Goal: Transaction & Acquisition: Book appointment/travel/reservation

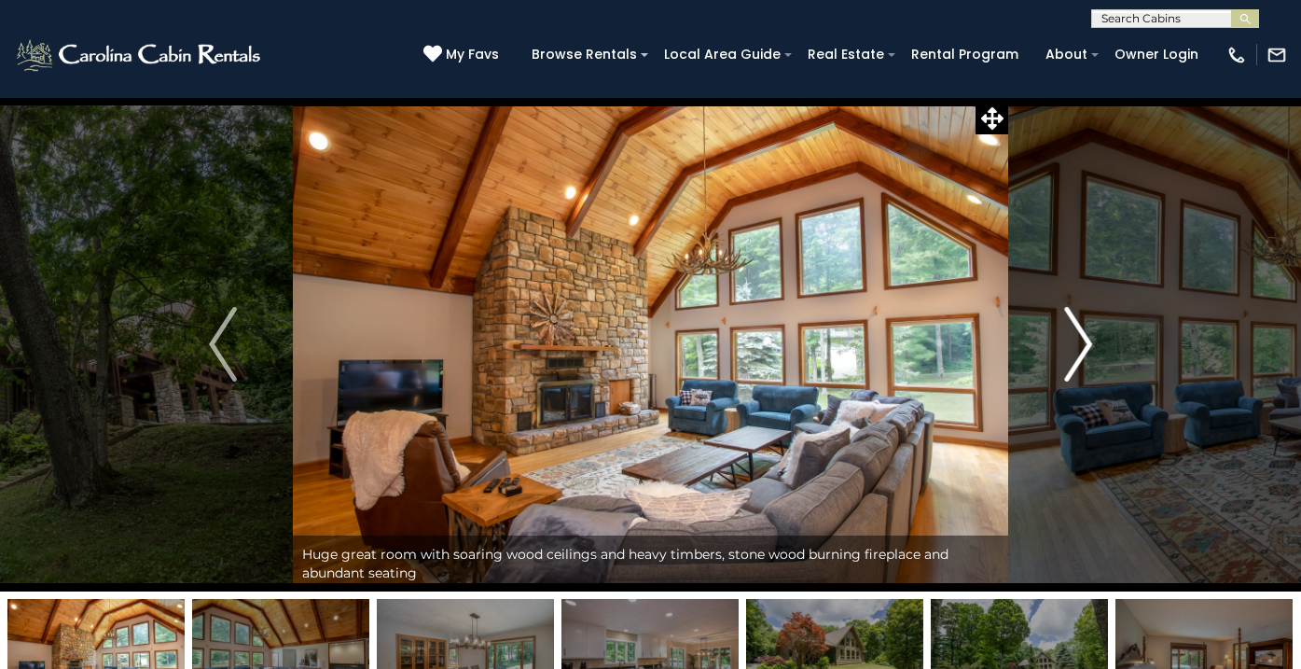
click at [1091, 333] on img "Next" at bounding box center [1078, 344] width 28 height 75
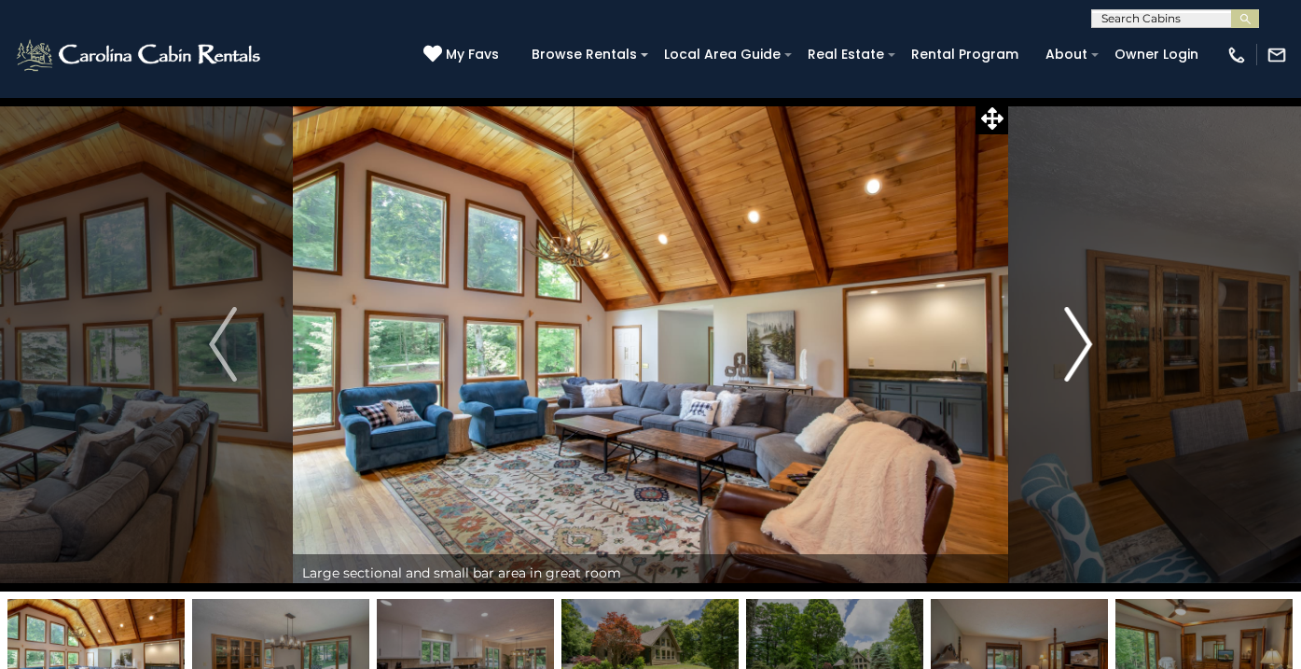
click at [1091, 333] on img "Next" at bounding box center [1078, 344] width 28 height 75
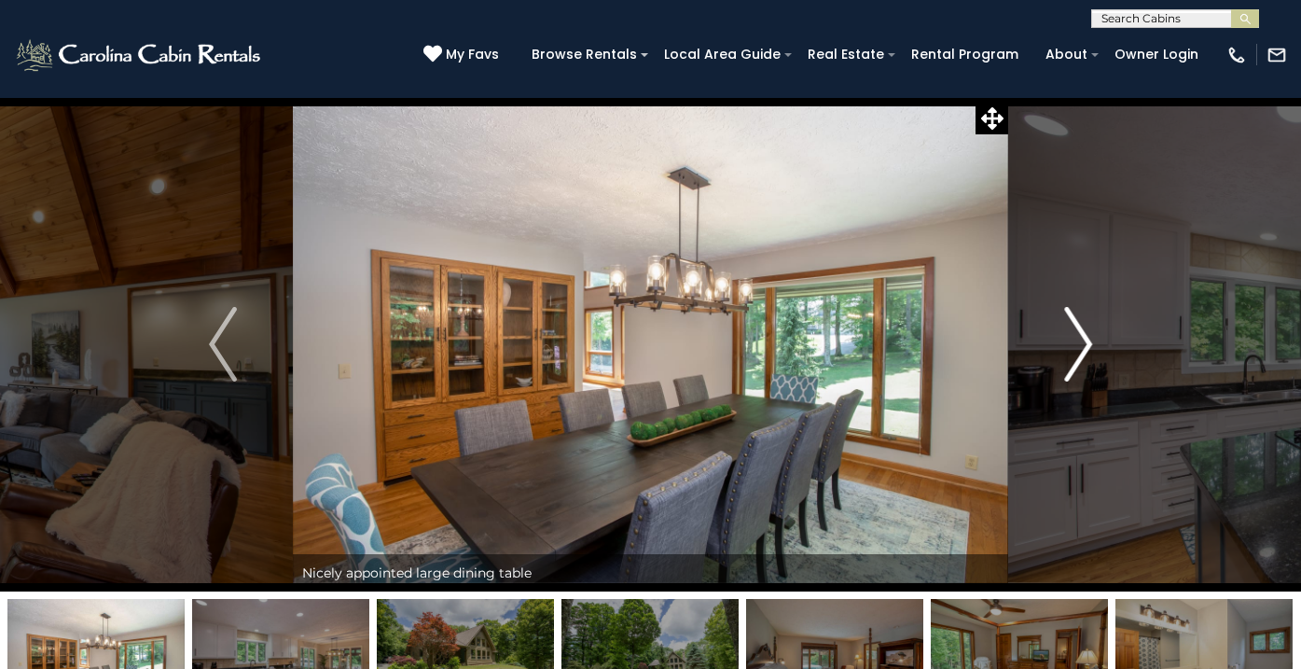
click at [1091, 333] on img "Next" at bounding box center [1078, 344] width 28 height 75
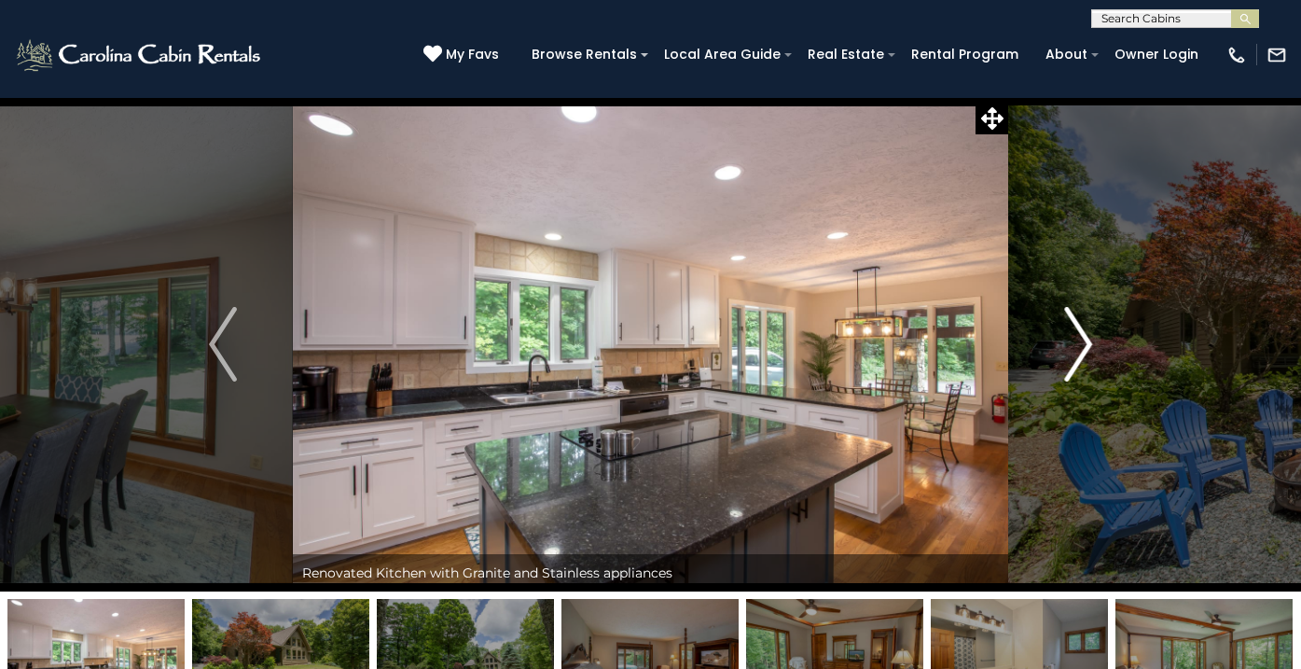
click at [1090, 339] on img "Next" at bounding box center [1078, 344] width 28 height 75
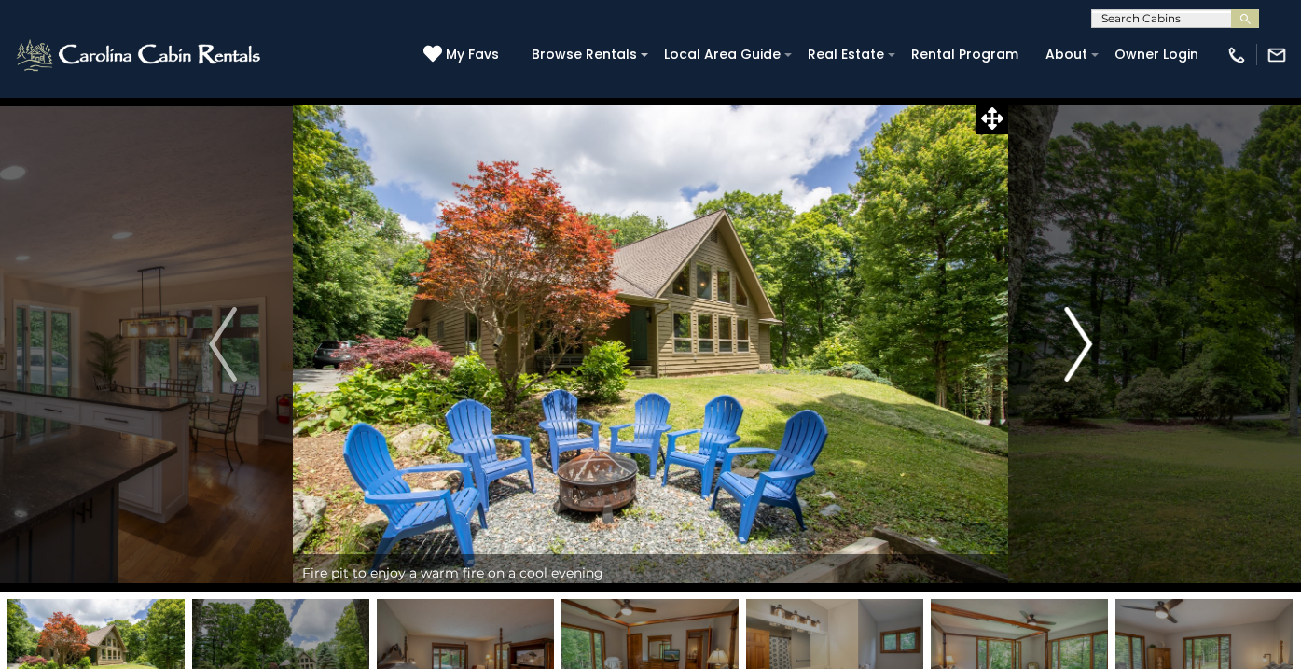
click at [1090, 339] on img "Next" at bounding box center [1078, 344] width 28 height 75
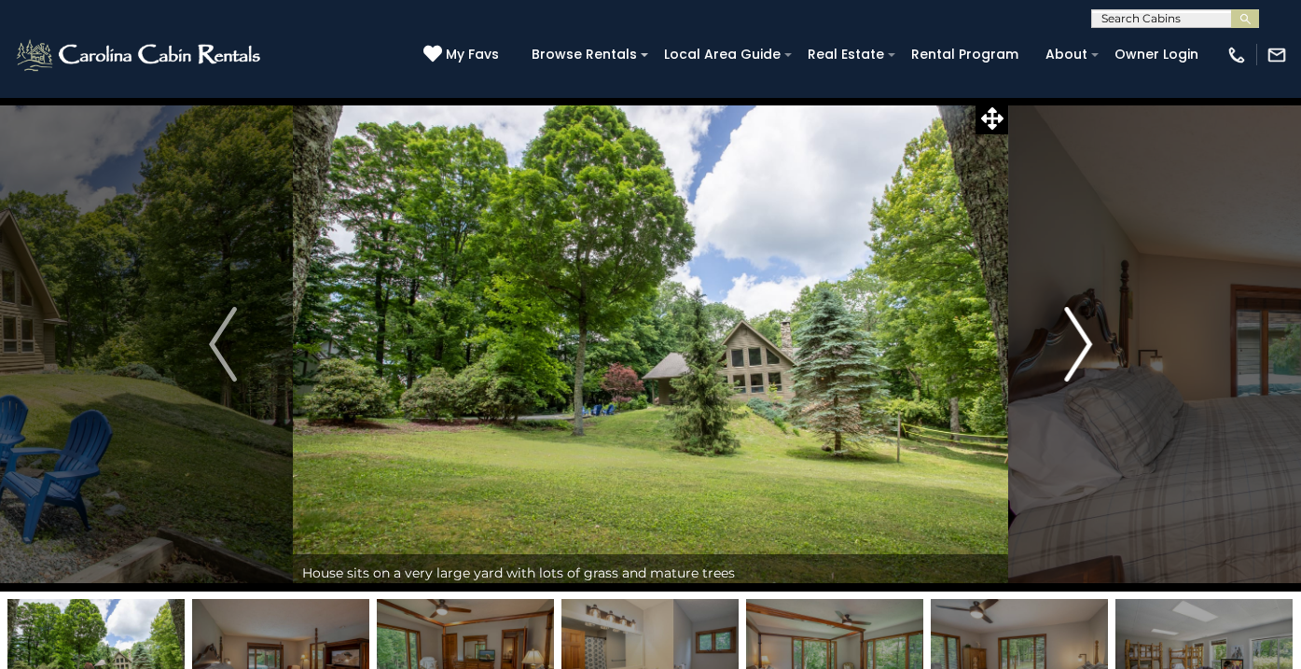
click at [1090, 339] on img "Next" at bounding box center [1078, 344] width 28 height 75
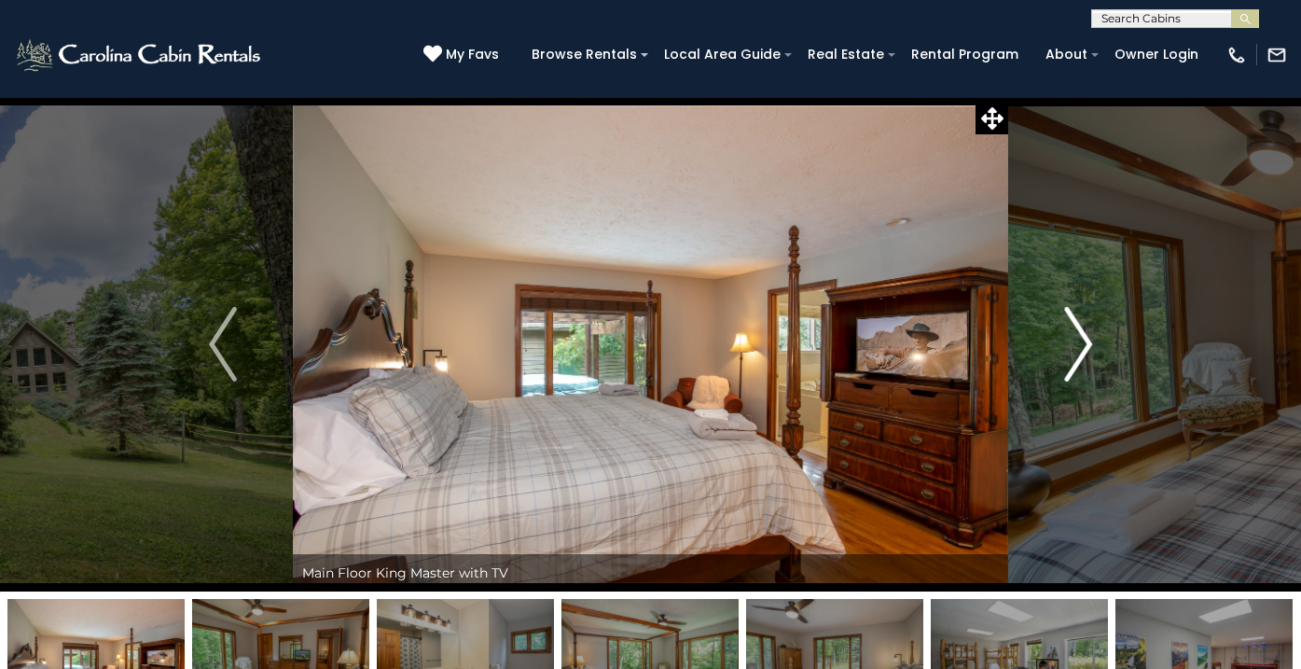
click at [1086, 340] on img "Next" at bounding box center [1078, 344] width 28 height 75
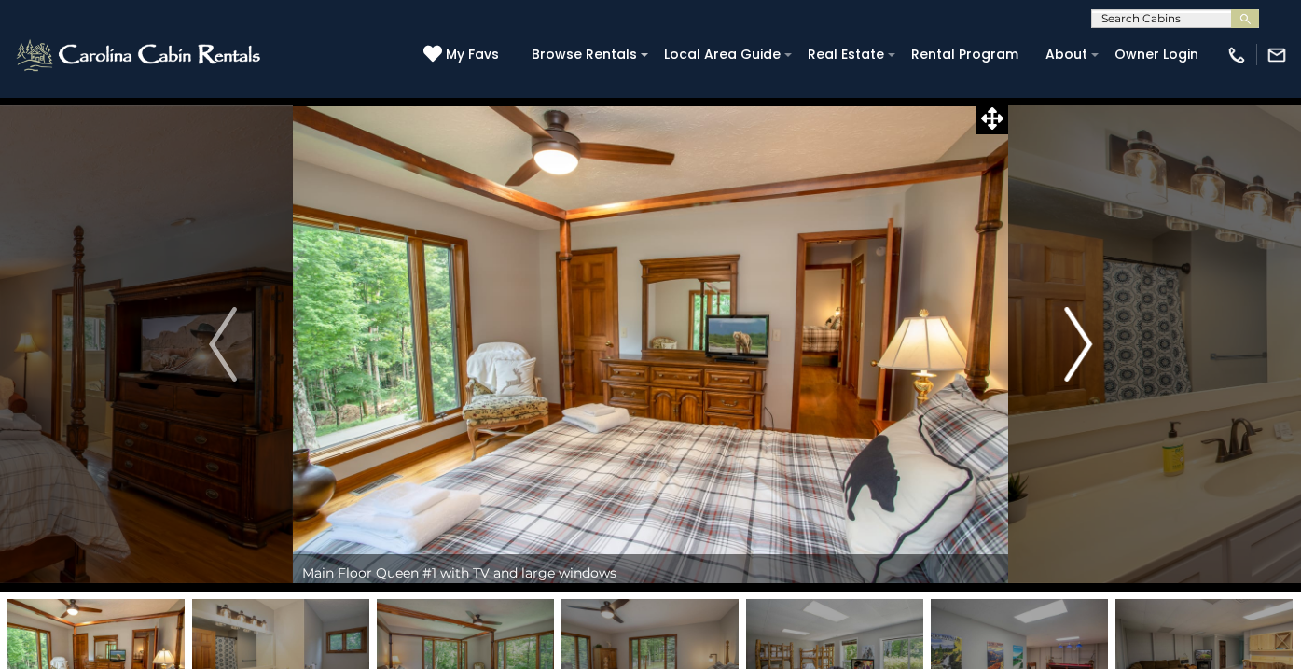
click at [1086, 340] on img "Next" at bounding box center [1078, 344] width 28 height 75
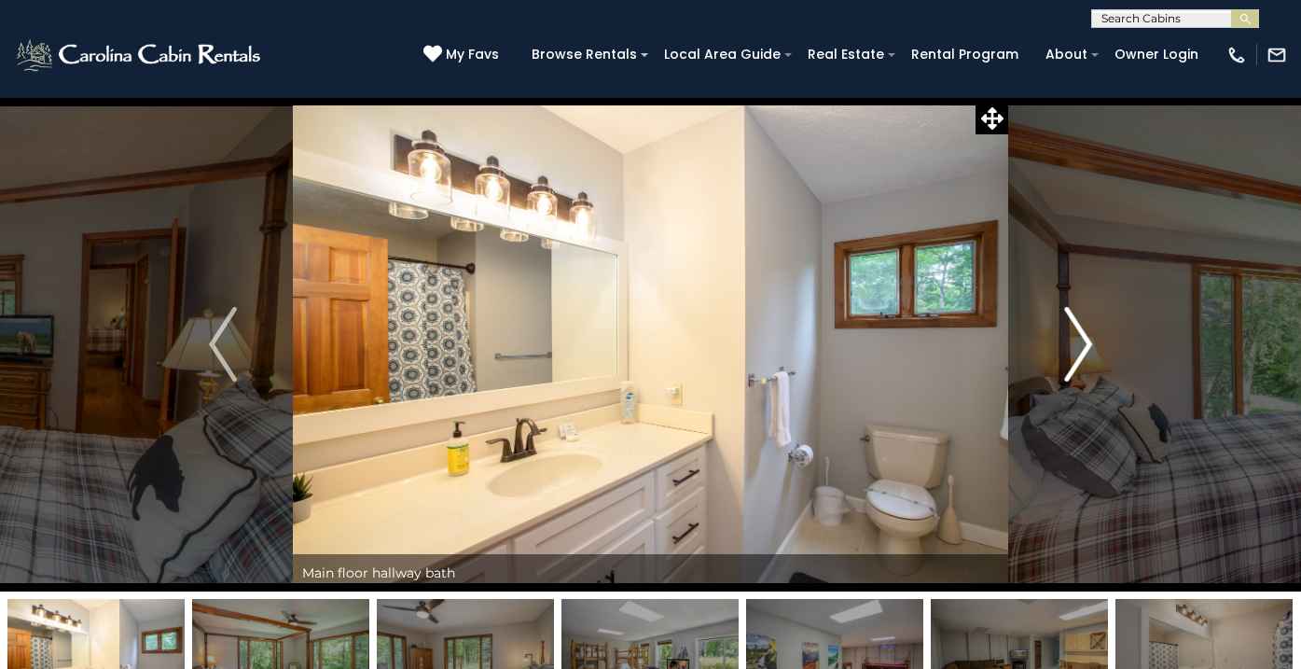
click at [1086, 340] on img "Next" at bounding box center [1078, 344] width 28 height 75
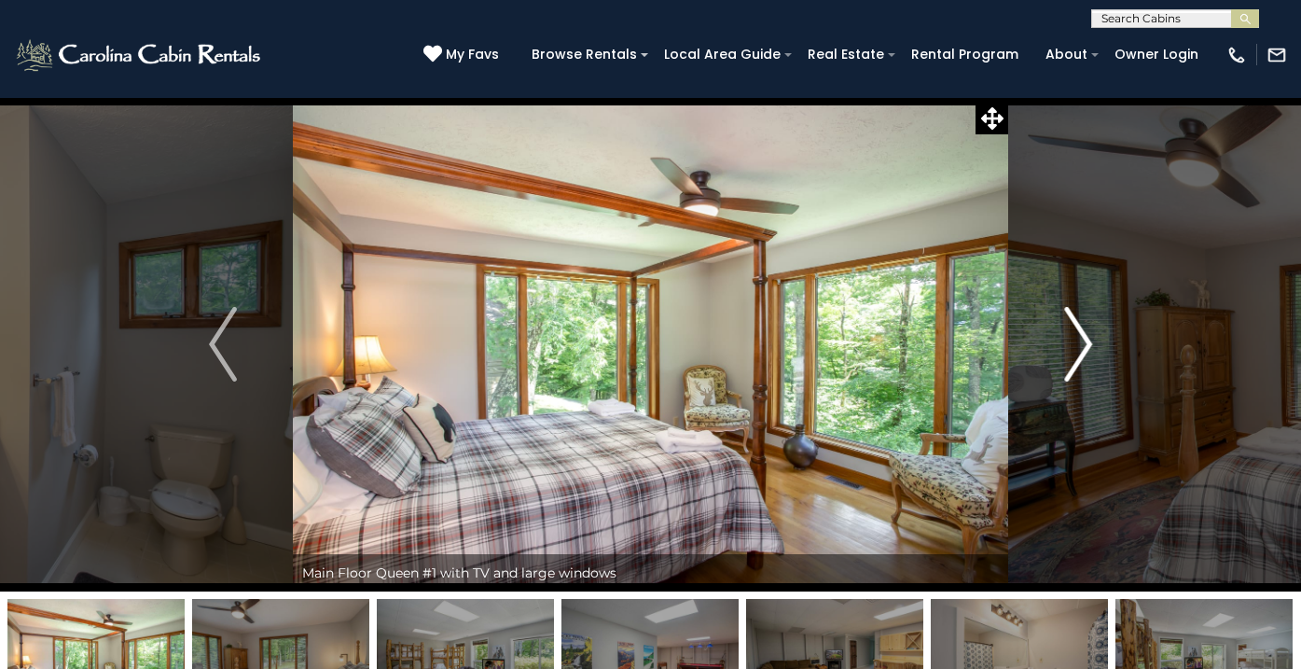
click at [1086, 340] on img "Next" at bounding box center [1078, 344] width 28 height 75
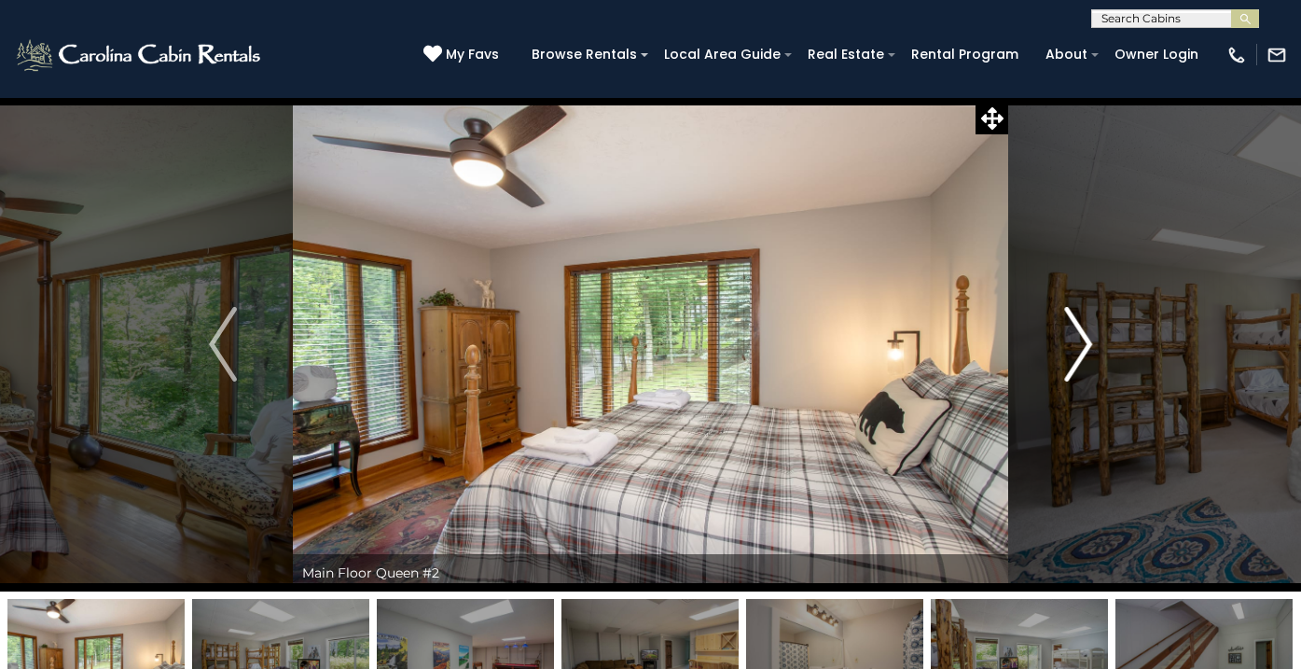
click at [1086, 340] on img "Next" at bounding box center [1078, 344] width 28 height 75
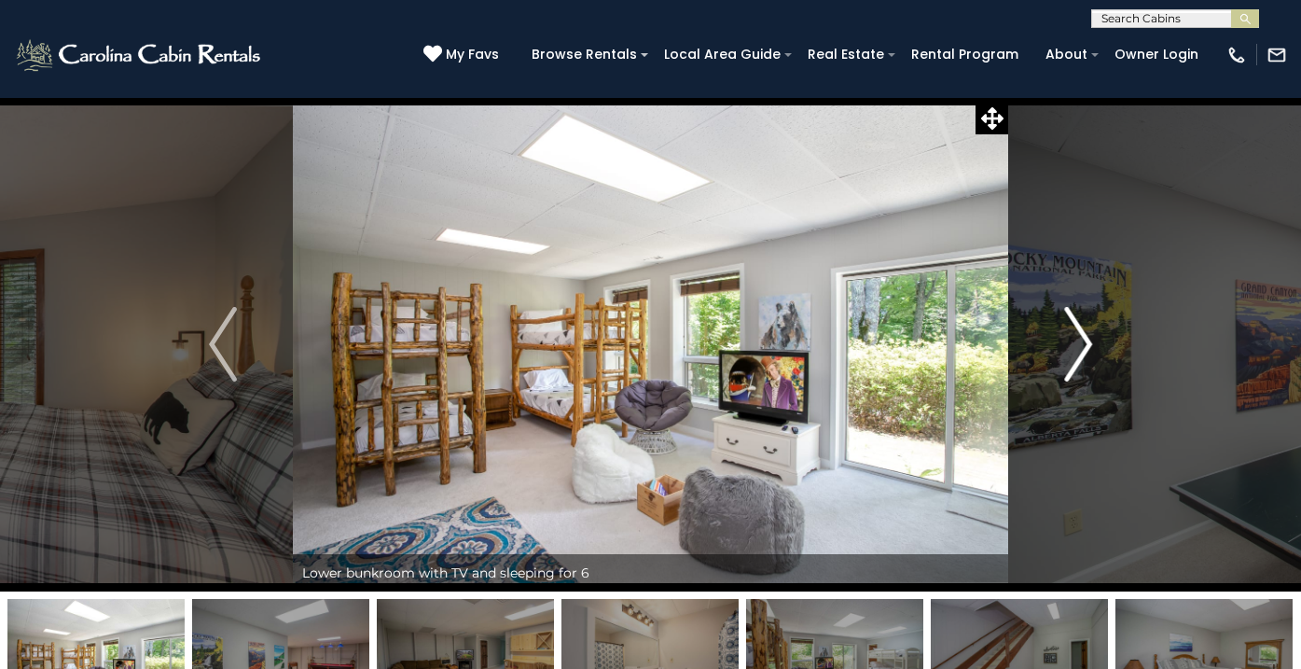
click at [1086, 340] on img "Next" at bounding box center [1078, 344] width 28 height 75
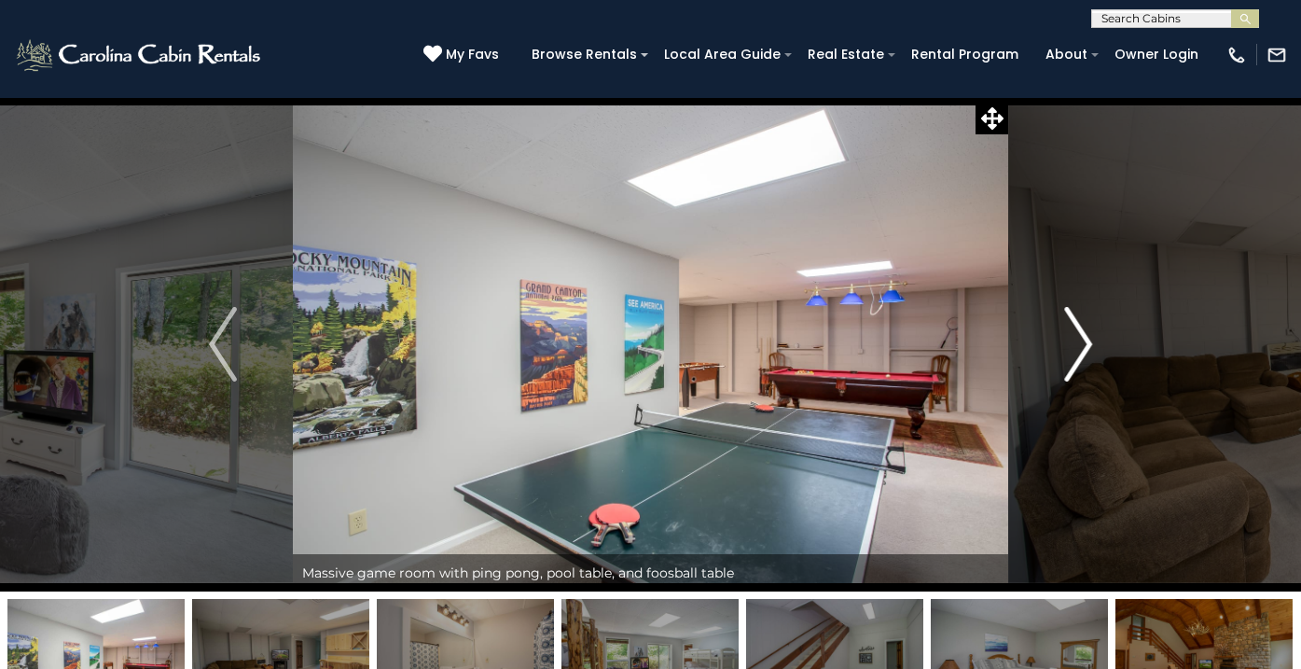
click at [1086, 340] on img "Next" at bounding box center [1078, 344] width 28 height 75
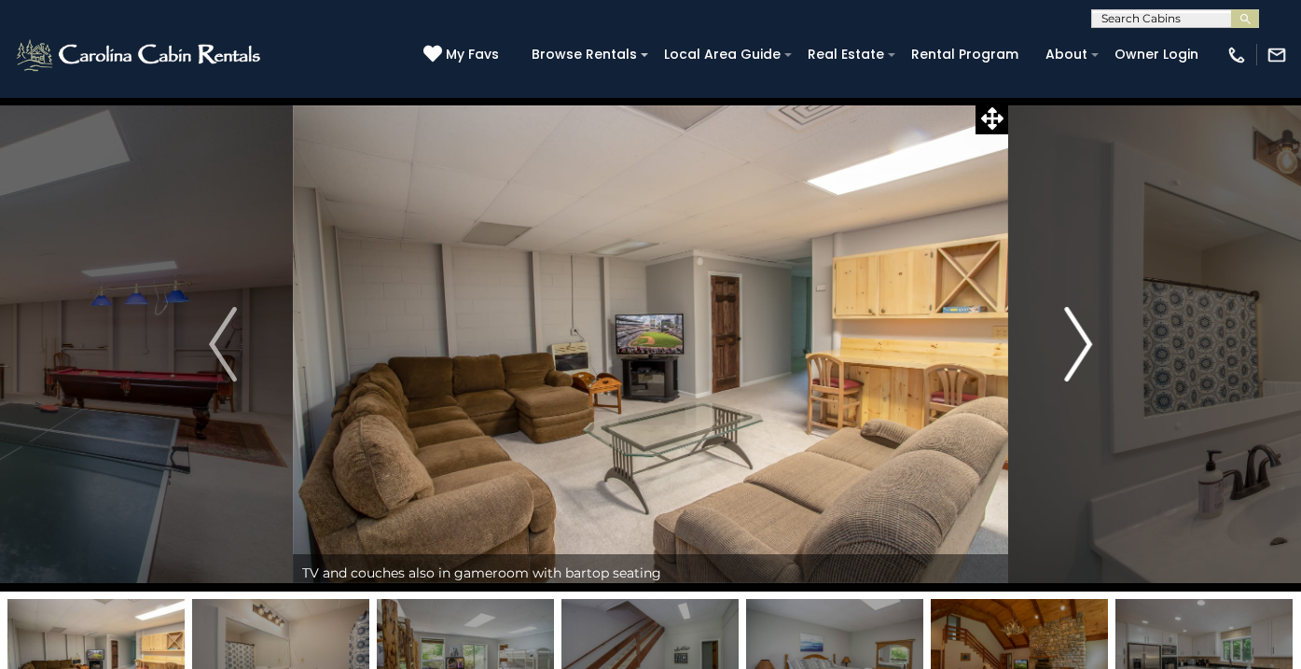
click at [1086, 340] on img "Next" at bounding box center [1078, 344] width 28 height 75
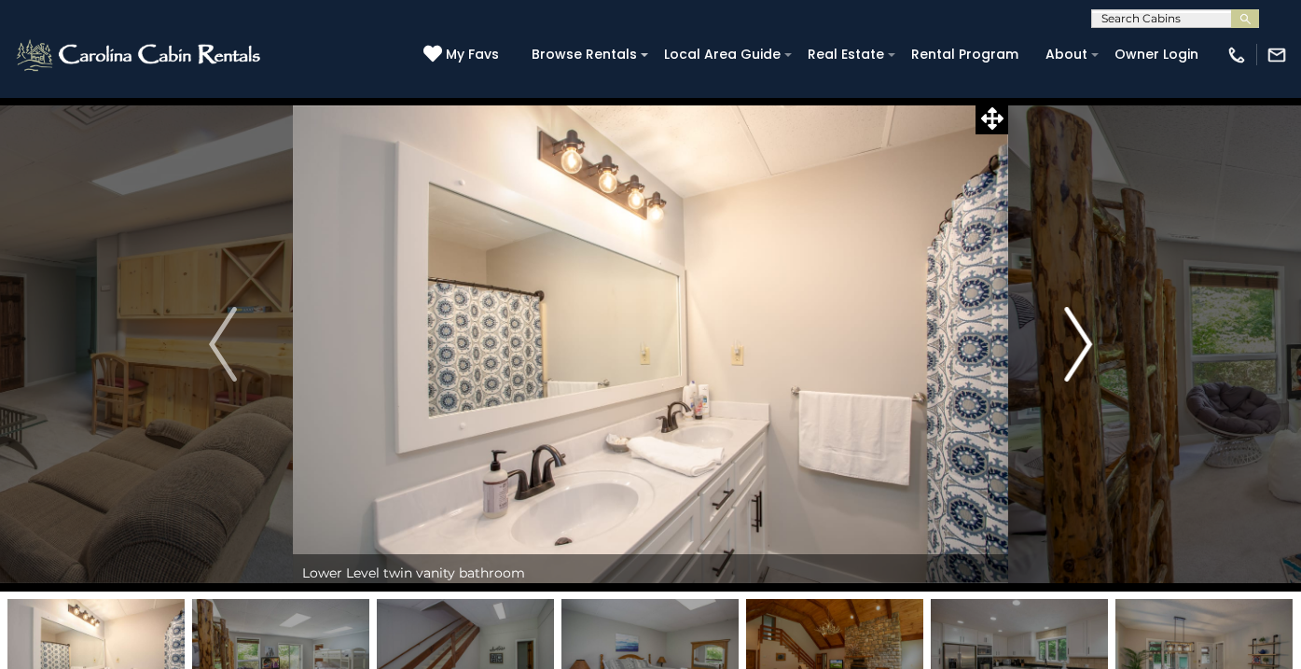
click at [1086, 340] on img "Next" at bounding box center [1078, 344] width 28 height 75
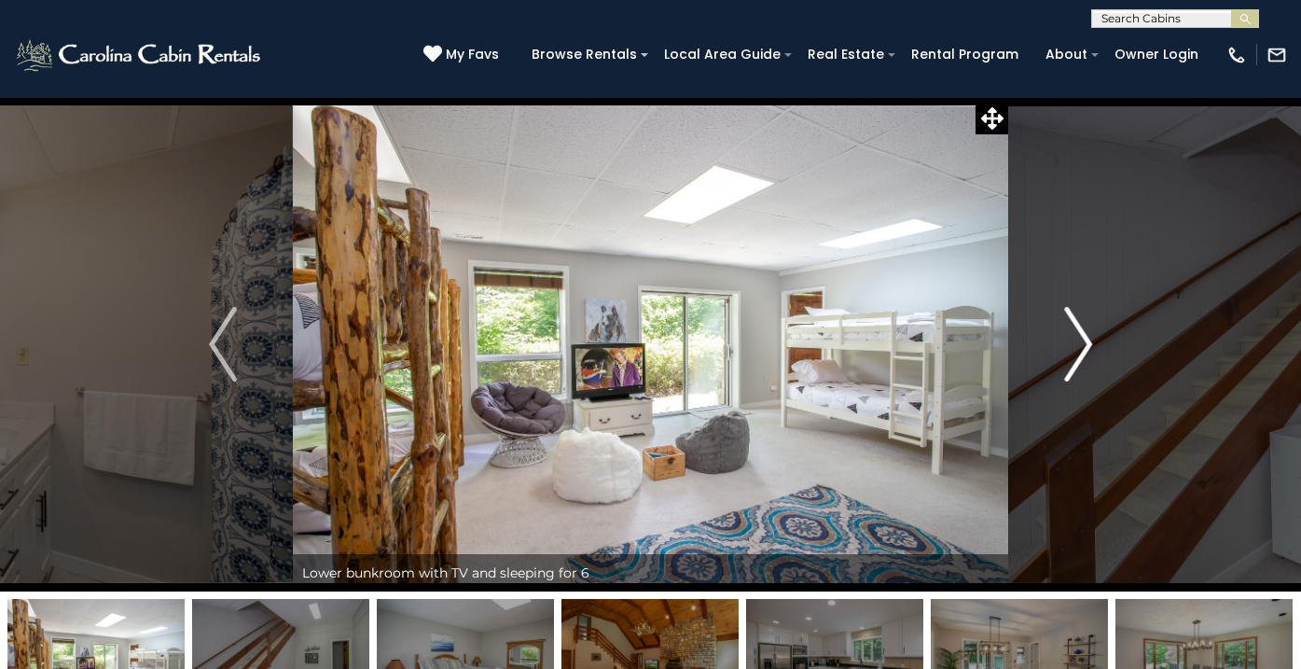
click at [1086, 340] on img "Next" at bounding box center [1078, 344] width 28 height 75
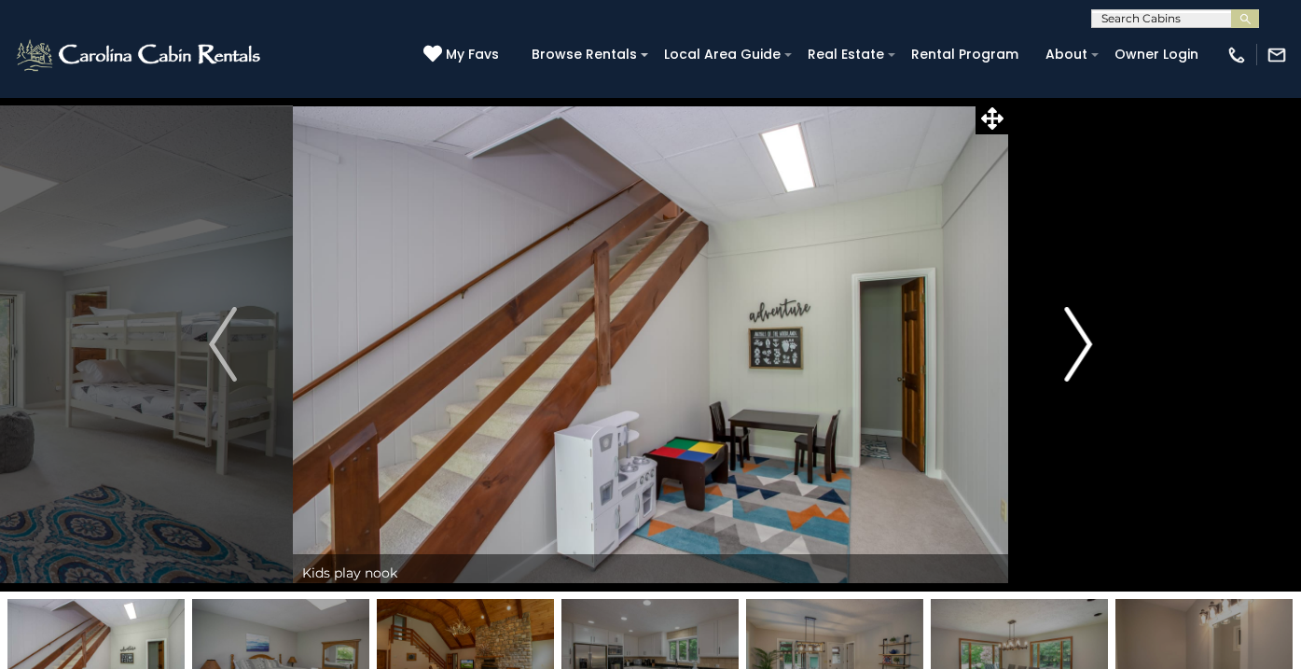
click at [1086, 340] on img "Next" at bounding box center [1078, 344] width 28 height 75
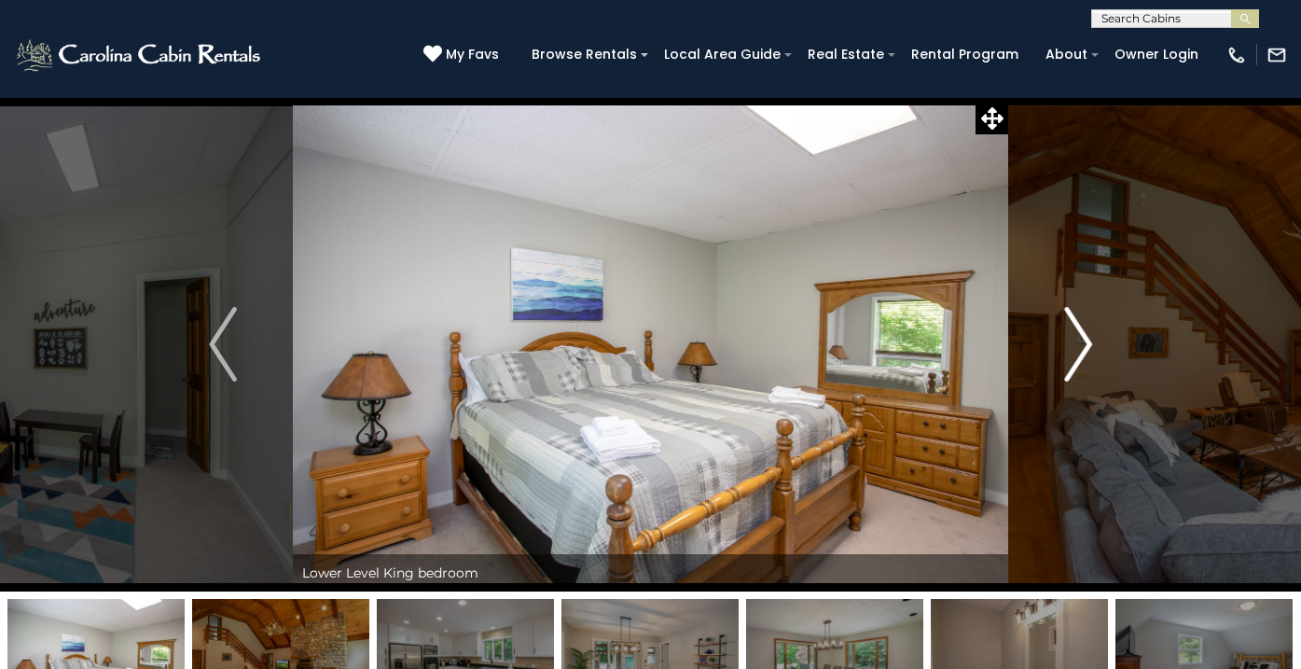
click at [1086, 340] on img "Next" at bounding box center [1078, 344] width 28 height 75
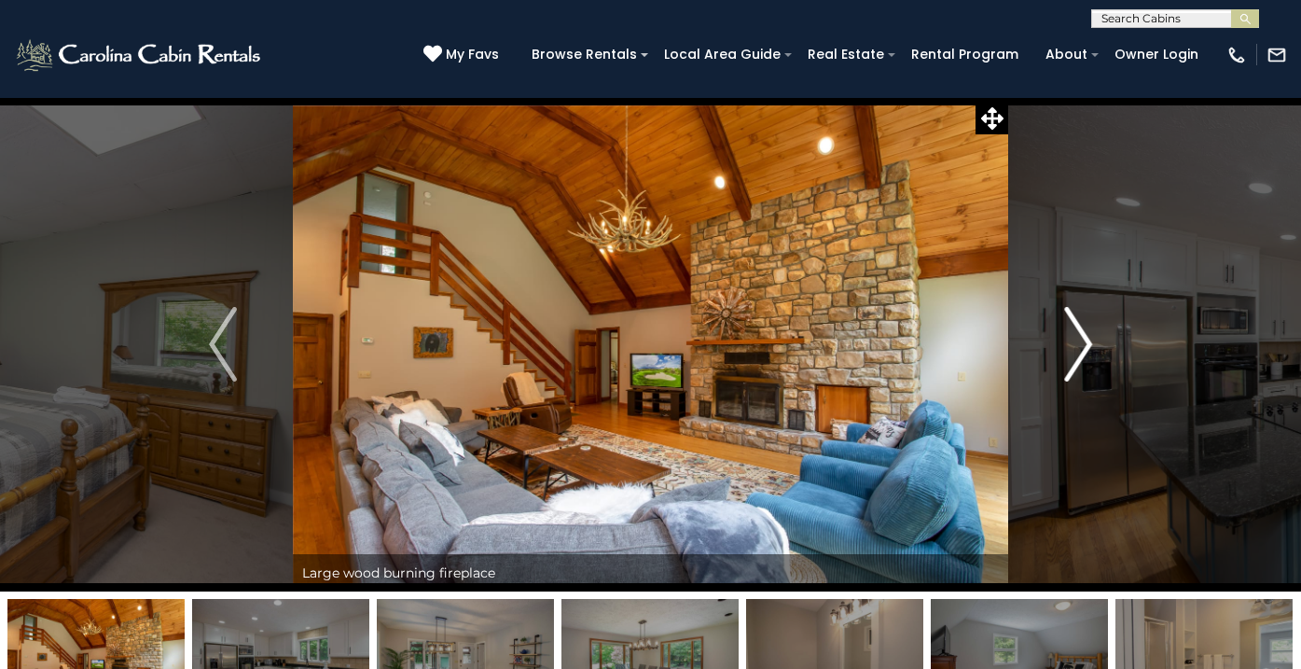
click at [1086, 340] on img "Next" at bounding box center [1078, 344] width 28 height 75
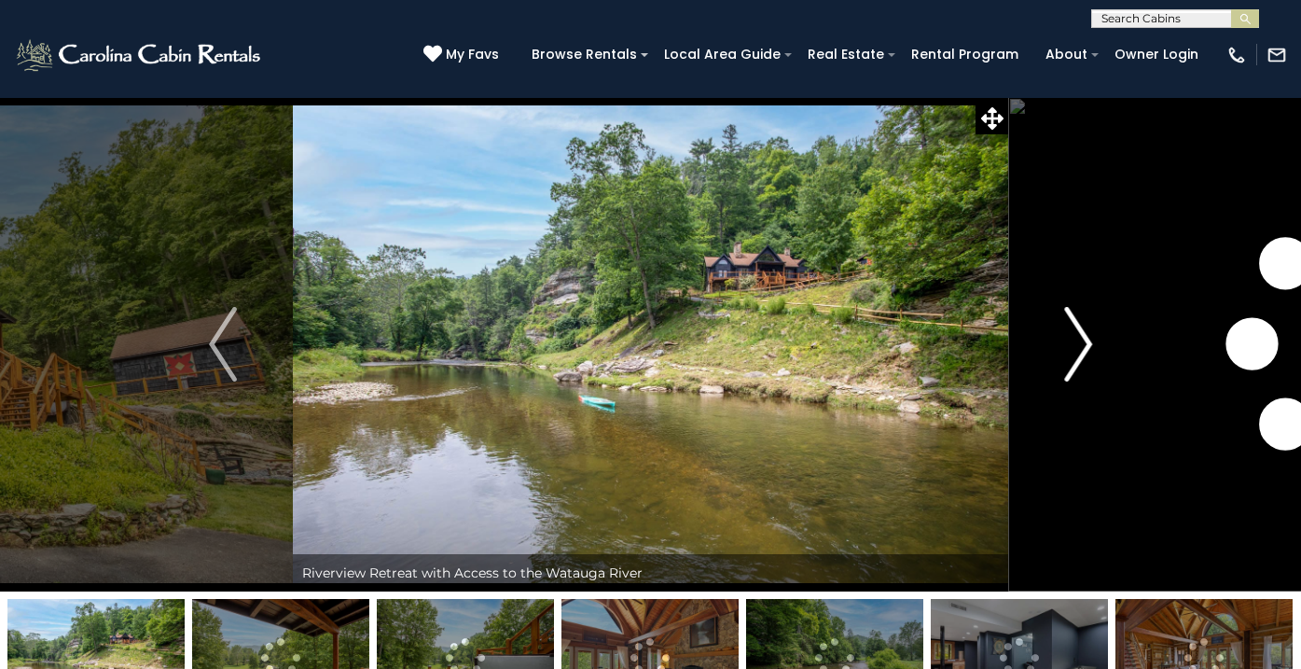
click at [1081, 338] on img "Next" at bounding box center [1078, 344] width 28 height 75
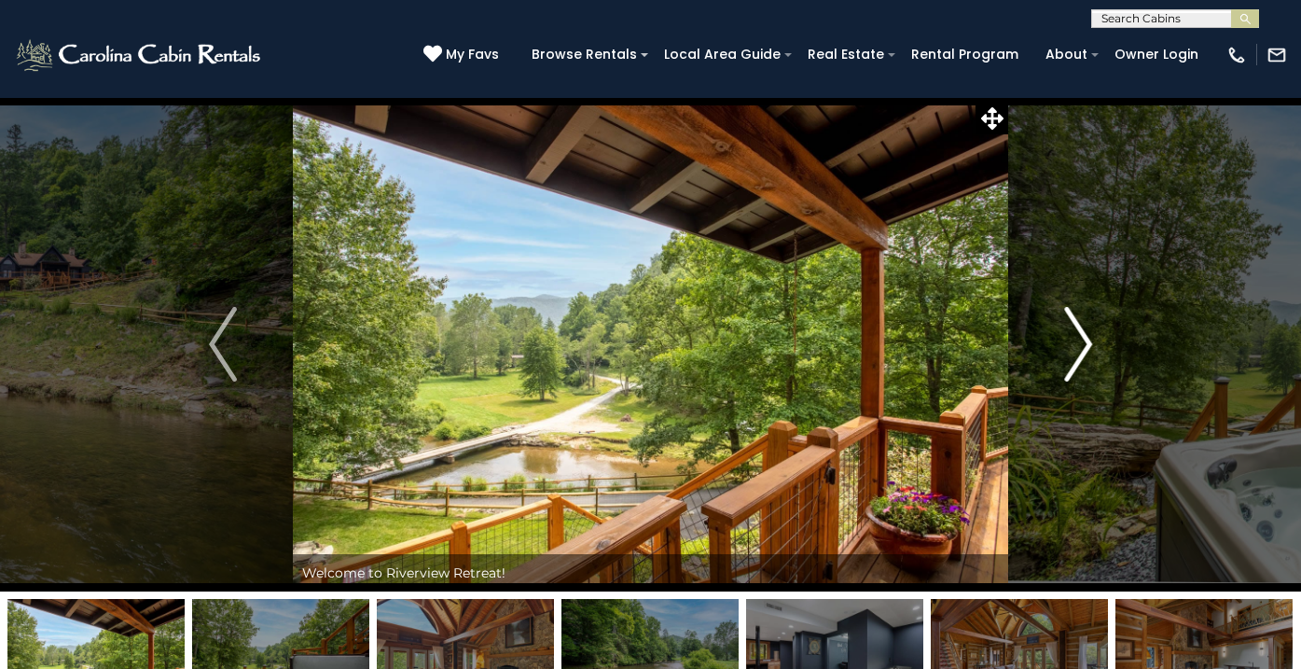
click at [1081, 338] on img "Next" at bounding box center [1078, 344] width 28 height 75
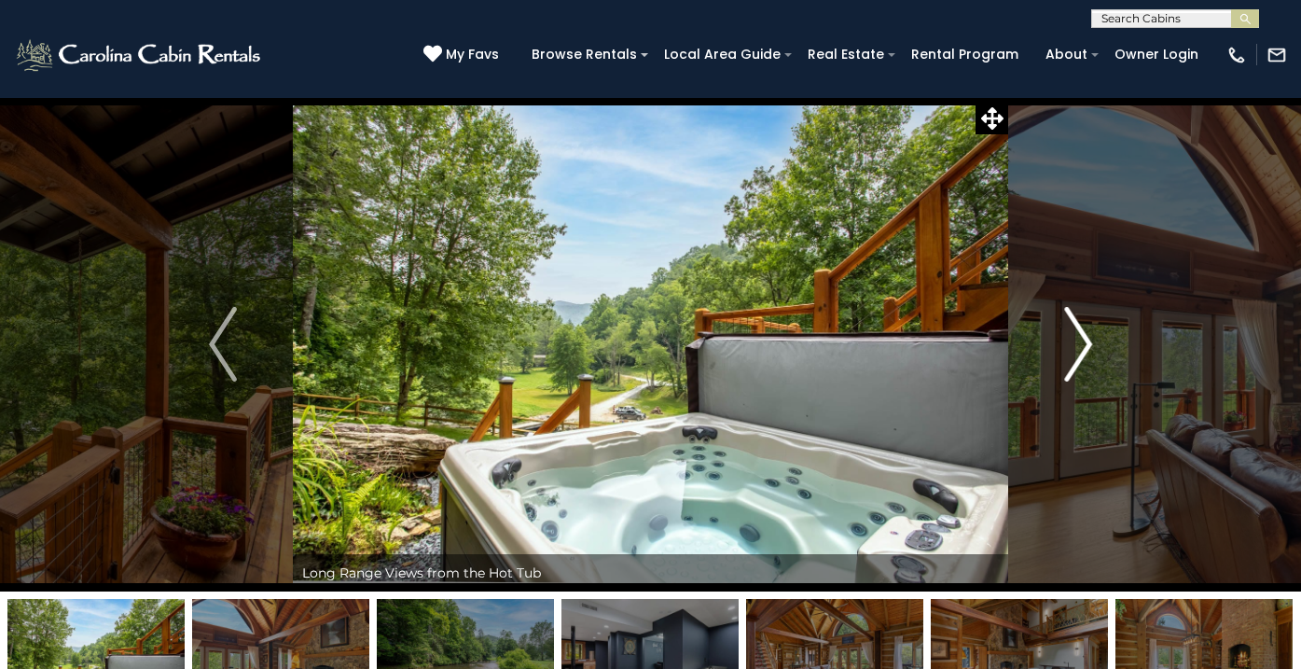
click at [1081, 338] on img "Next" at bounding box center [1078, 344] width 28 height 75
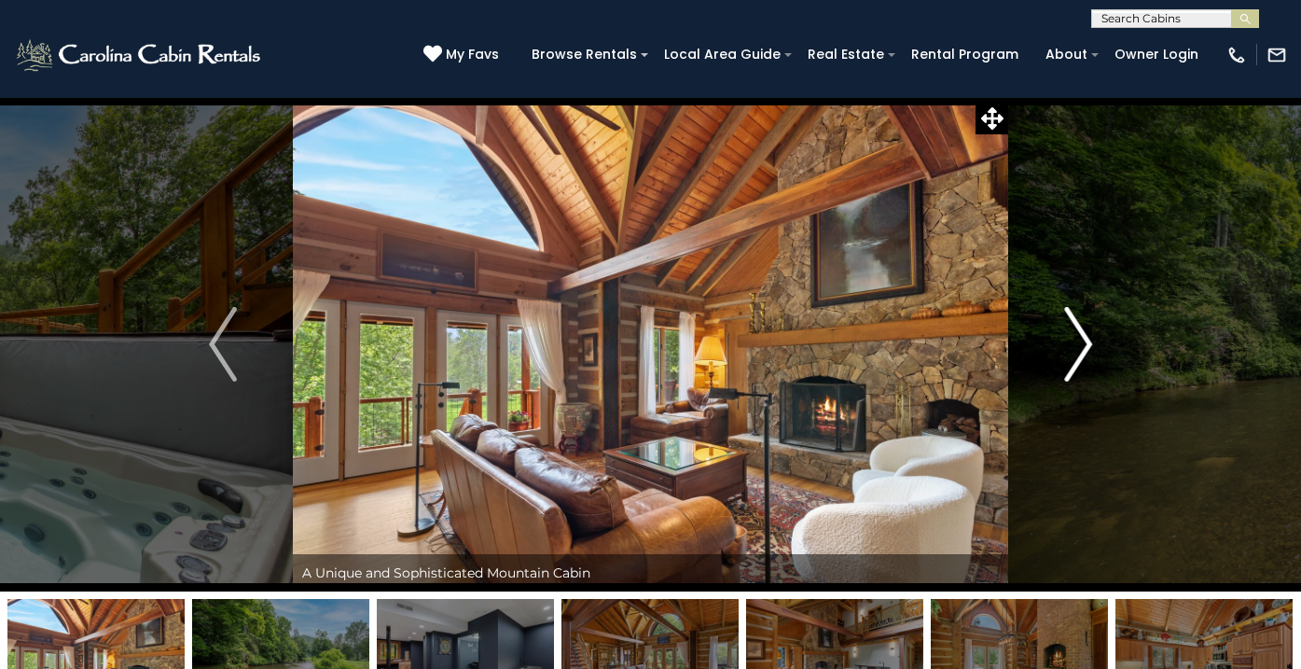
click at [1079, 339] on img "Next" at bounding box center [1078, 344] width 28 height 75
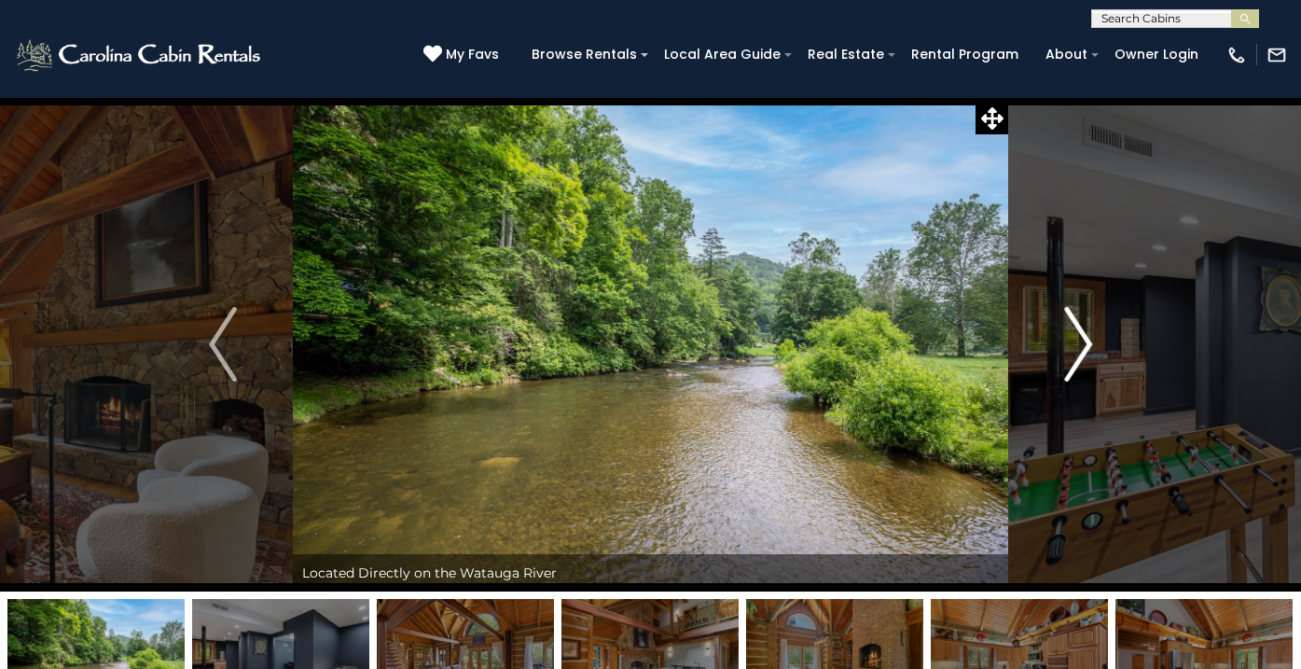
click at [1079, 339] on img "Next" at bounding box center [1078, 344] width 28 height 75
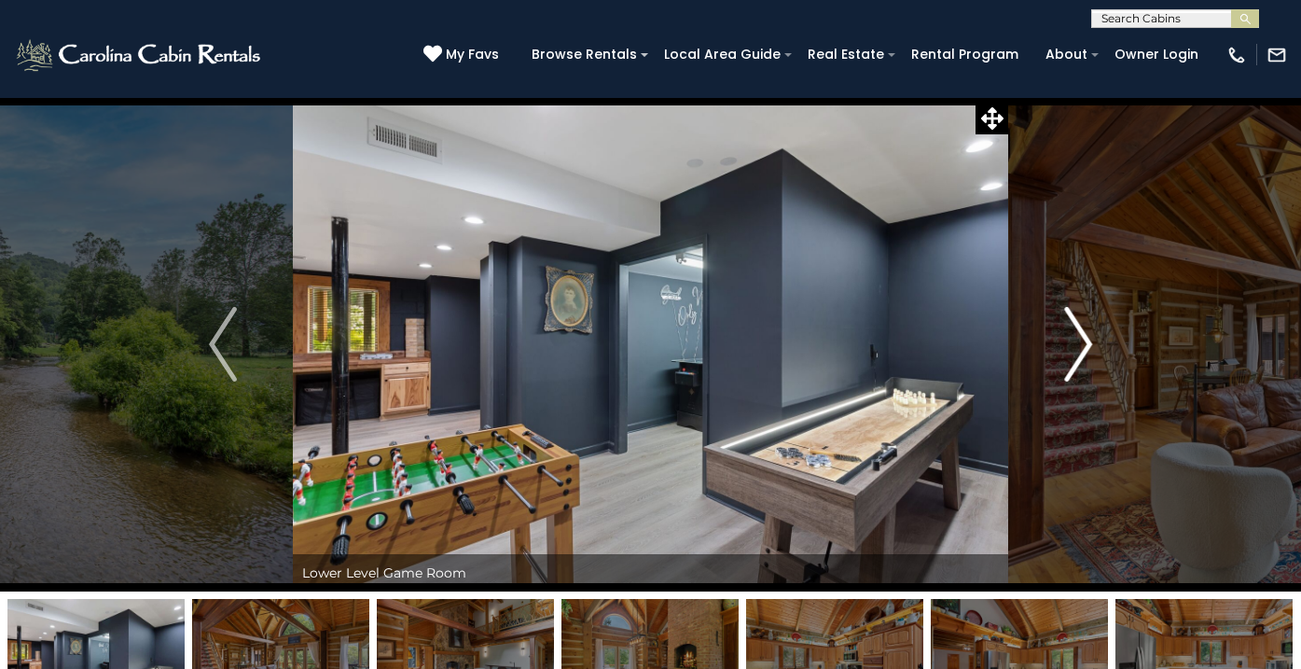
click at [1079, 340] on img "Next" at bounding box center [1078, 344] width 28 height 75
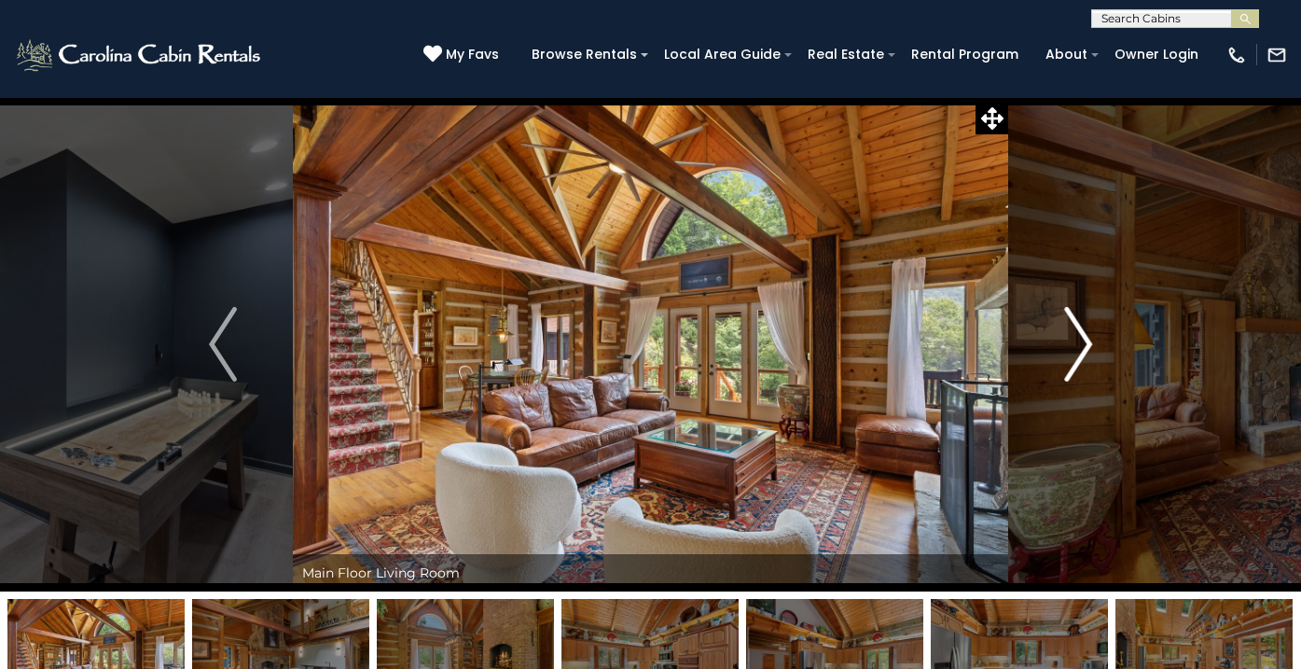
click at [1079, 340] on img "Next" at bounding box center [1078, 344] width 28 height 75
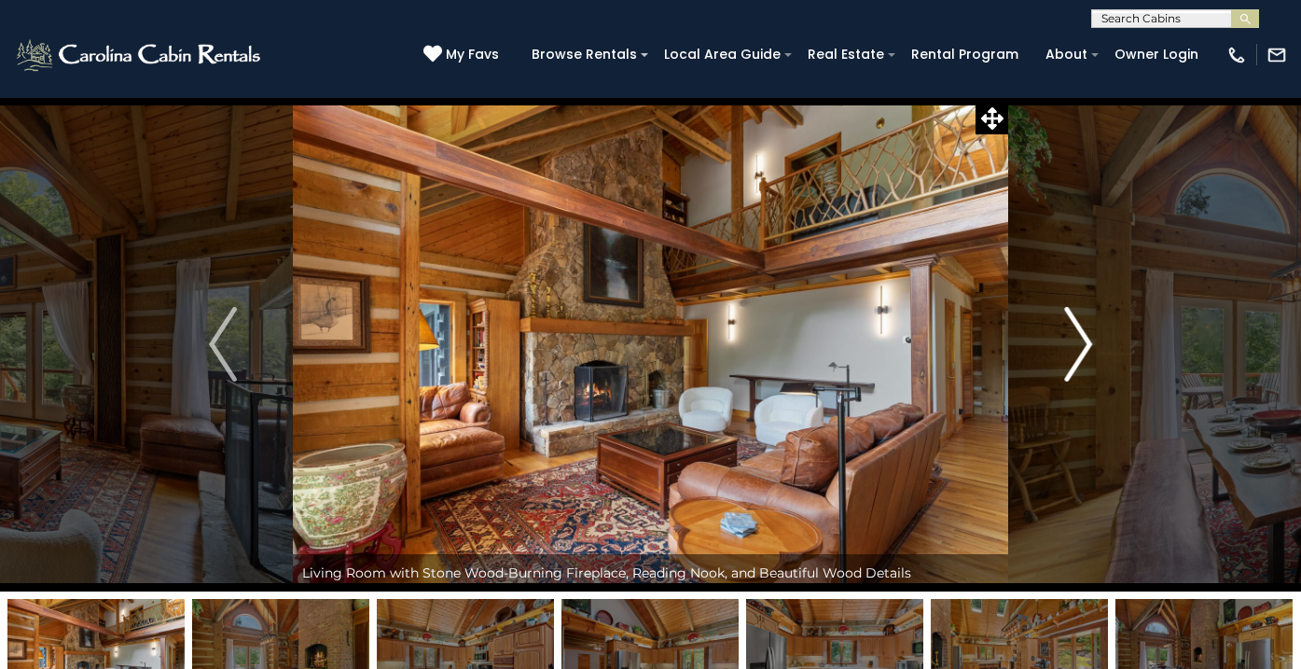
click at [1079, 340] on img "Next" at bounding box center [1078, 344] width 28 height 75
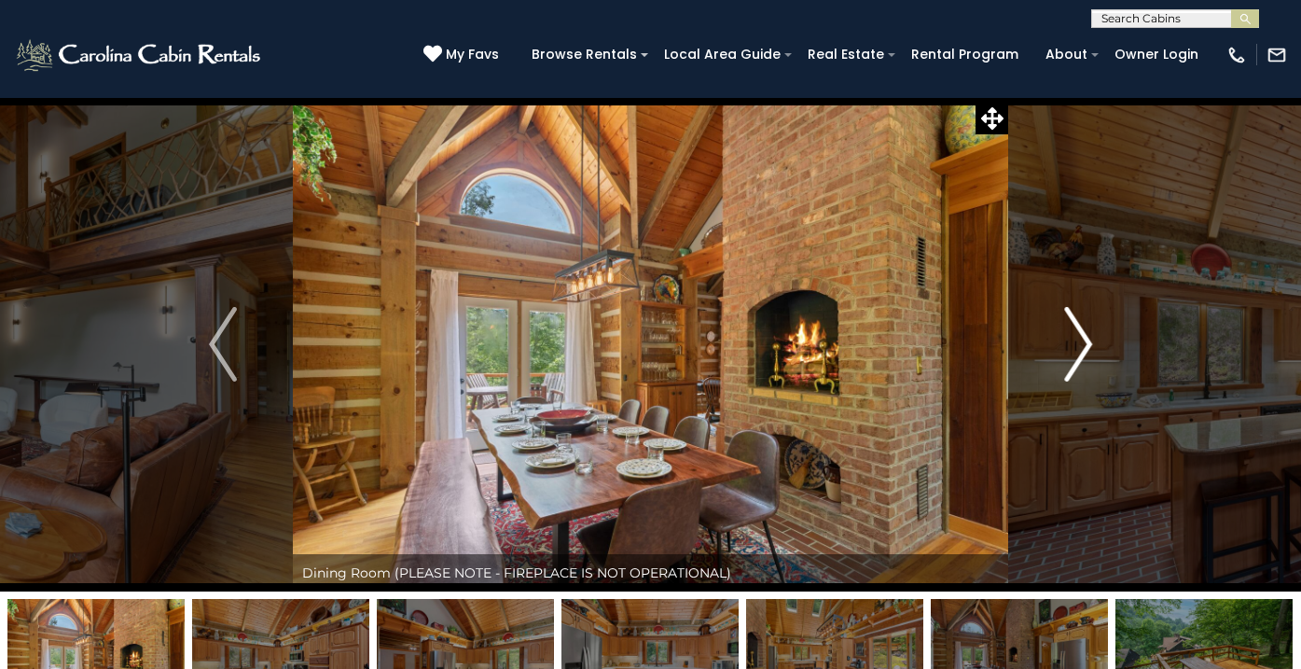
click at [1079, 340] on img "Next" at bounding box center [1078, 344] width 28 height 75
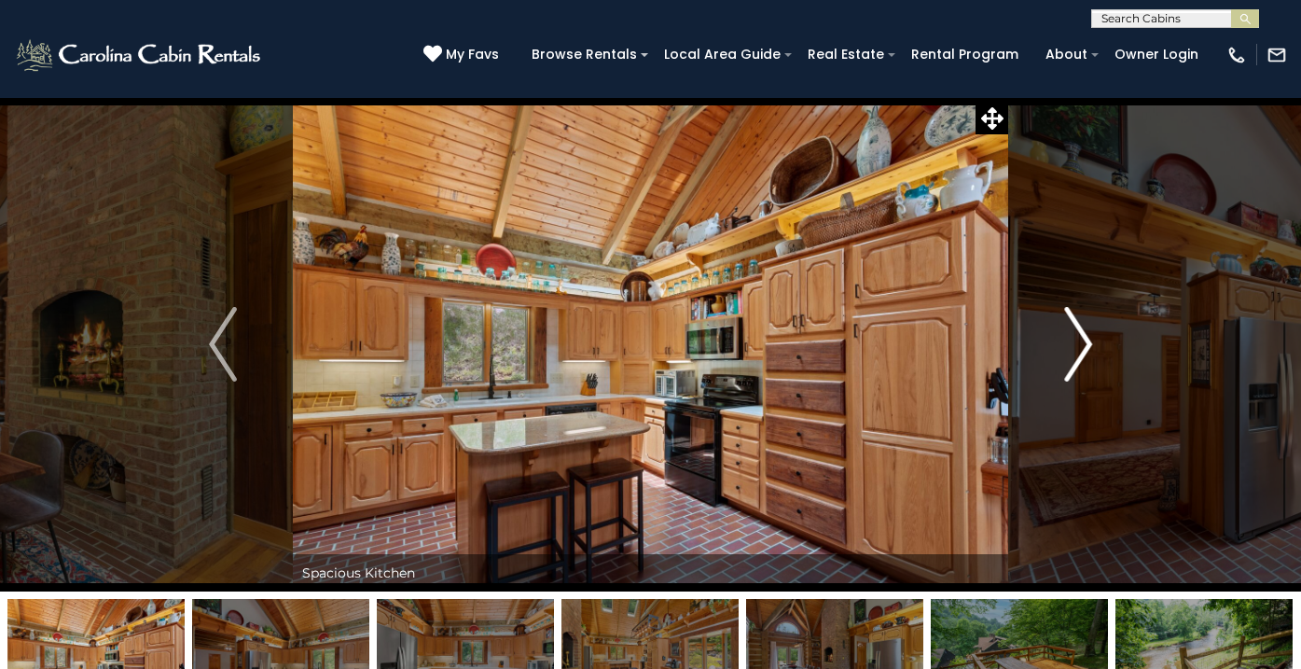
click at [1079, 340] on img "Next" at bounding box center [1078, 344] width 28 height 75
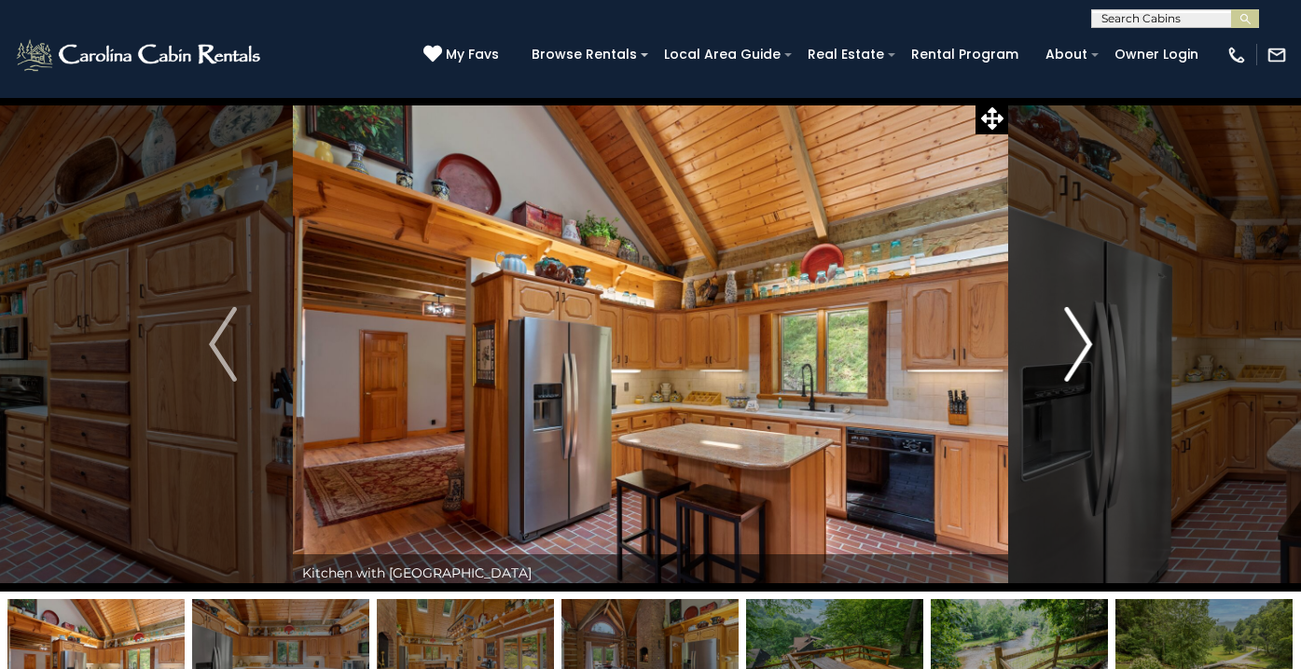
click at [1079, 340] on img "Next" at bounding box center [1078, 344] width 28 height 75
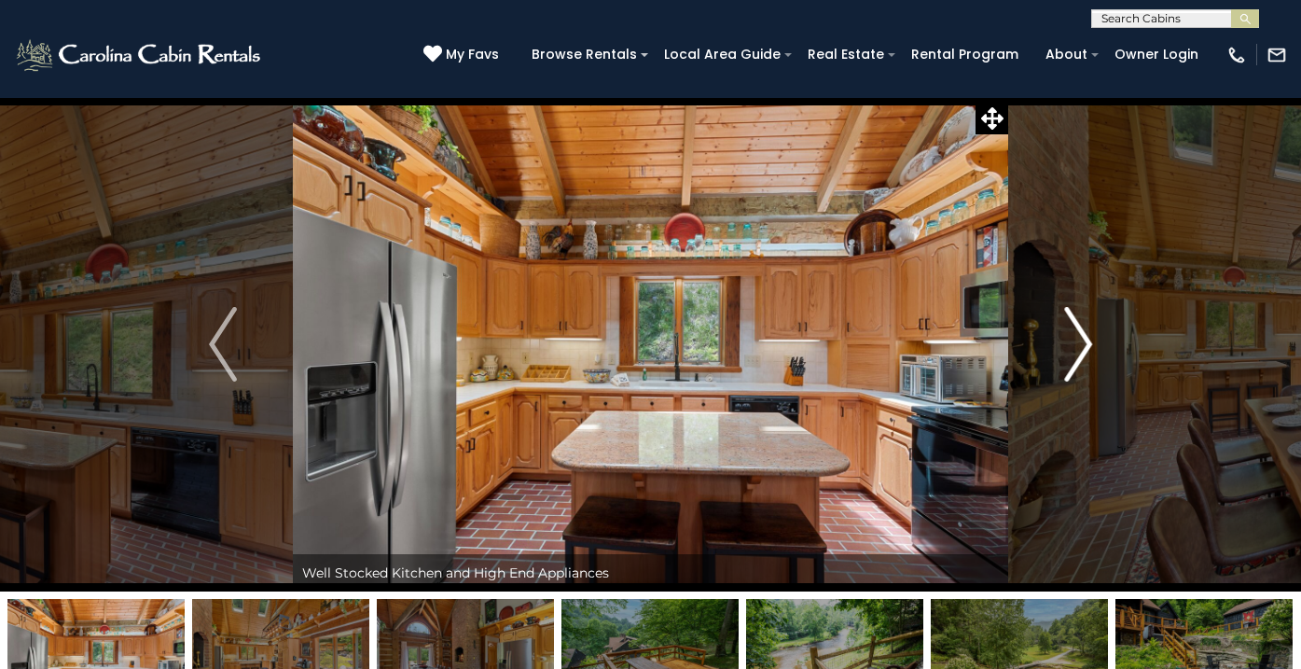
click at [1085, 343] on img "Next" at bounding box center [1078, 344] width 28 height 75
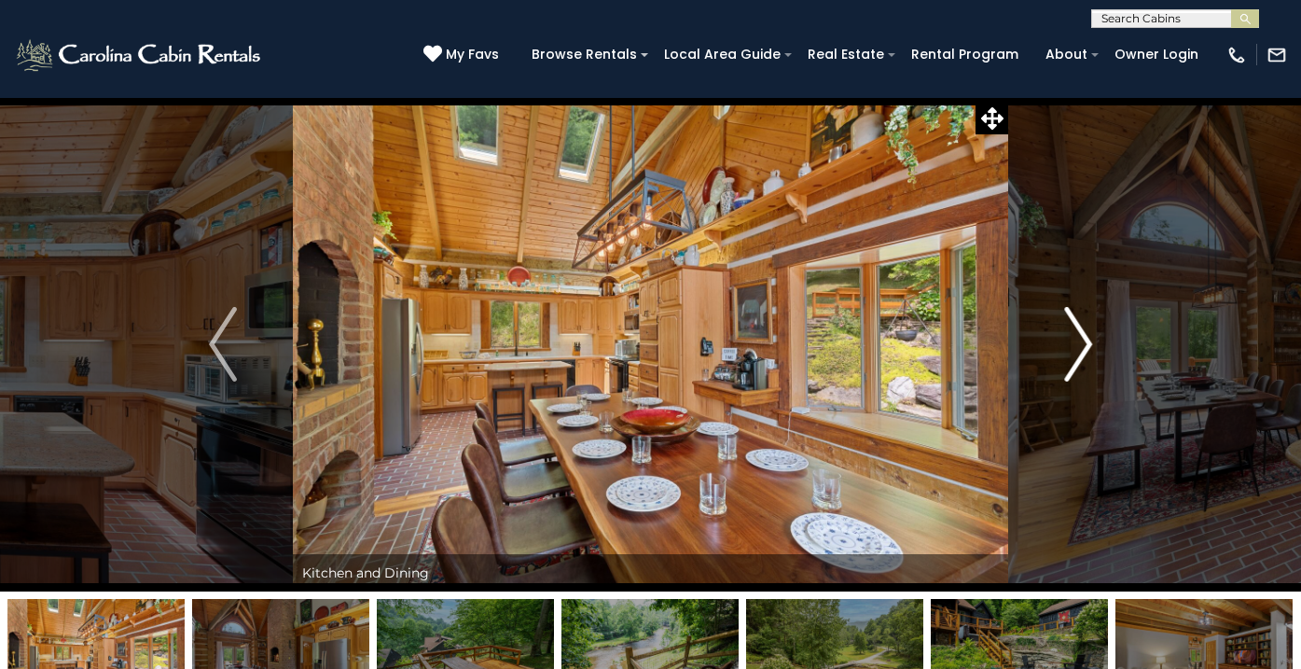
click at [1085, 343] on img "Next" at bounding box center [1078, 344] width 28 height 75
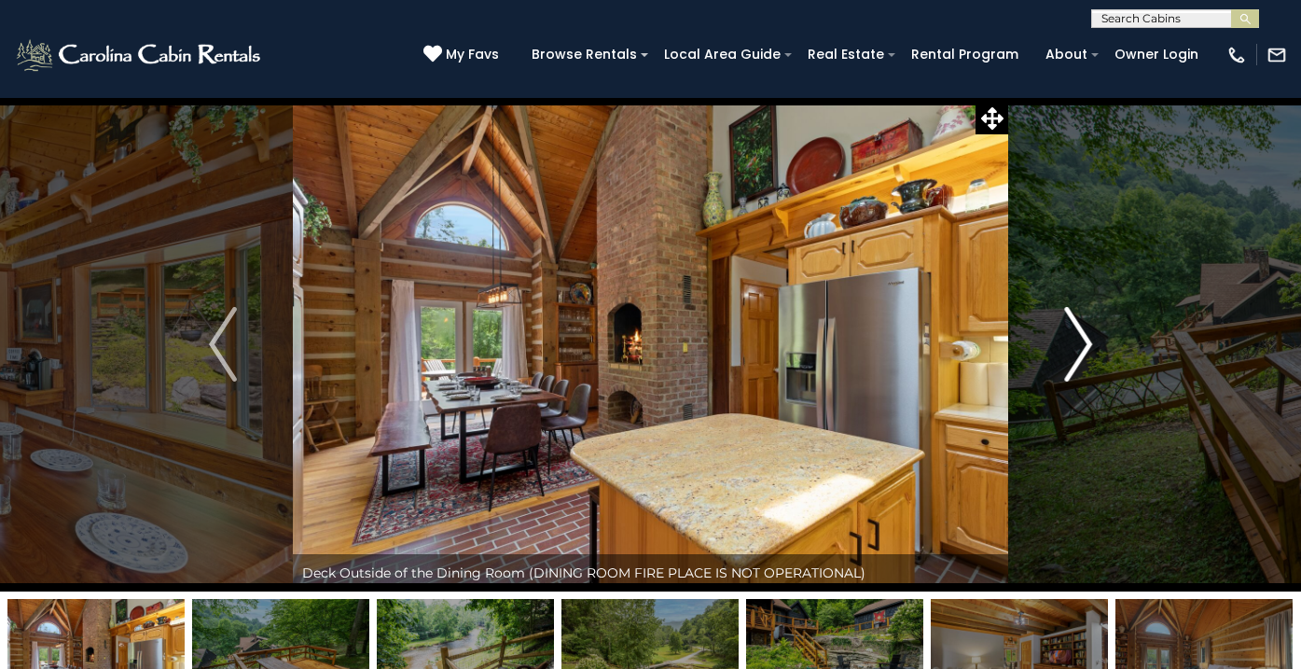
click at [1085, 343] on img "Next" at bounding box center [1078, 344] width 28 height 75
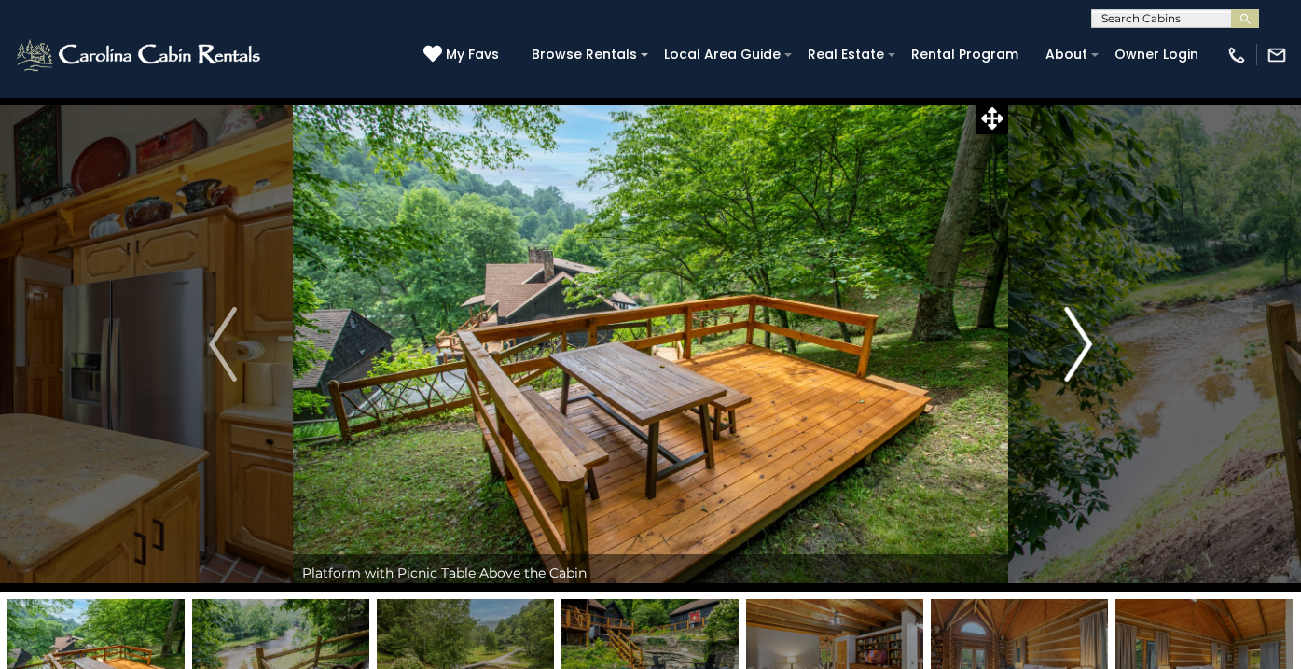
click at [1085, 343] on img "Next" at bounding box center [1078, 344] width 28 height 75
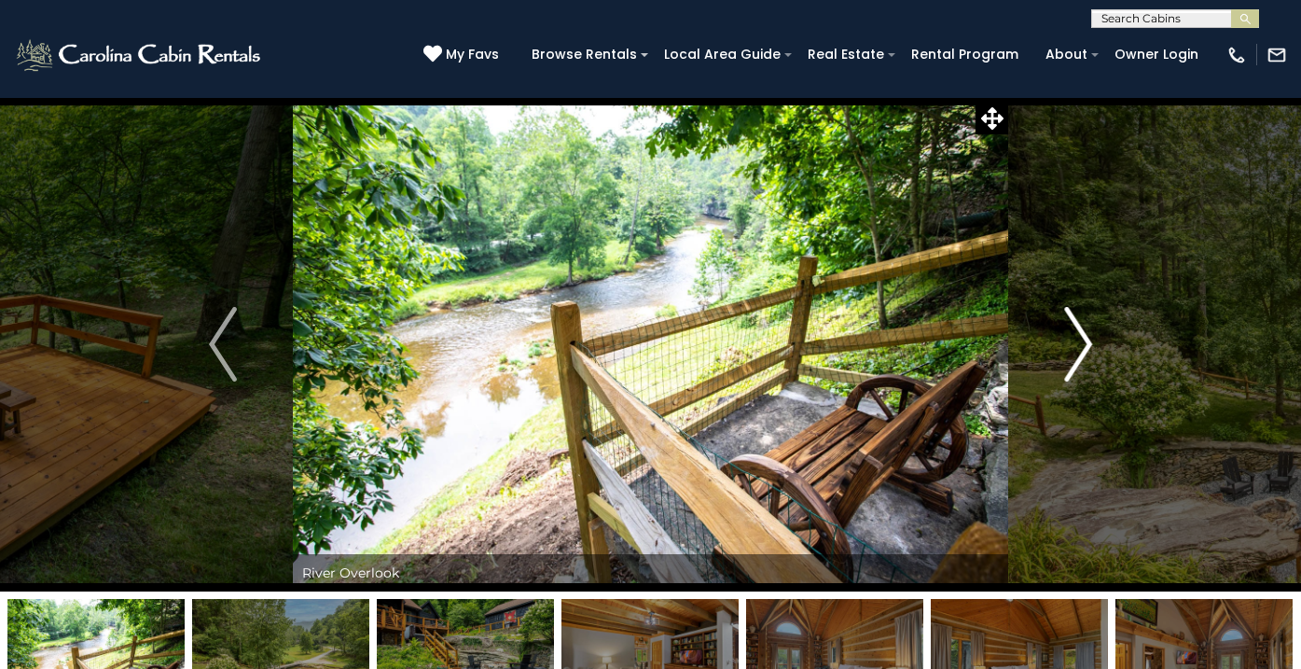
click at [1085, 343] on img "Next" at bounding box center [1078, 344] width 28 height 75
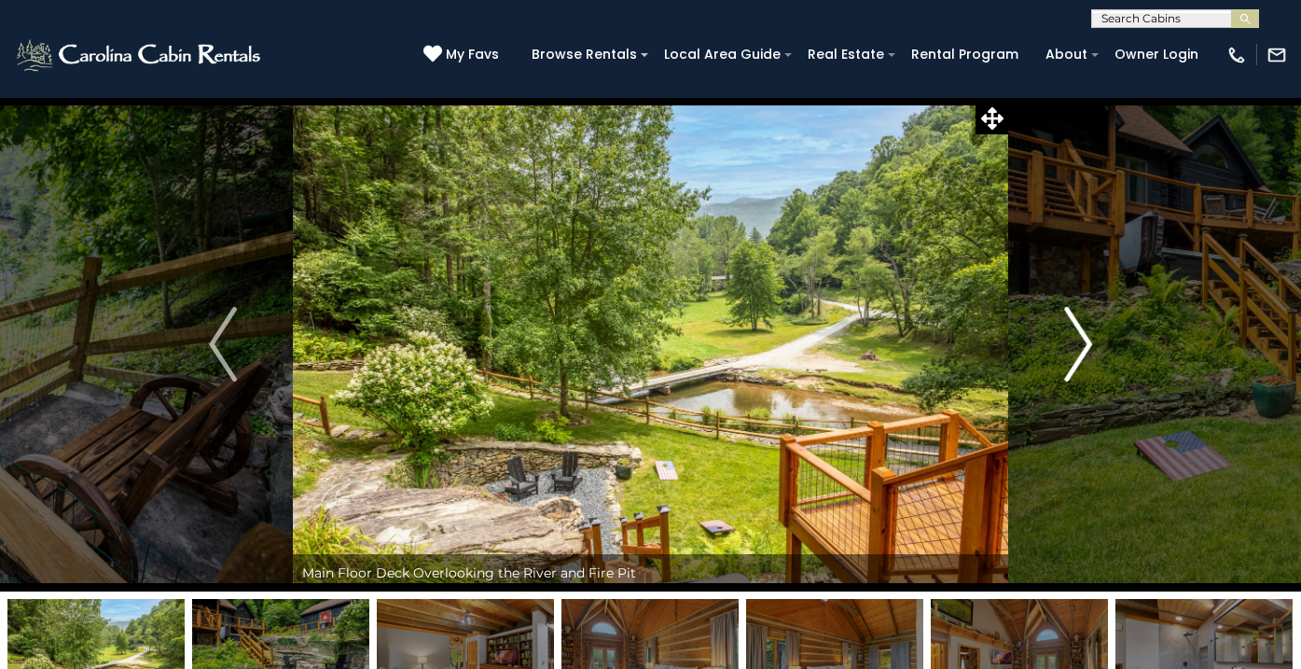
click at [1085, 343] on img "Next" at bounding box center [1078, 344] width 28 height 75
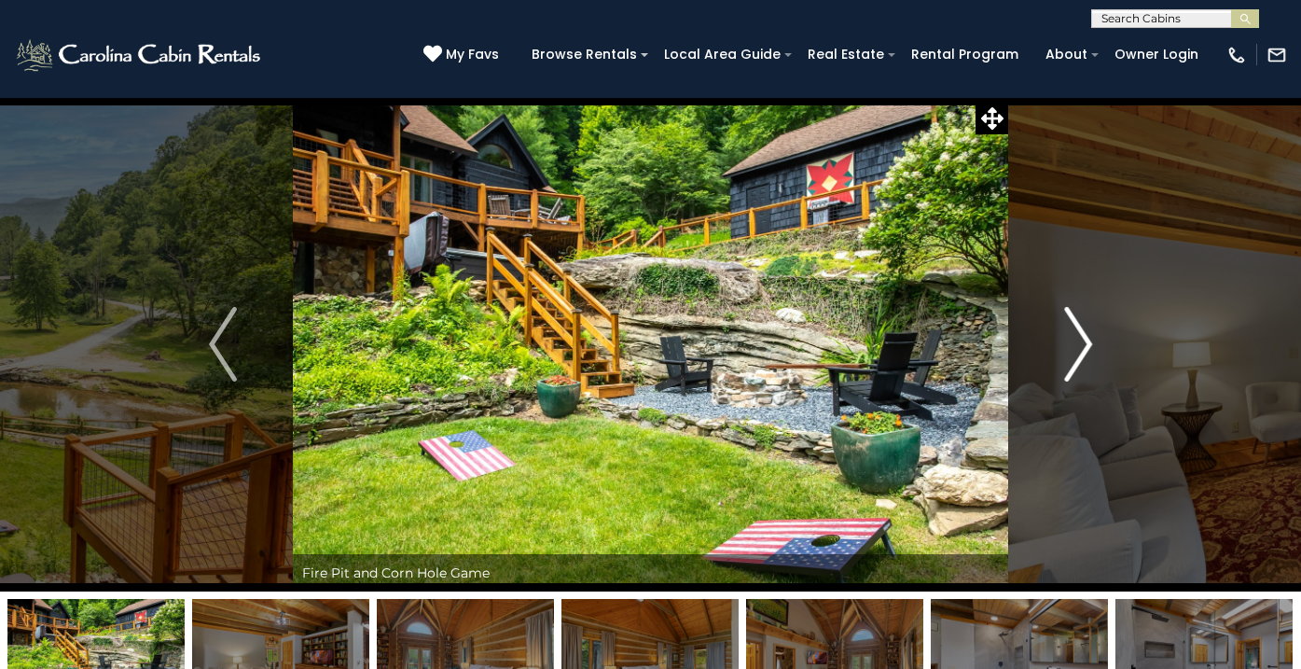
click at [1085, 343] on img "Next" at bounding box center [1078, 344] width 28 height 75
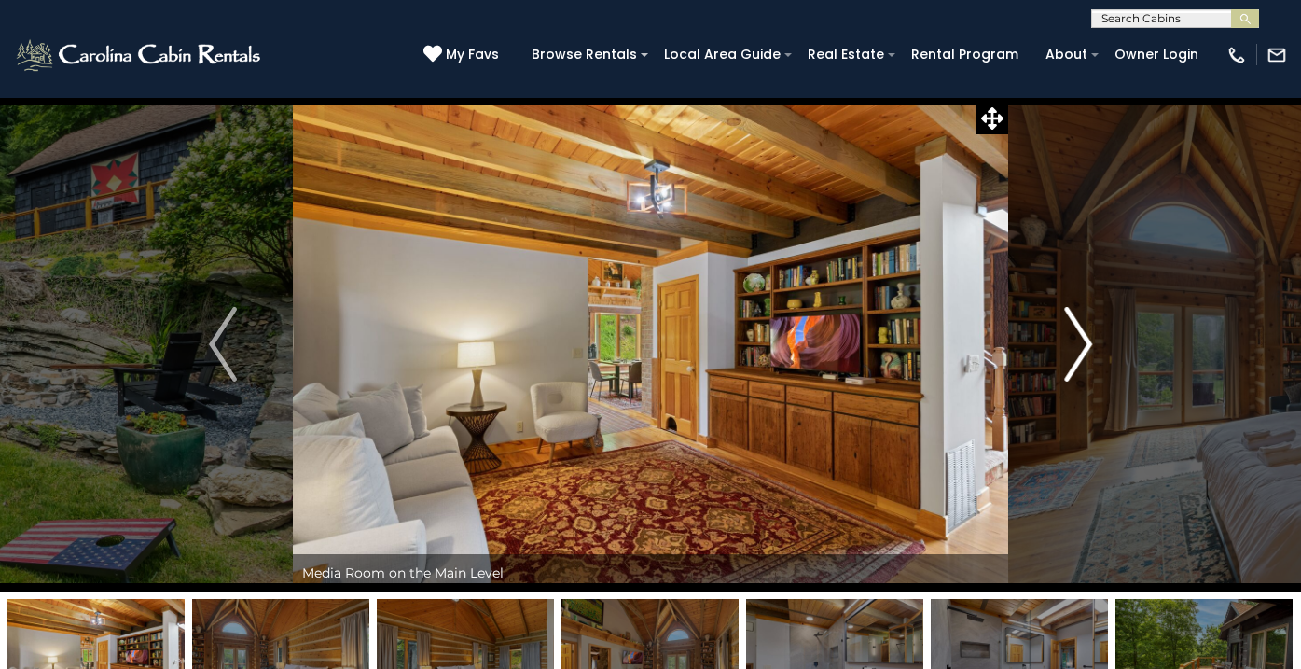
click at [1085, 343] on img "Next" at bounding box center [1078, 344] width 28 height 75
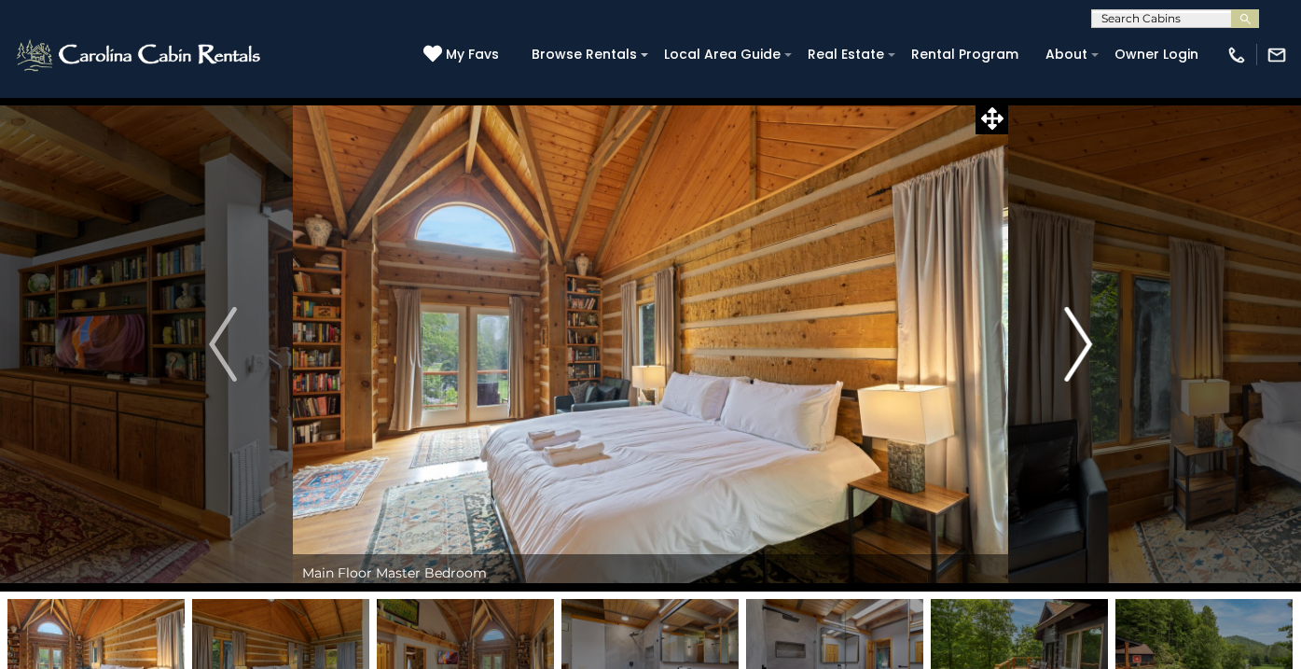
click at [1085, 343] on img "Next" at bounding box center [1078, 344] width 28 height 75
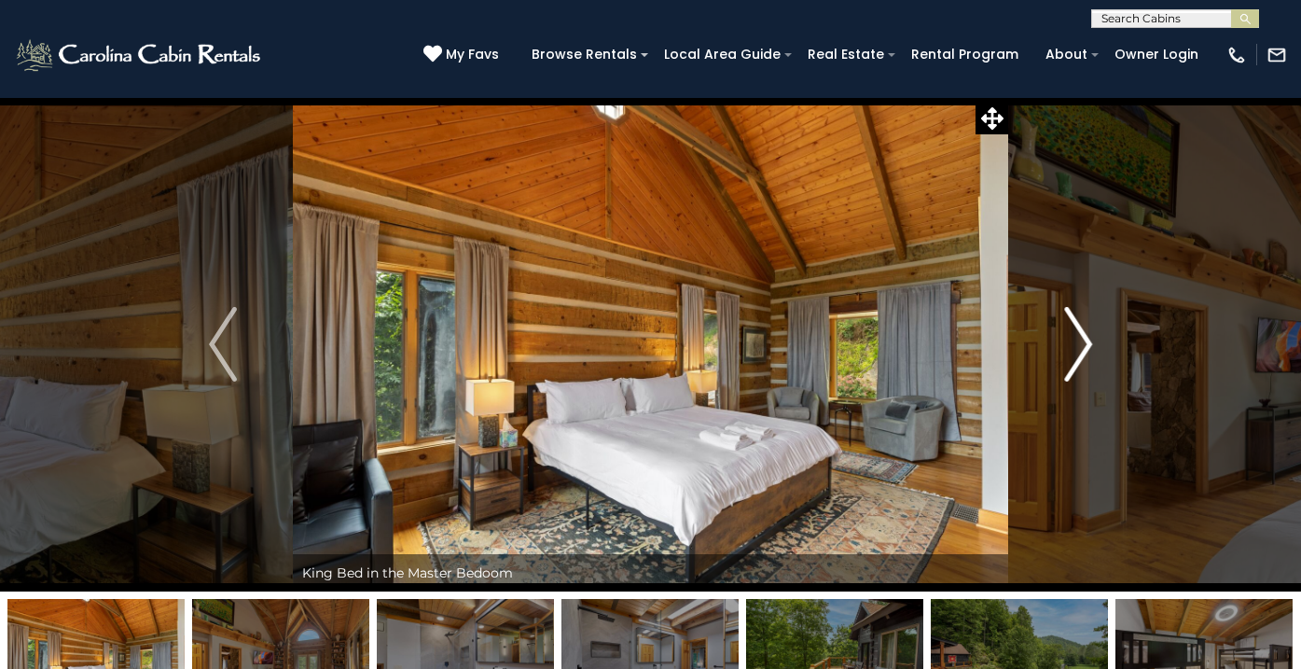
click at [1085, 343] on img "Next" at bounding box center [1078, 344] width 28 height 75
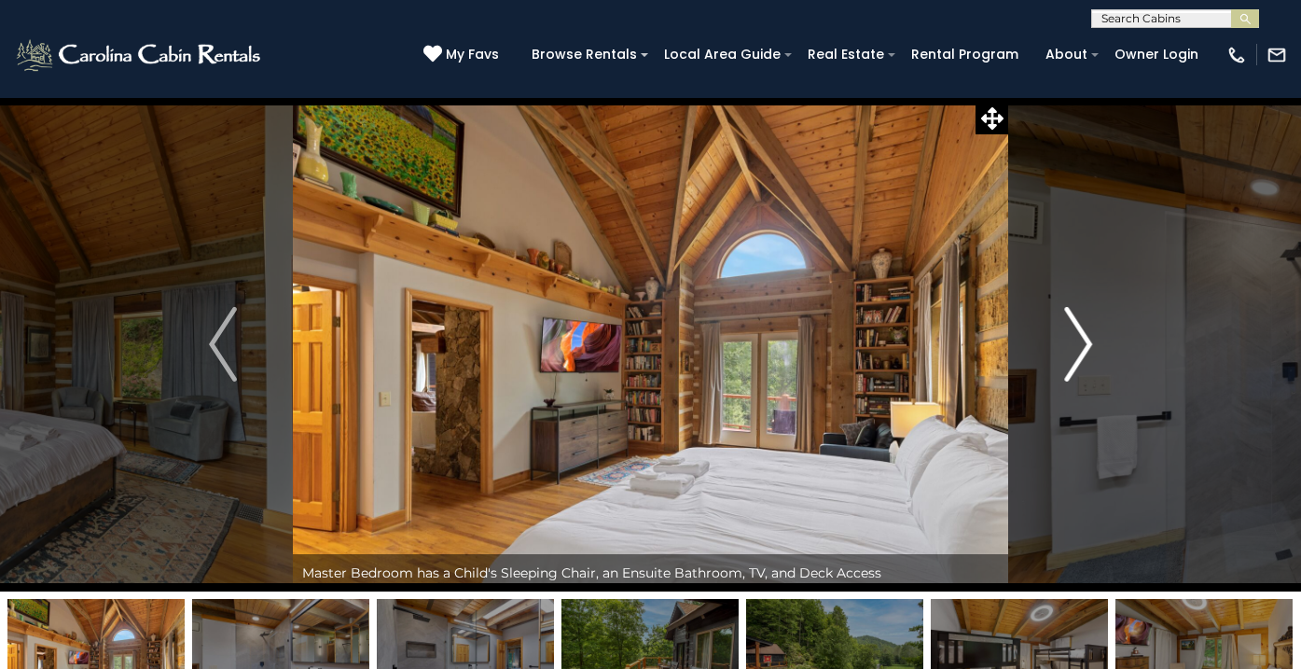
click at [1085, 343] on img "Next" at bounding box center [1078, 344] width 28 height 75
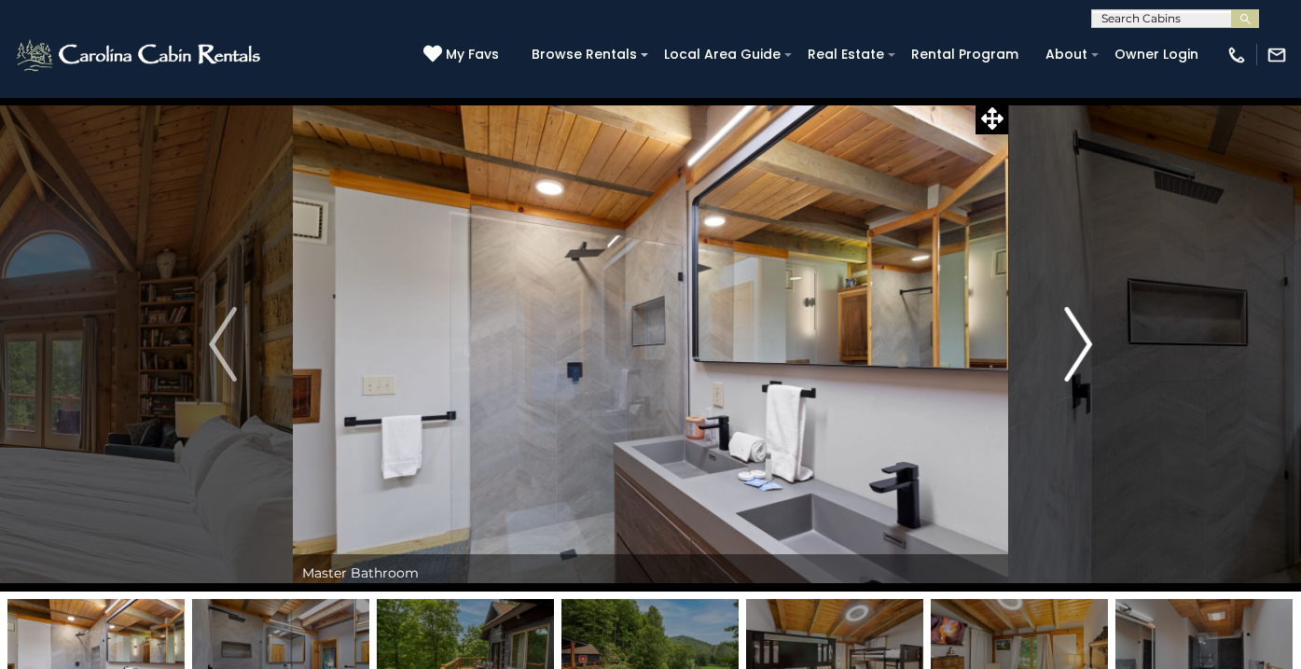
click at [1085, 343] on img "Next" at bounding box center [1078, 344] width 28 height 75
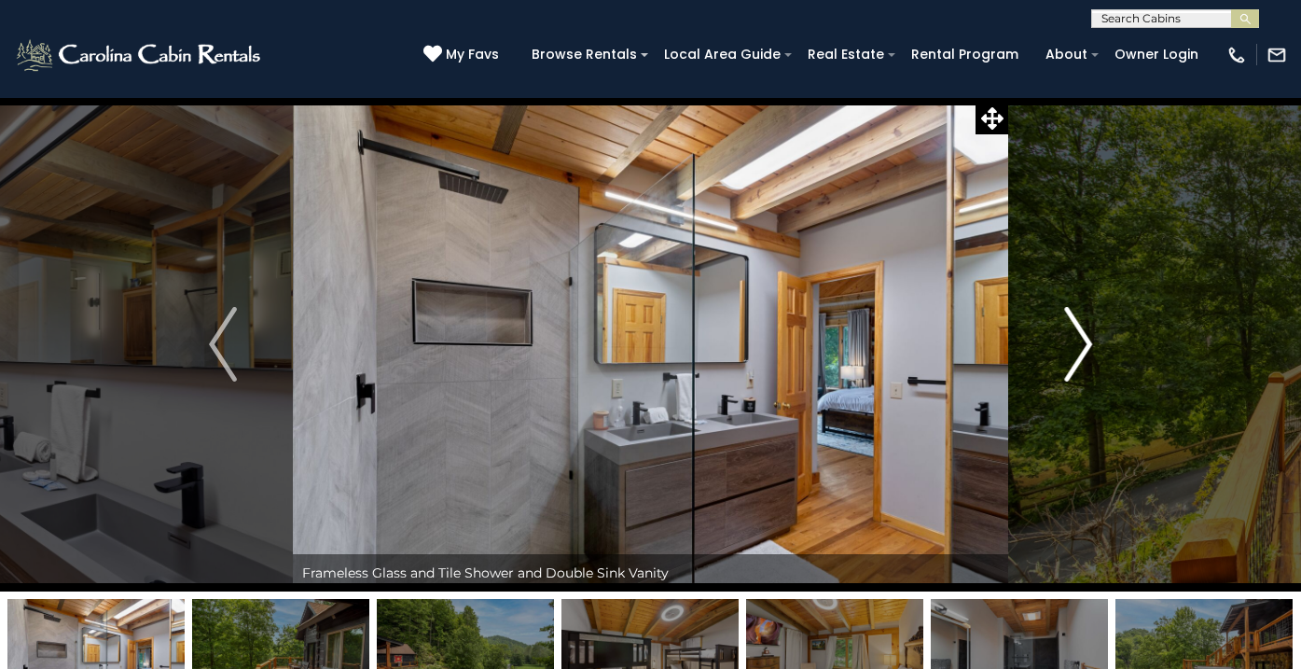
click at [1085, 343] on img "Next" at bounding box center [1078, 344] width 28 height 75
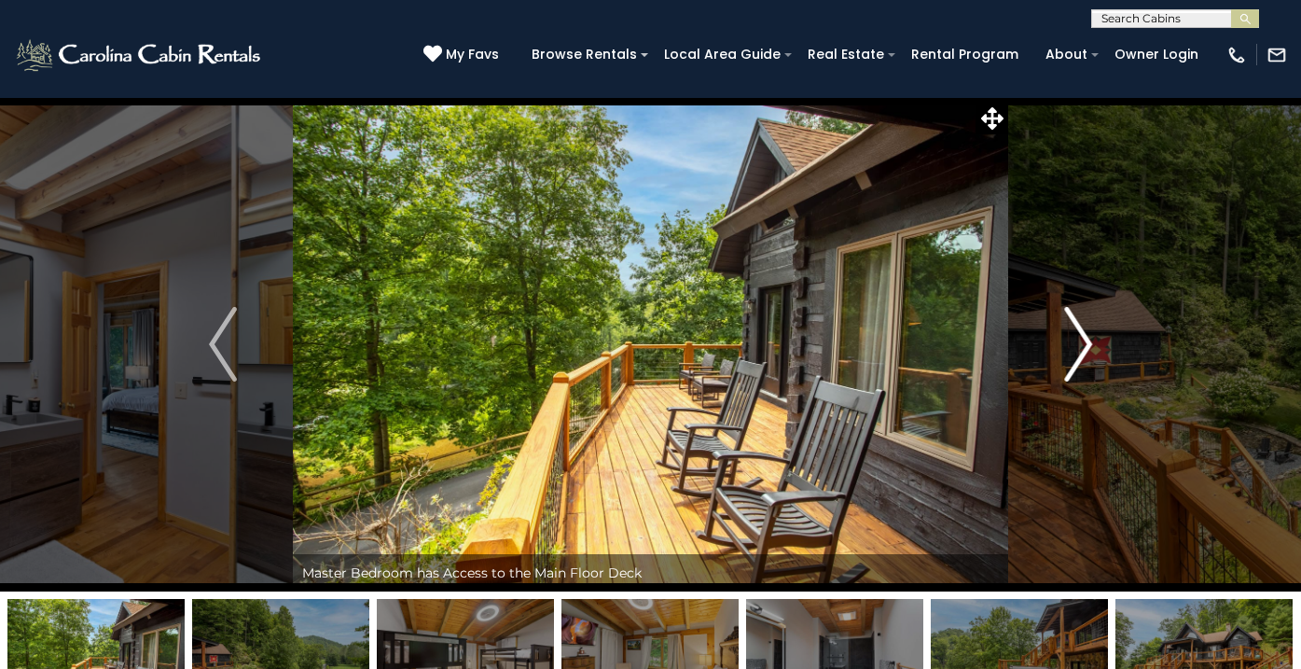
click at [1085, 343] on img "Next" at bounding box center [1078, 344] width 28 height 75
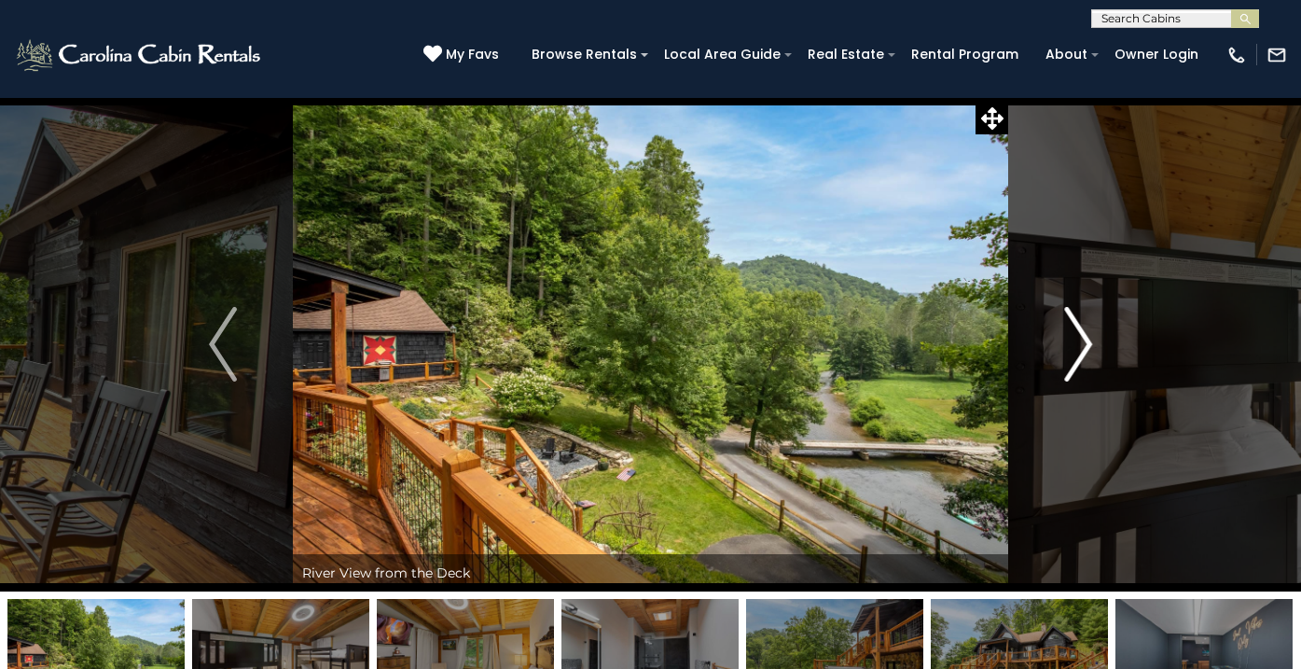
click at [1085, 343] on img "Next" at bounding box center [1078, 344] width 28 height 75
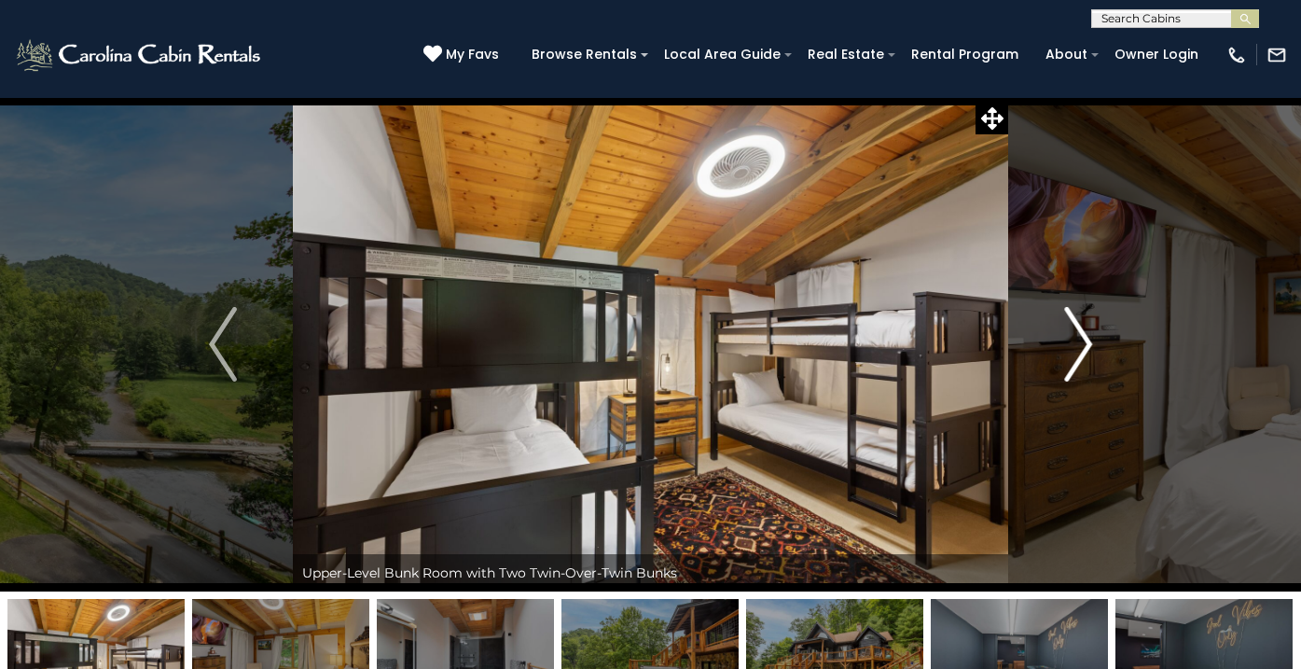
click at [1085, 343] on img "Next" at bounding box center [1078, 344] width 28 height 75
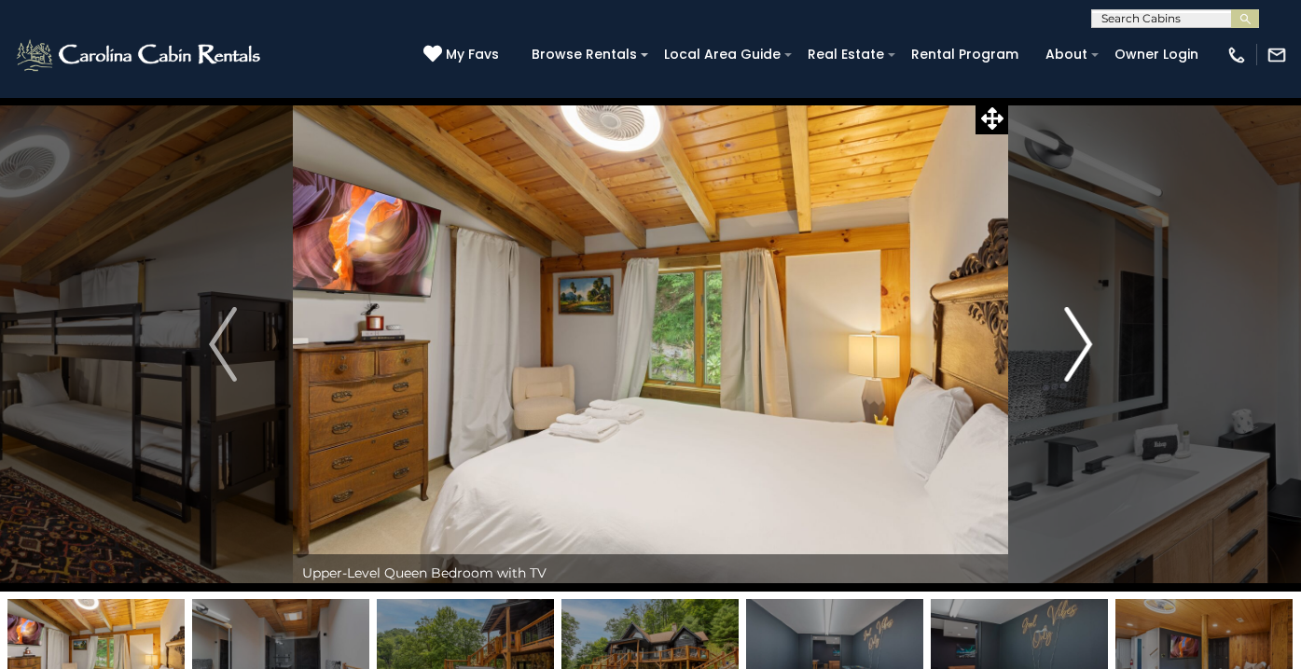
click at [1085, 343] on img "Next" at bounding box center [1078, 344] width 28 height 75
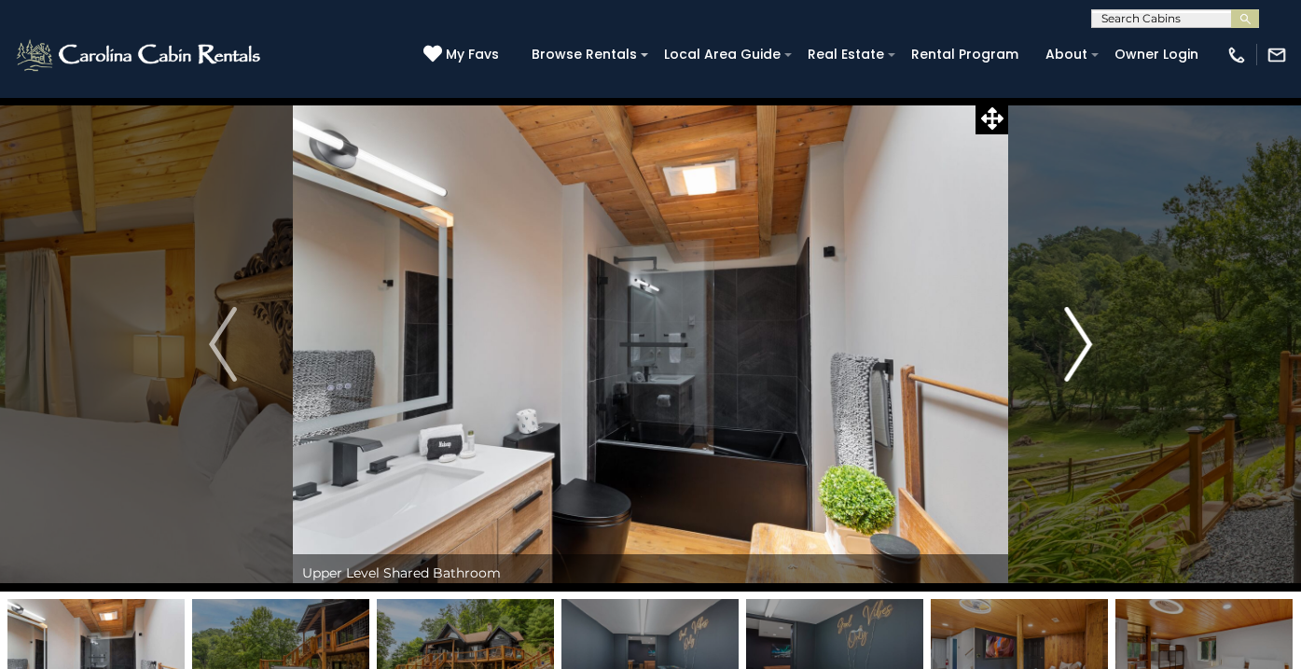
click at [1085, 343] on img "Next" at bounding box center [1078, 344] width 28 height 75
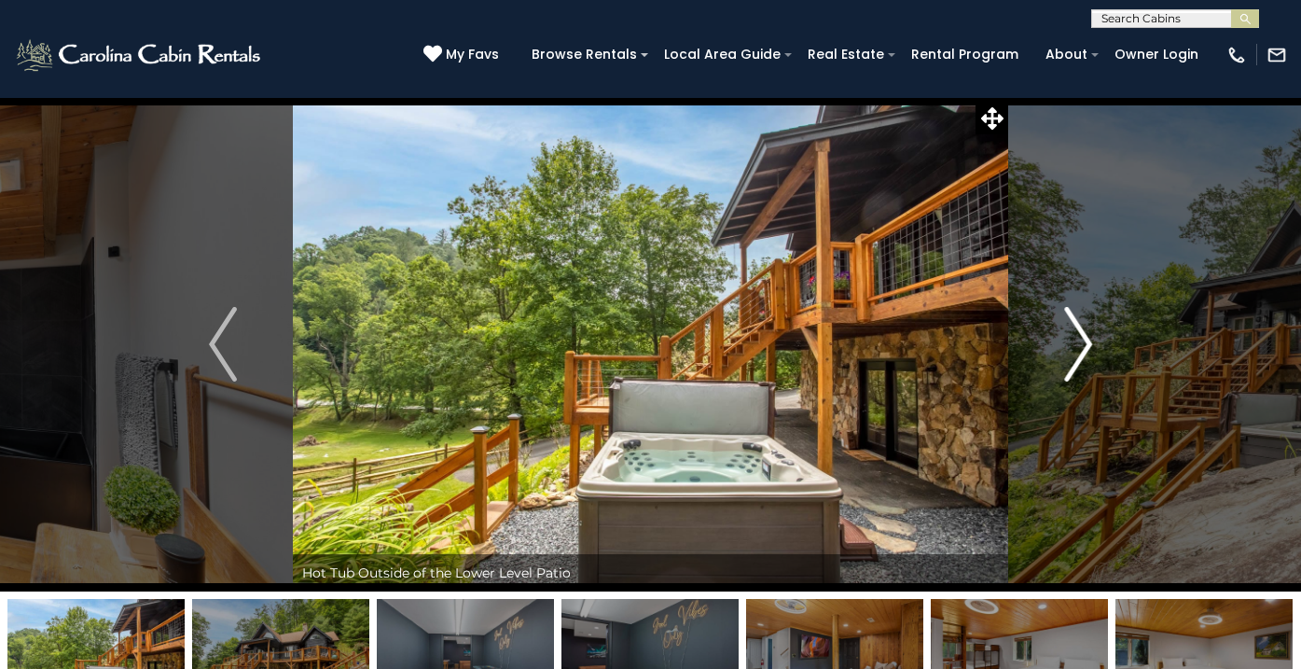
click at [1085, 343] on img "Next" at bounding box center [1078, 344] width 28 height 75
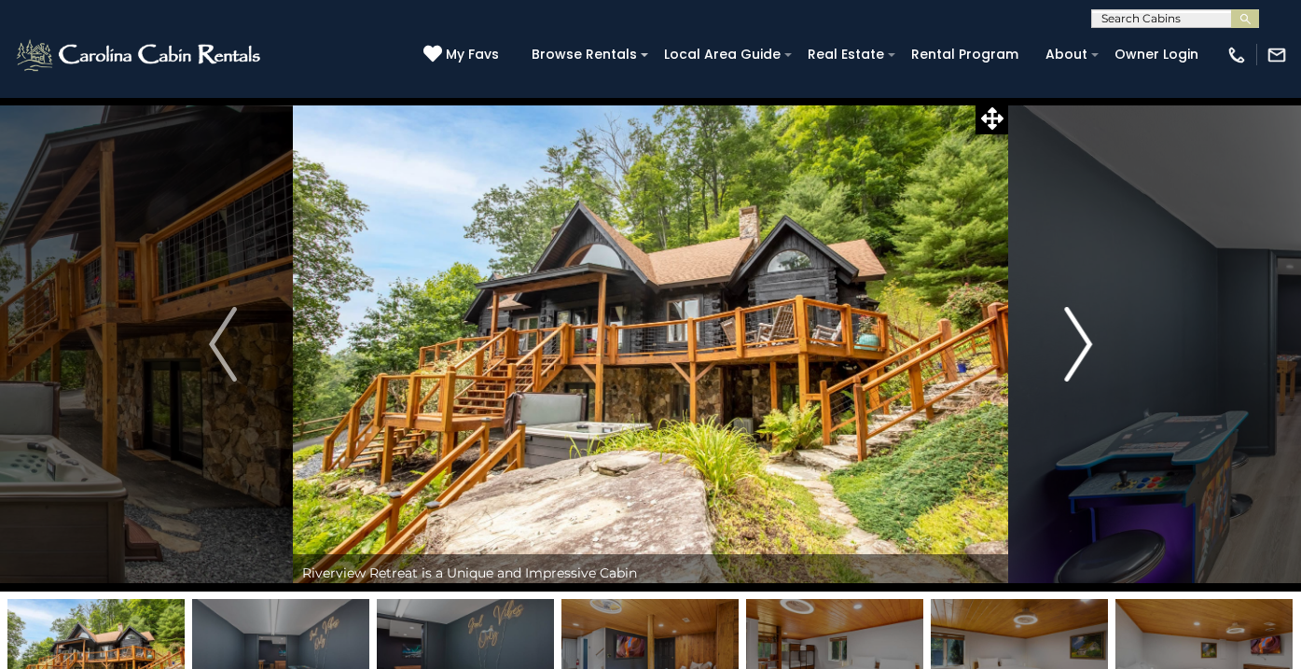
click at [1085, 343] on img "Next" at bounding box center [1078, 344] width 28 height 75
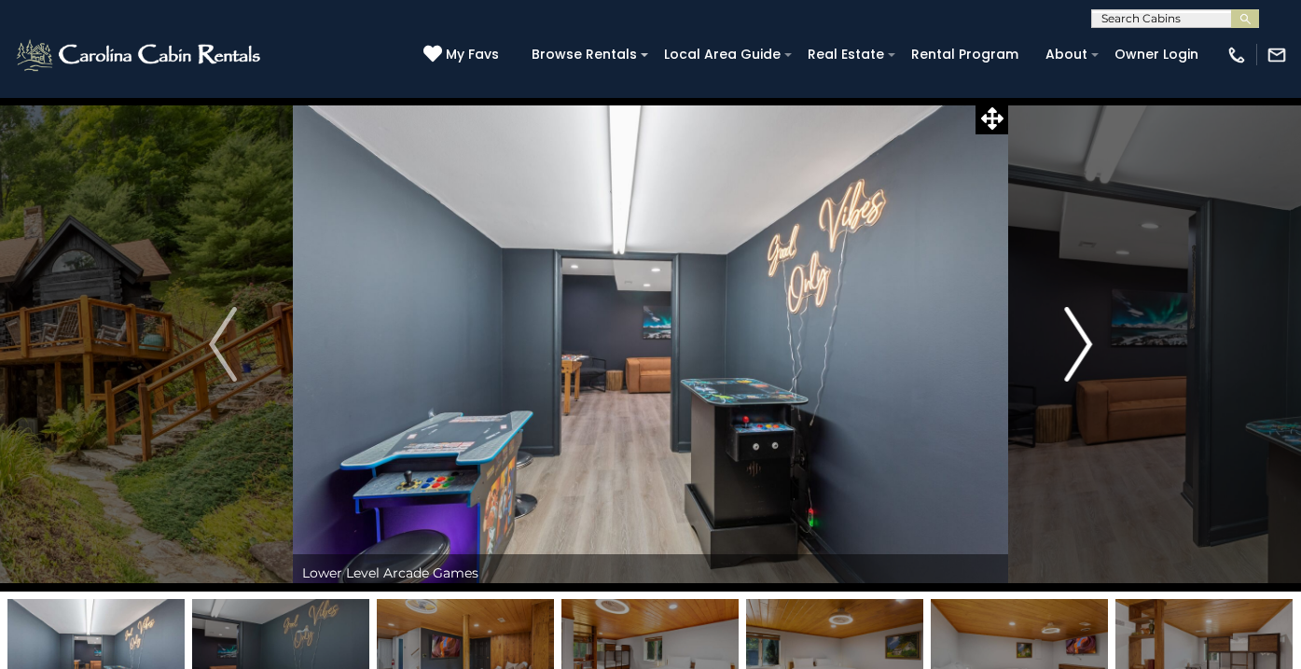
click at [1085, 343] on img "Next" at bounding box center [1078, 344] width 28 height 75
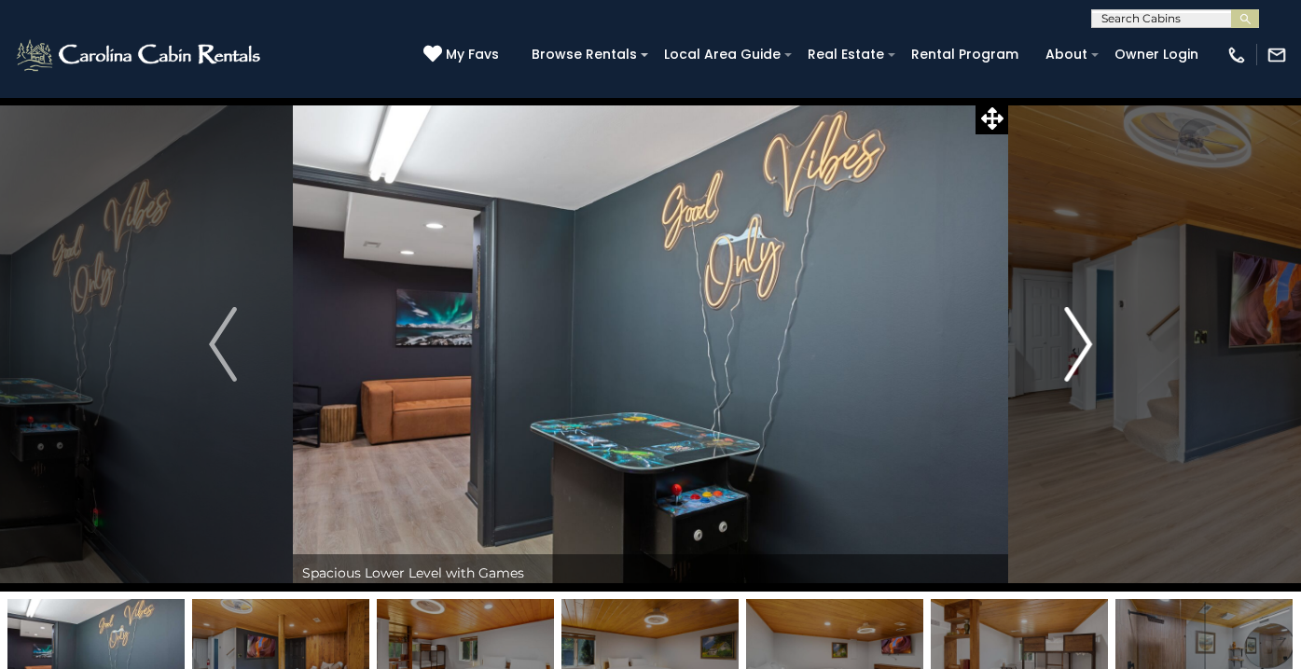
click at [1085, 343] on img "Next" at bounding box center [1078, 344] width 28 height 75
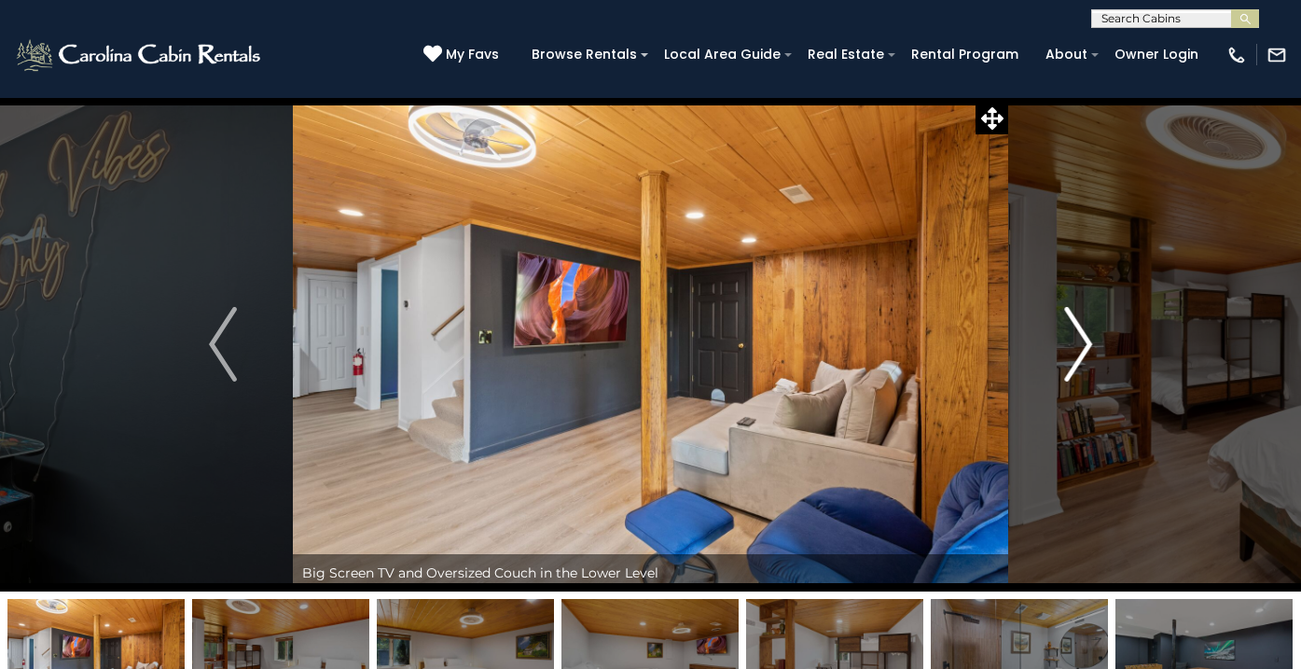
click at [1085, 343] on img "Next" at bounding box center [1078, 344] width 28 height 75
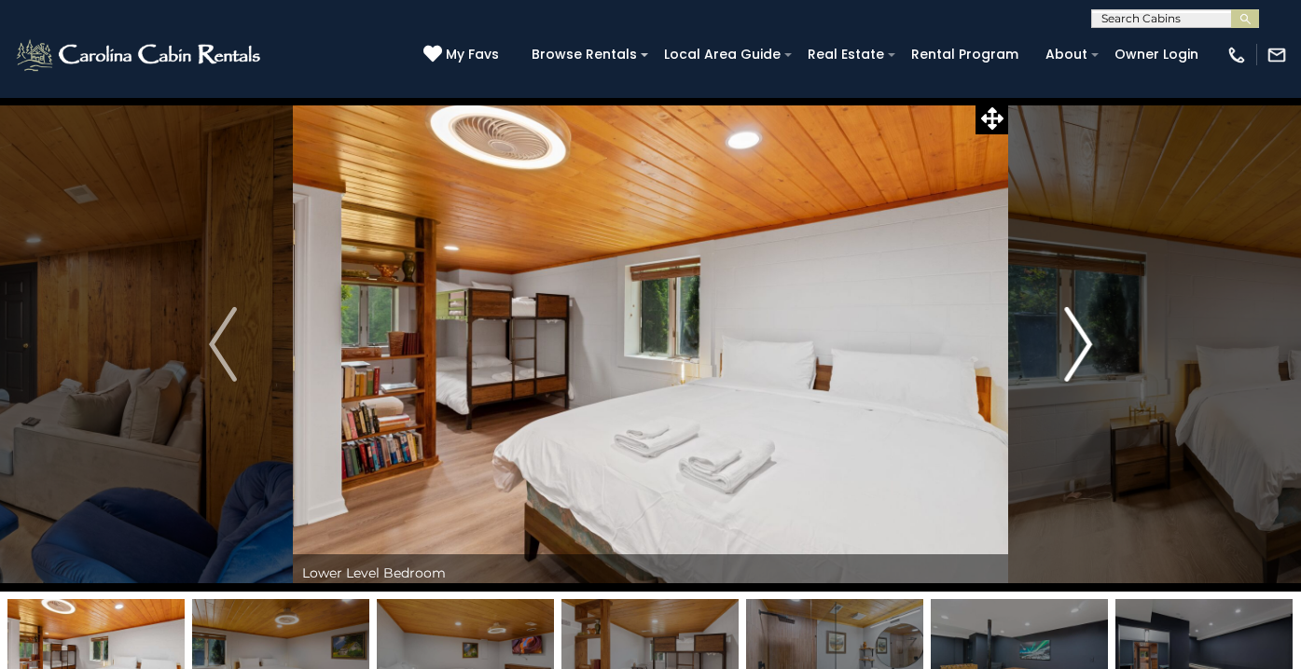
click at [1085, 343] on img "Next" at bounding box center [1078, 344] width 28 height 75
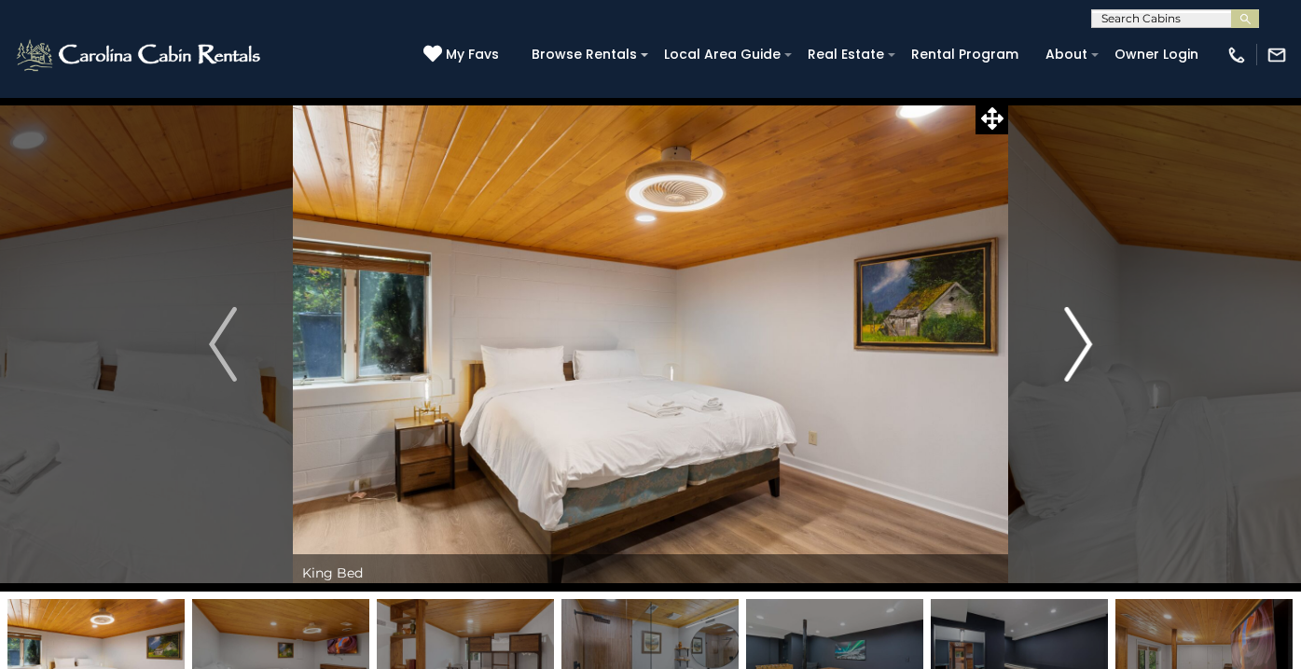
click at [1085, 343] on img "Next" at bounding box center [1078, 344] width 28 height 75
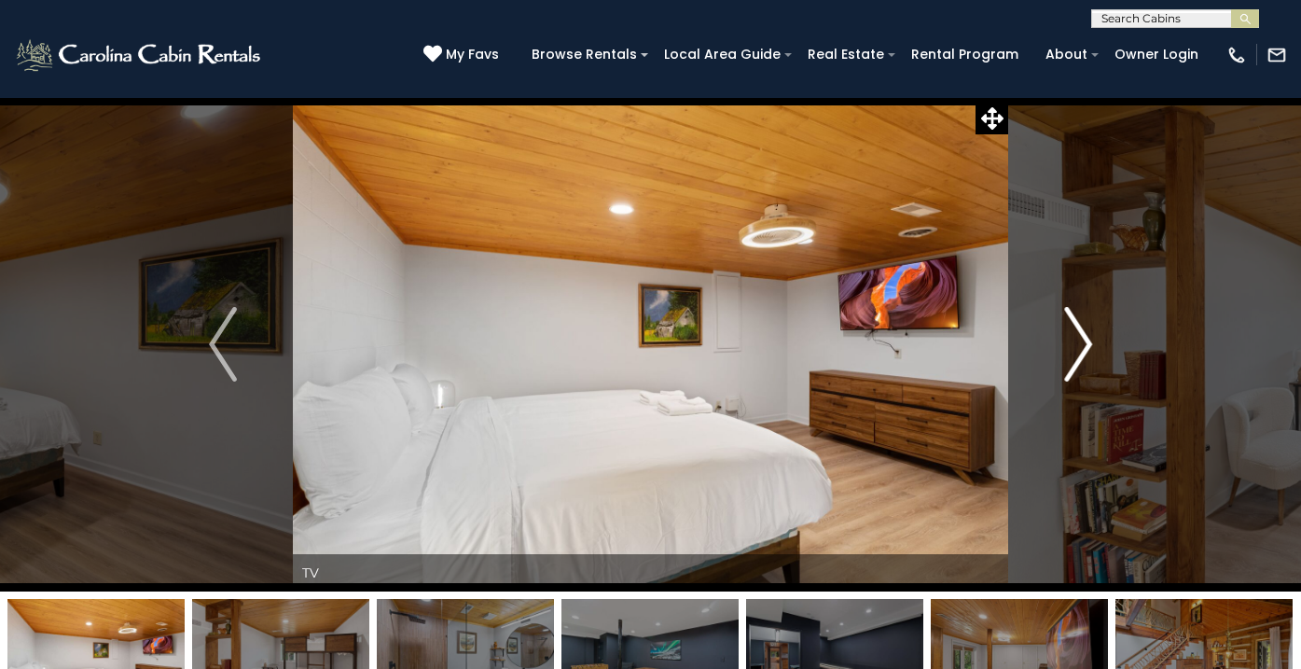
click at [1085, 343] on img "Next" at bounding box center [1078, 344] width 28 height 75
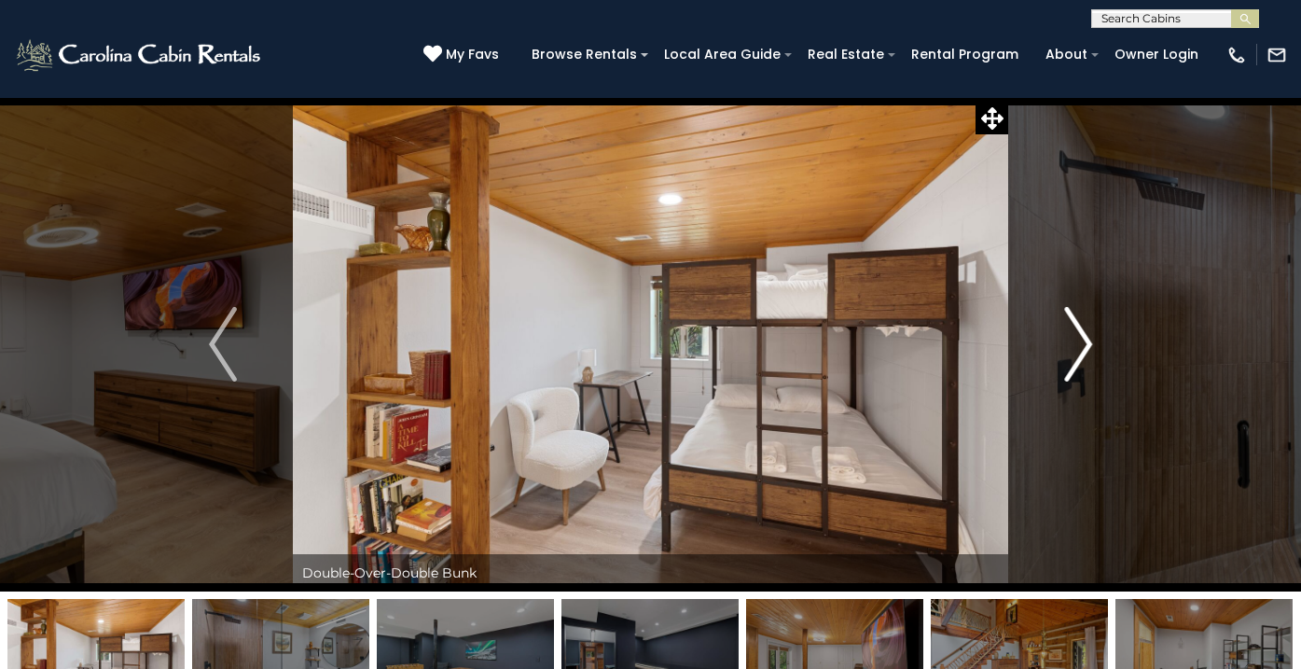
click at [1085, 343] on img "Next" at bounding box center [1078, 344] width 28 height 75
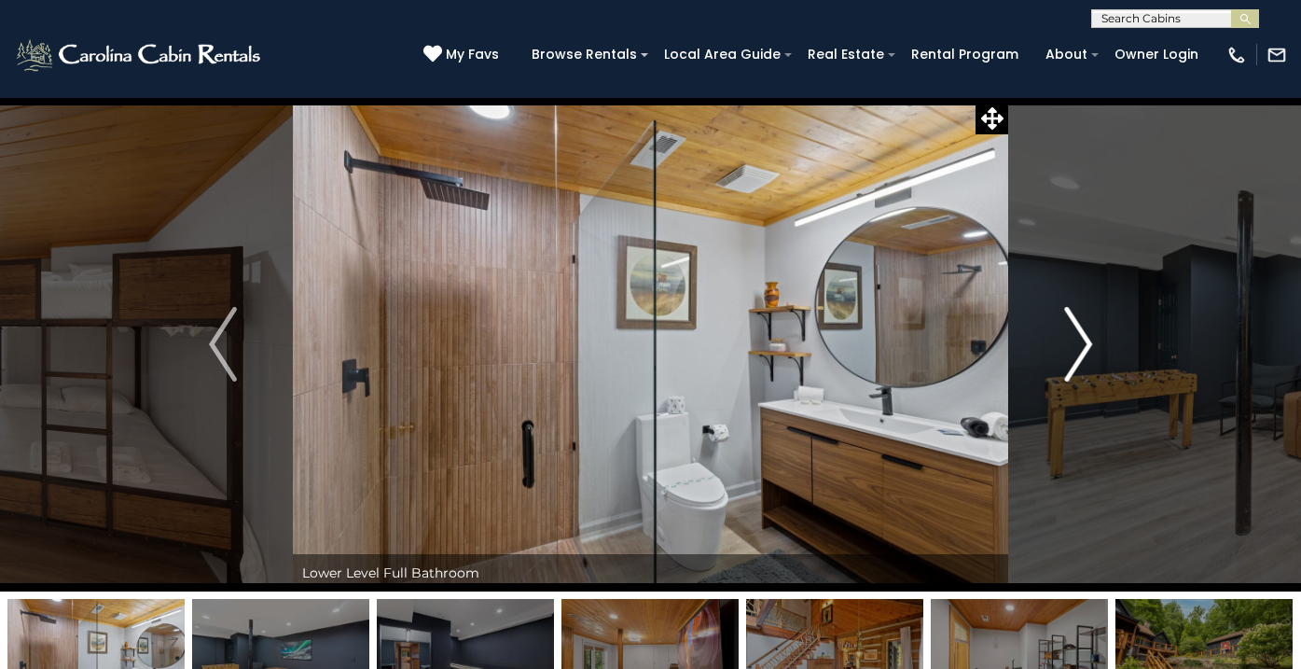
click at [1085, 343] on img "Next" at bounding box center [1078, 344] width 28 height 75
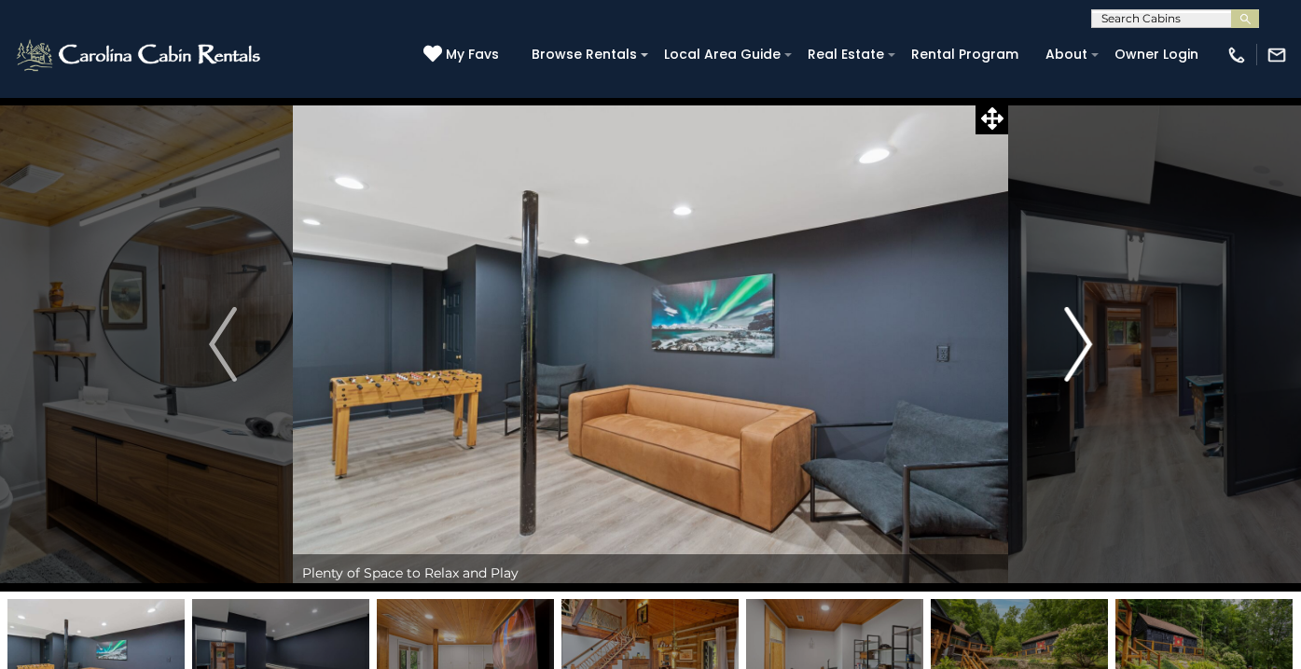
click at [1085, 343] on img "Next" at bounding box center [1078, 344] width 28 height 75
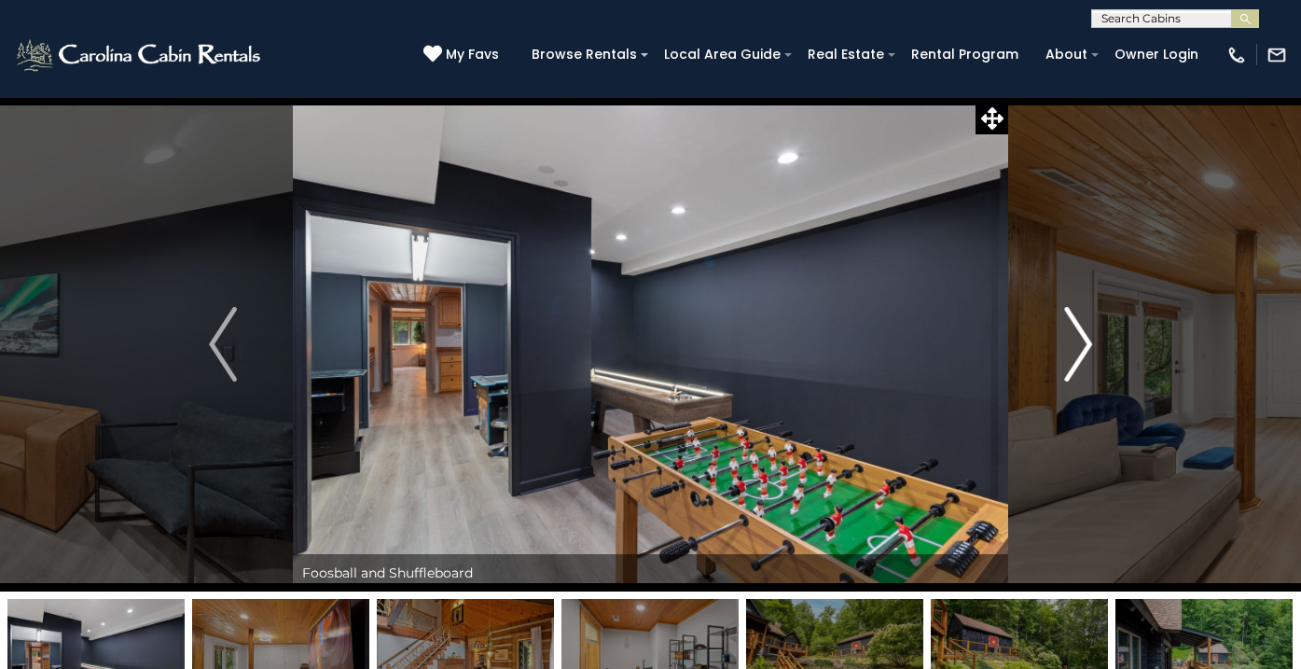
click at [1085, 343] on img "Next" at bounding box center [1078, 344] width 28 height 75
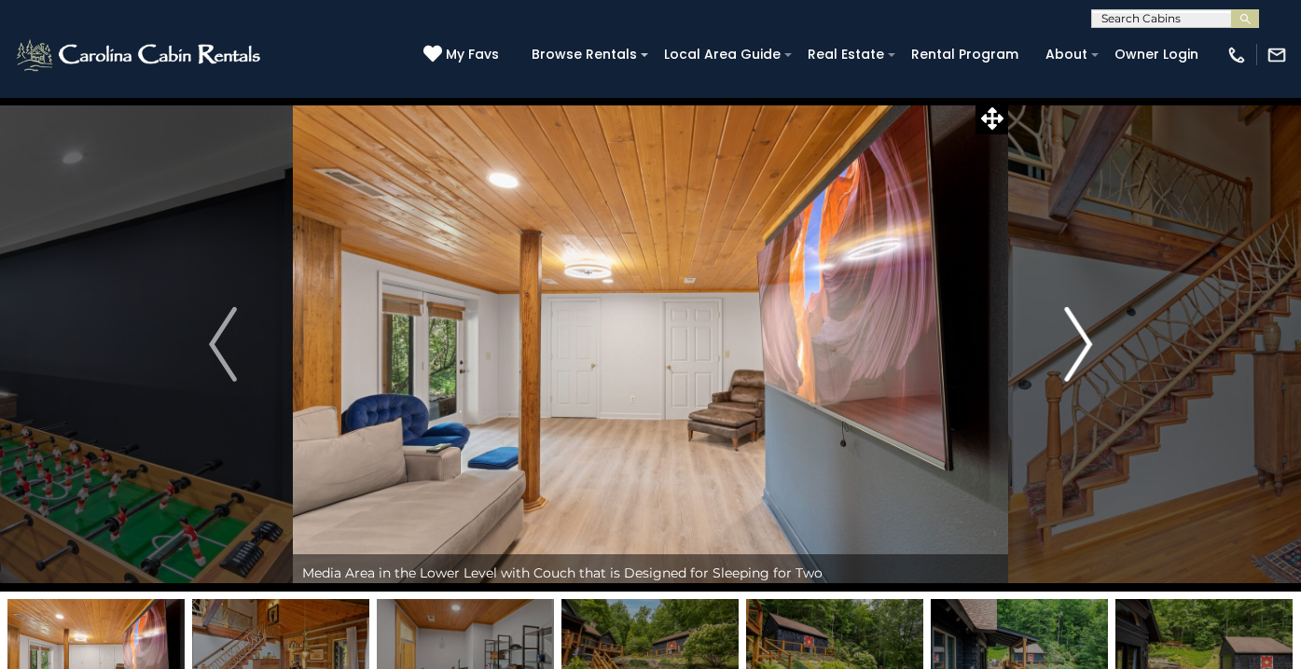
click at [1085, 343] on img "Next" at bounding box center [1078, 344] width 28 height 75
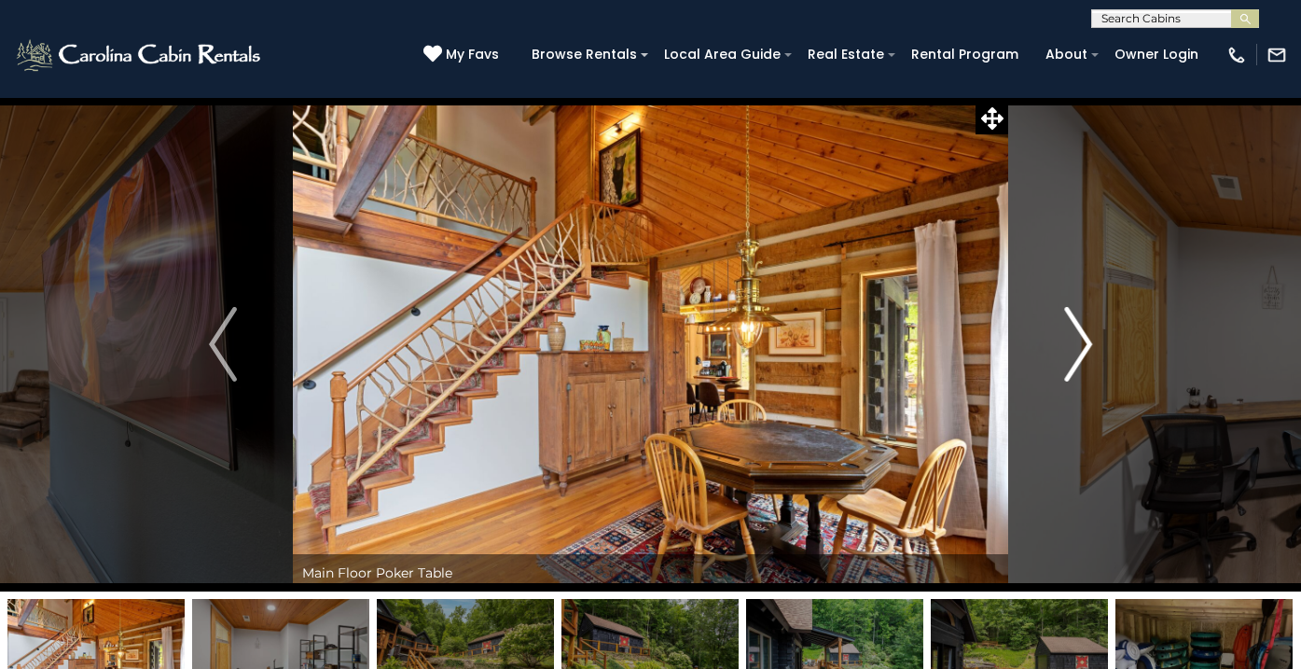
click at [1085, 343] on img "Next" at bounding box center [1078, 344] width 28 height 75
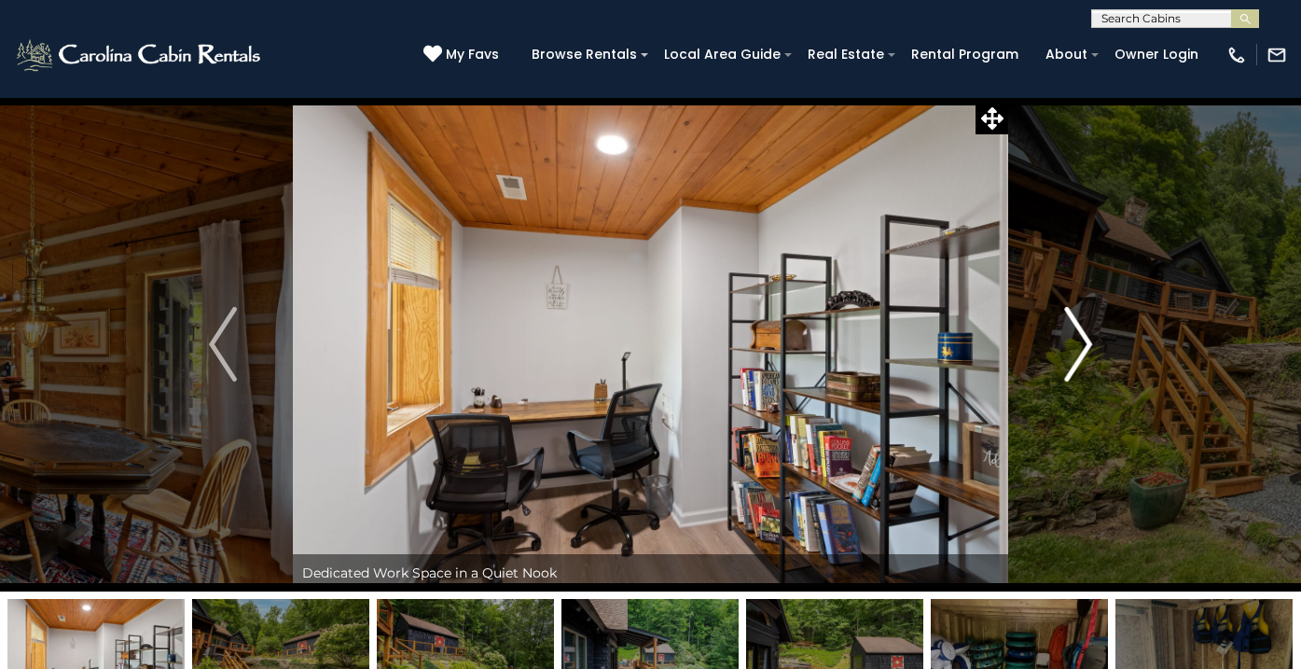
click at [1085, 343] on img "Next" at bounding box center [1078, 344] width 28 height 75
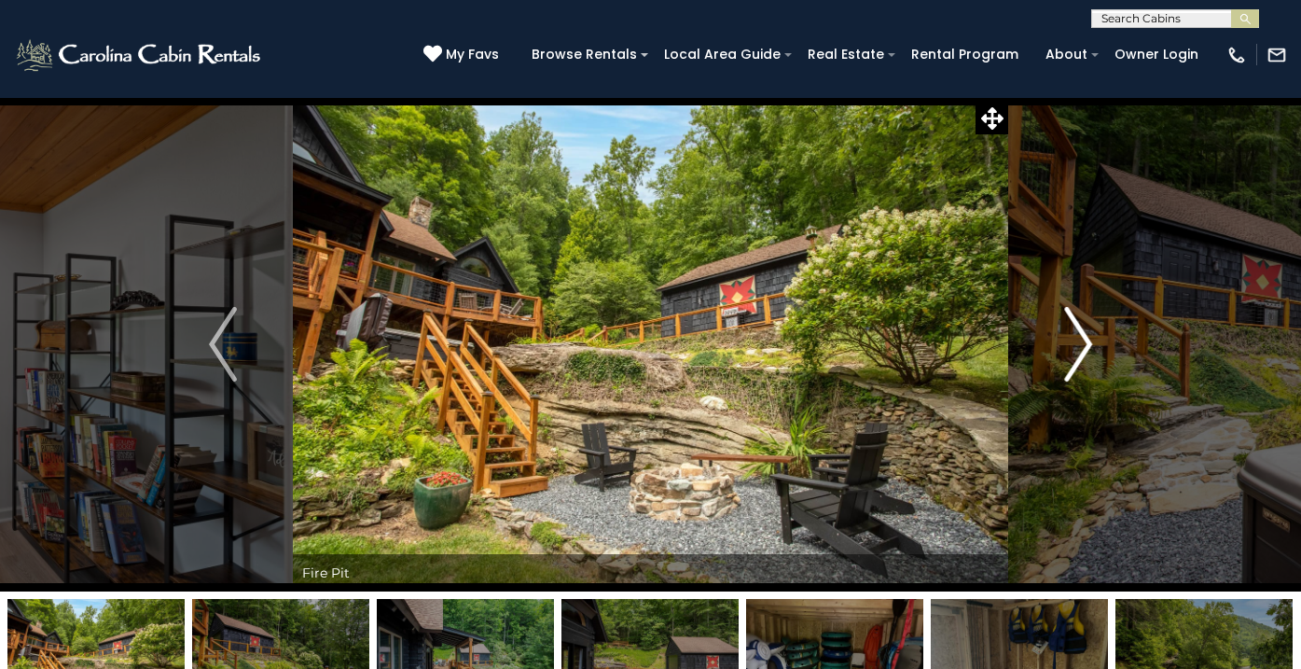
click at [1085, 343] on img "Next" at bounding box center [1078, 344] width 28 height 75
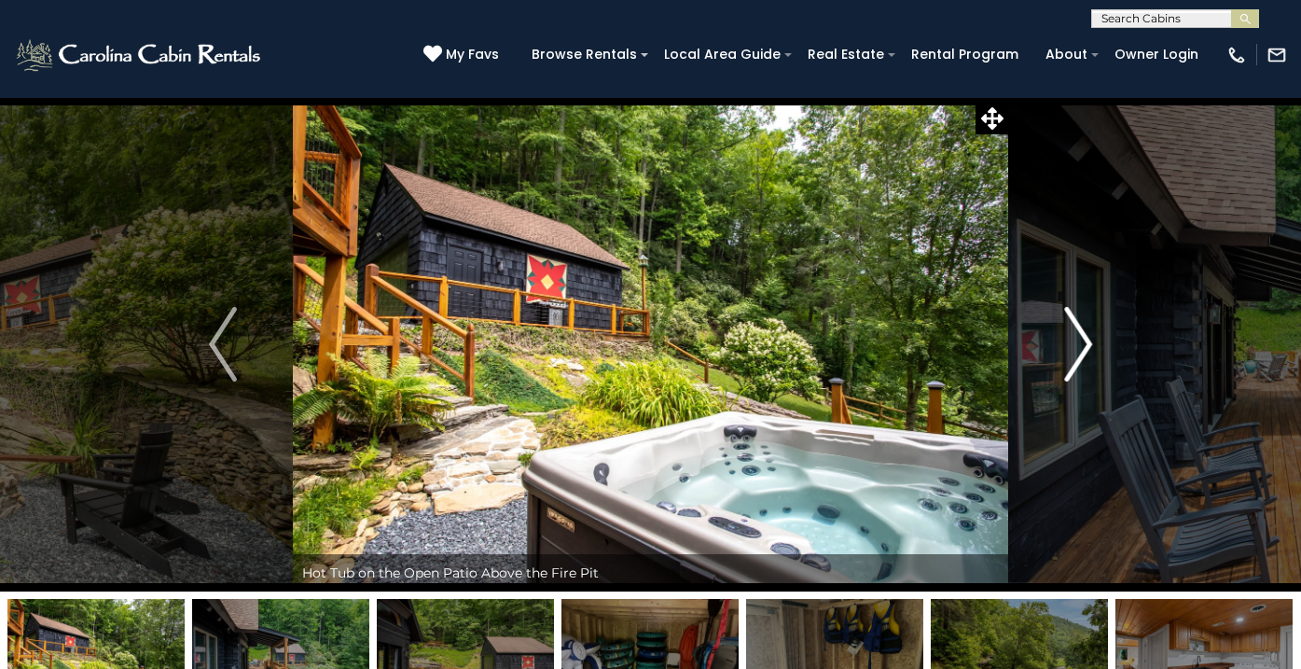
click at [1085, 343] on img "Next" at bounding box center [1078, 344] width 28 height 75
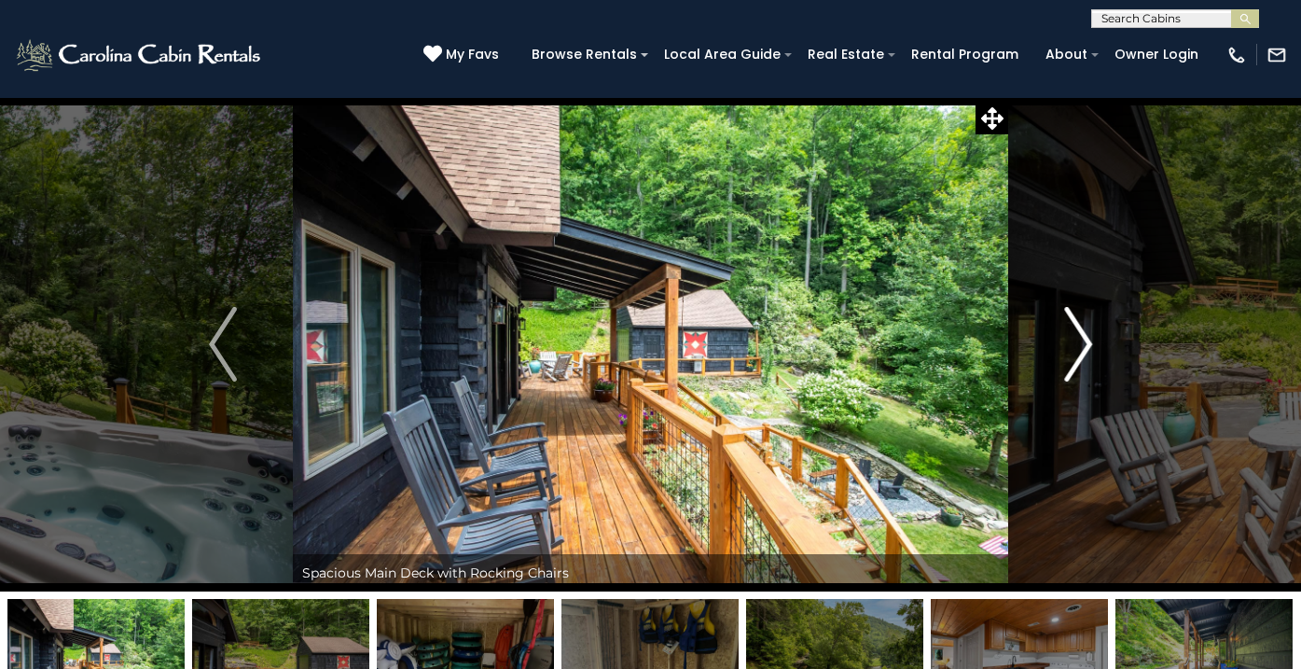
click at [1085, 343] on img "Next" at bounding box center [1078, 344] width 28 height 75
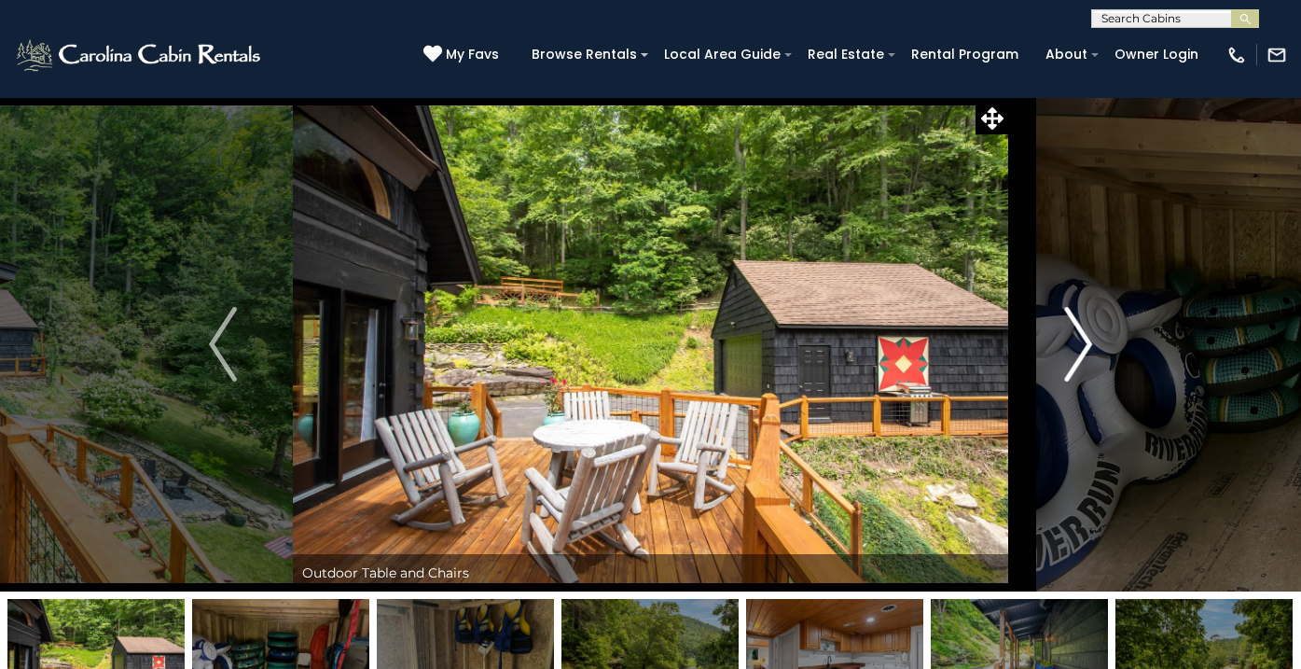
click at [1085, 343] on img "Next" at bounding box center [1078, 344] width 28 height 75
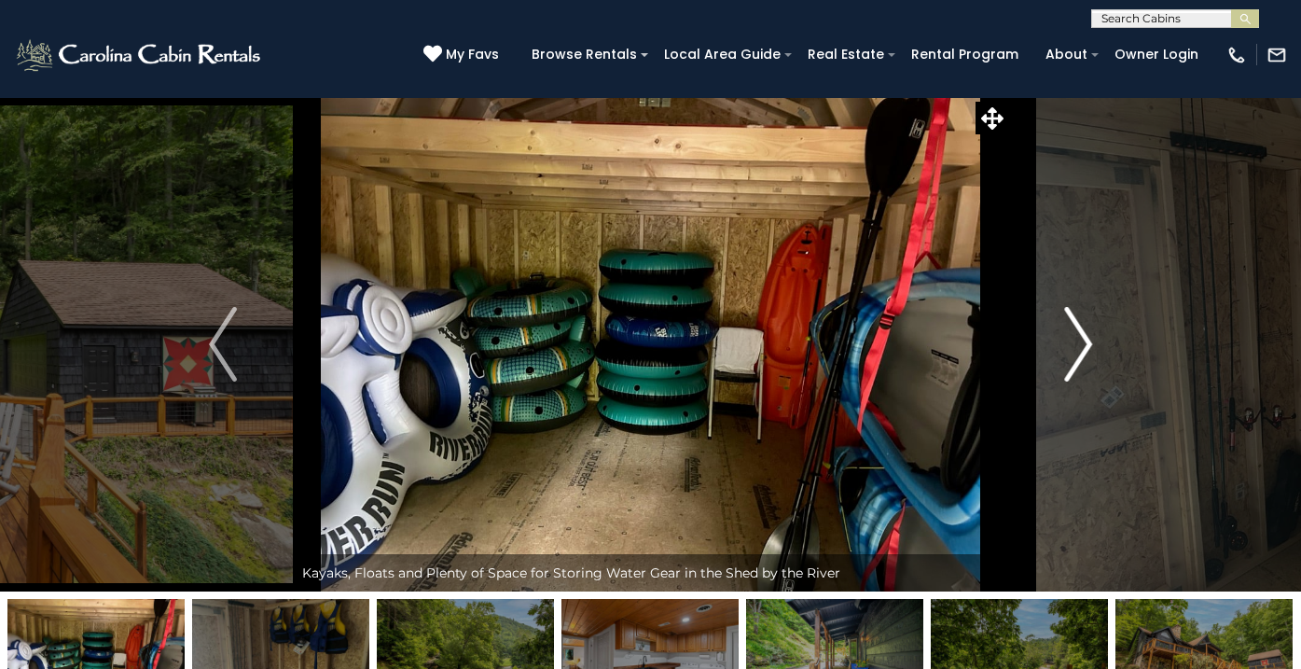
click at [1085, 343] on img "Next" at bounding box center [1078, 344] width 28 height 75
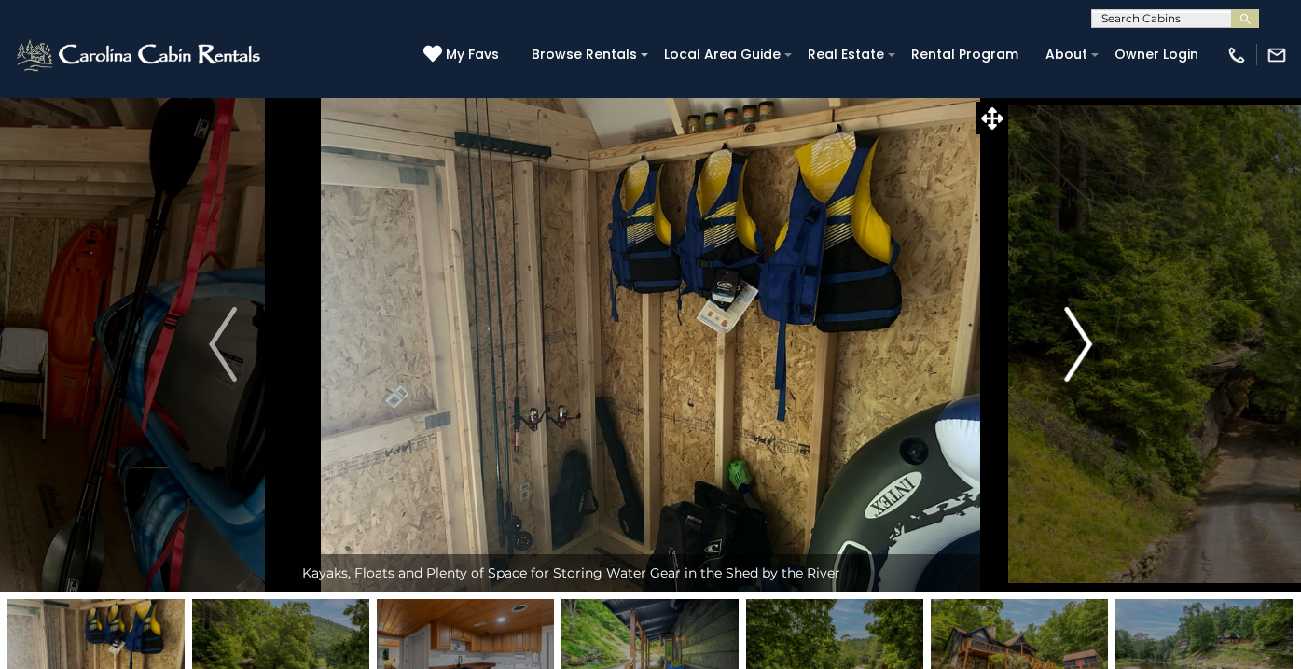
click at [1085, 343] on img "Next" at bounding box center [1078, 344] width 28 height 75
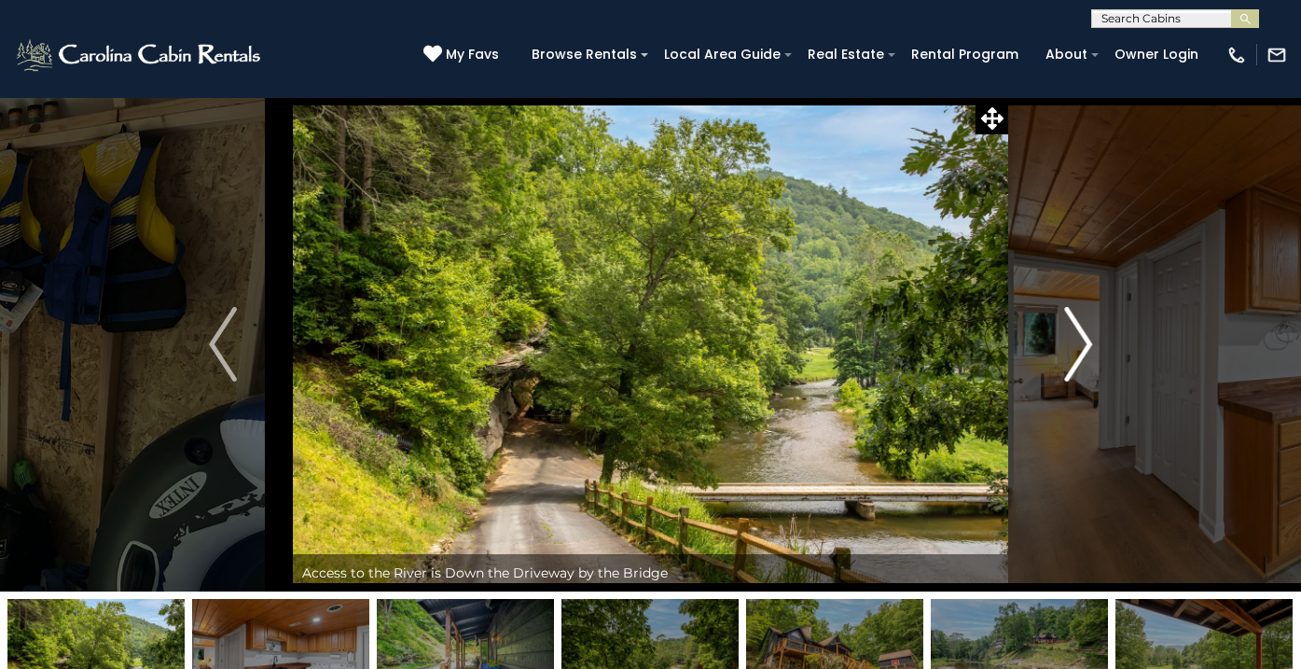
click at [1085, 343] on img "Next" at bounding box center [1078, 344] width 28 height 75
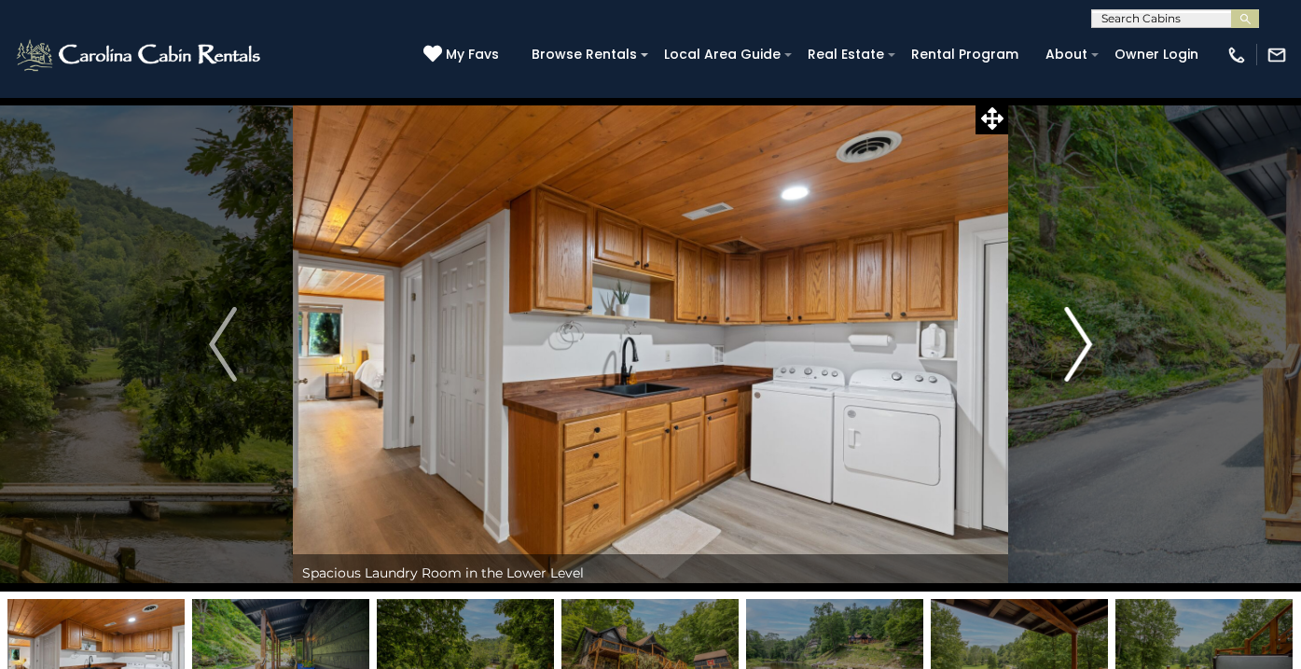
click at [1085, 343] on img "Next" at bounding box center [1078, 344] width 28 height 75
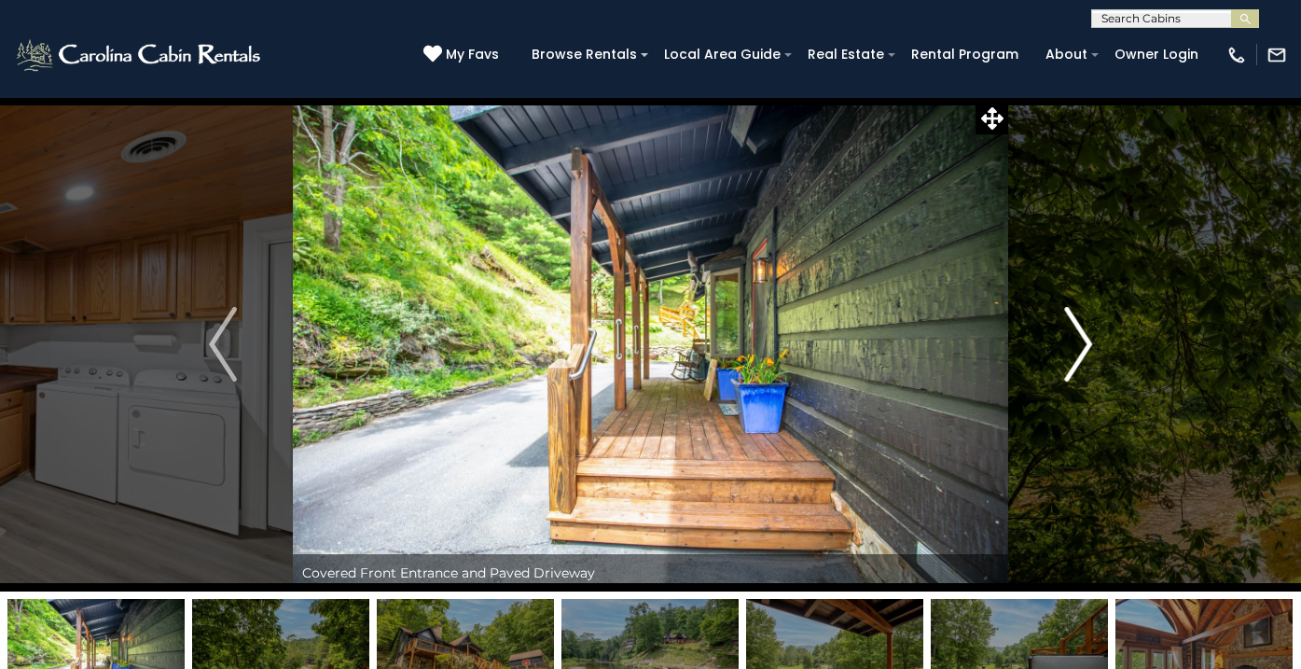
click at [1084, 343] on img "Next" at bounding box center [1078, 344] width 28 height 75
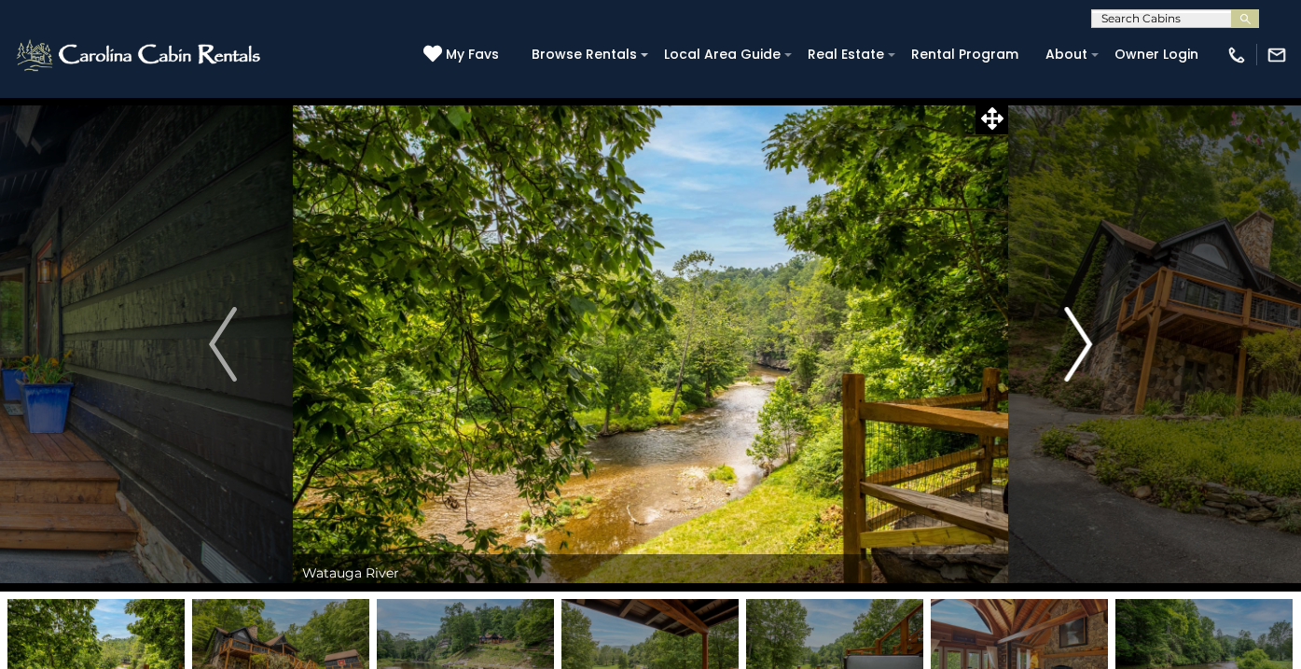
click at [1082, 343] on img "Next" at bounding box center [1078, 344] width 28 height 75
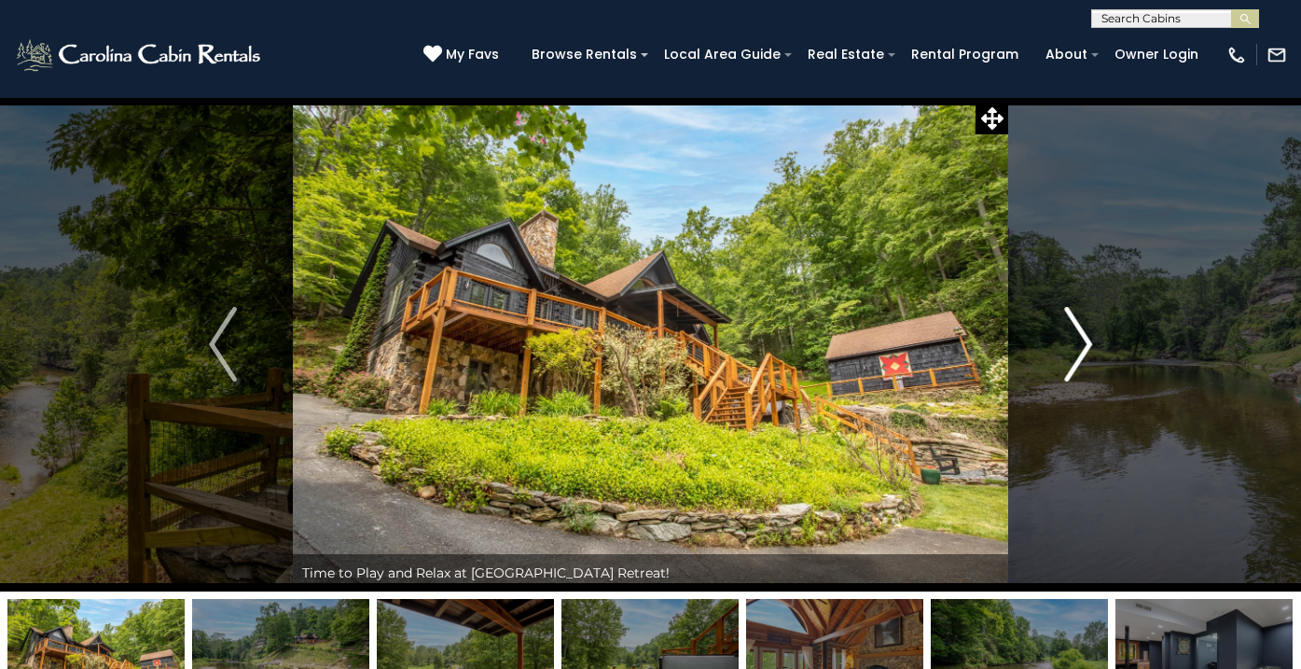
click at [1082, 343] on img "Next" at bounding box center [1078, 344] width 28 height 75
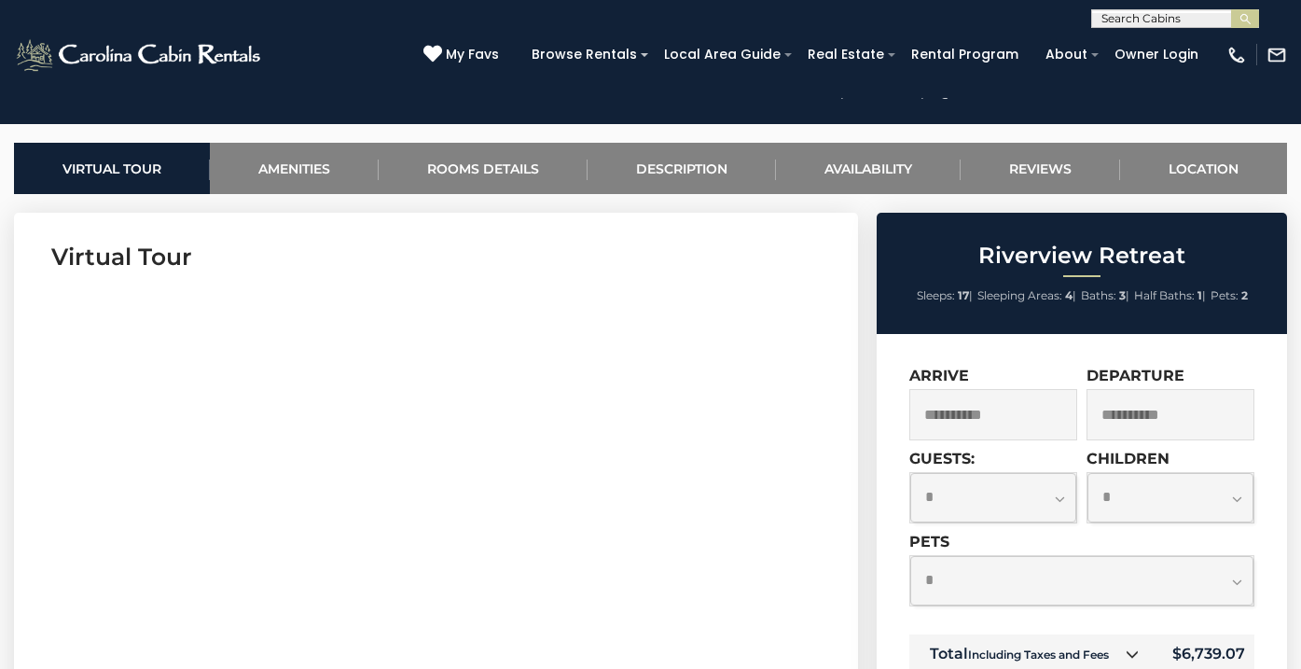
scroll to position [699, 0]
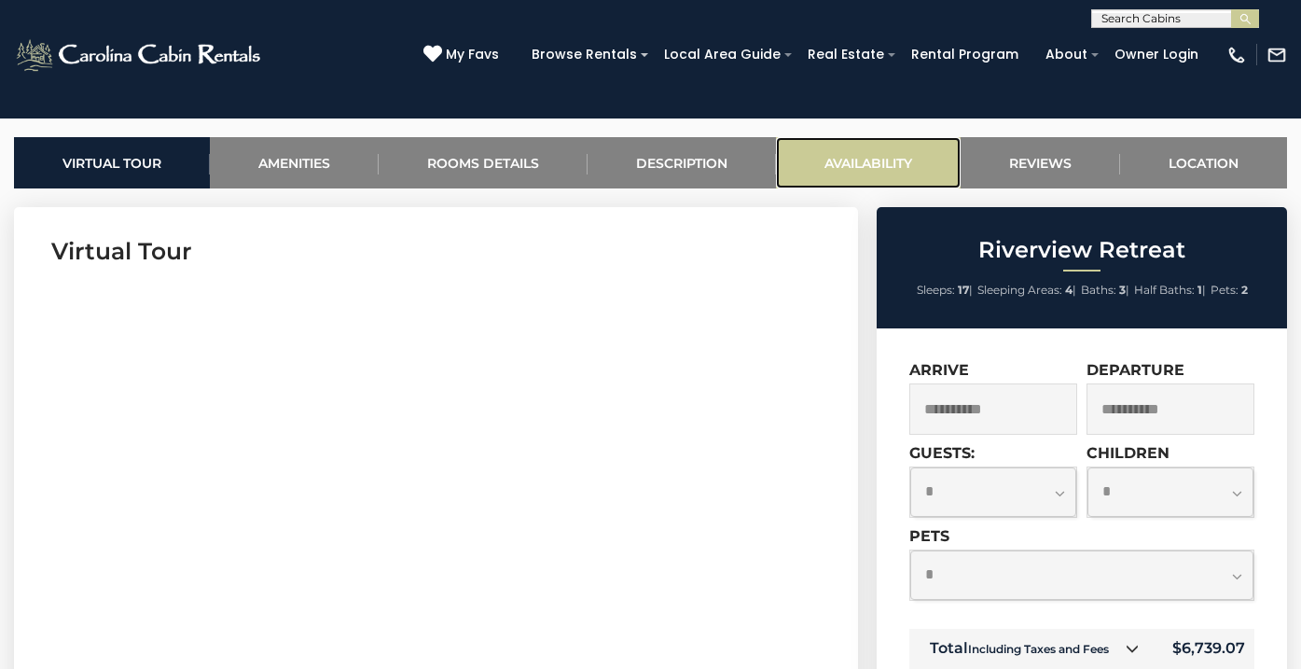
click at [827, 166] on link "Availability" at bounding box center [868, 162] width 185 height 51
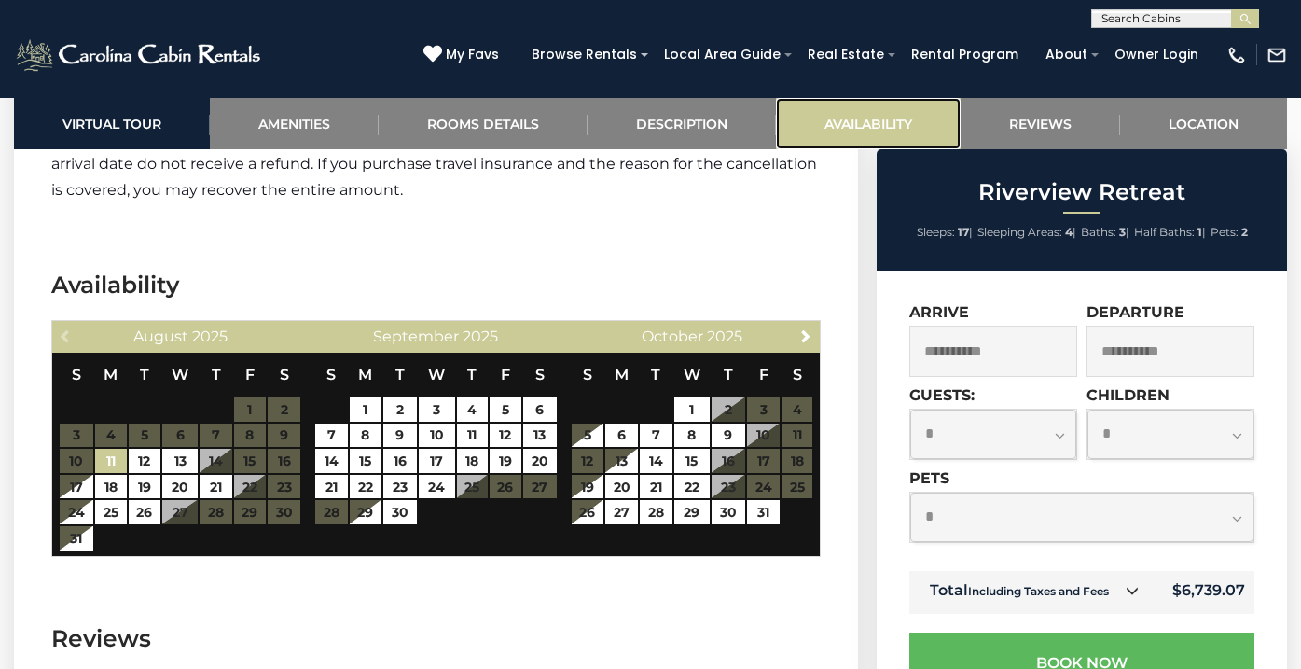
scroll to position [5340, 0]
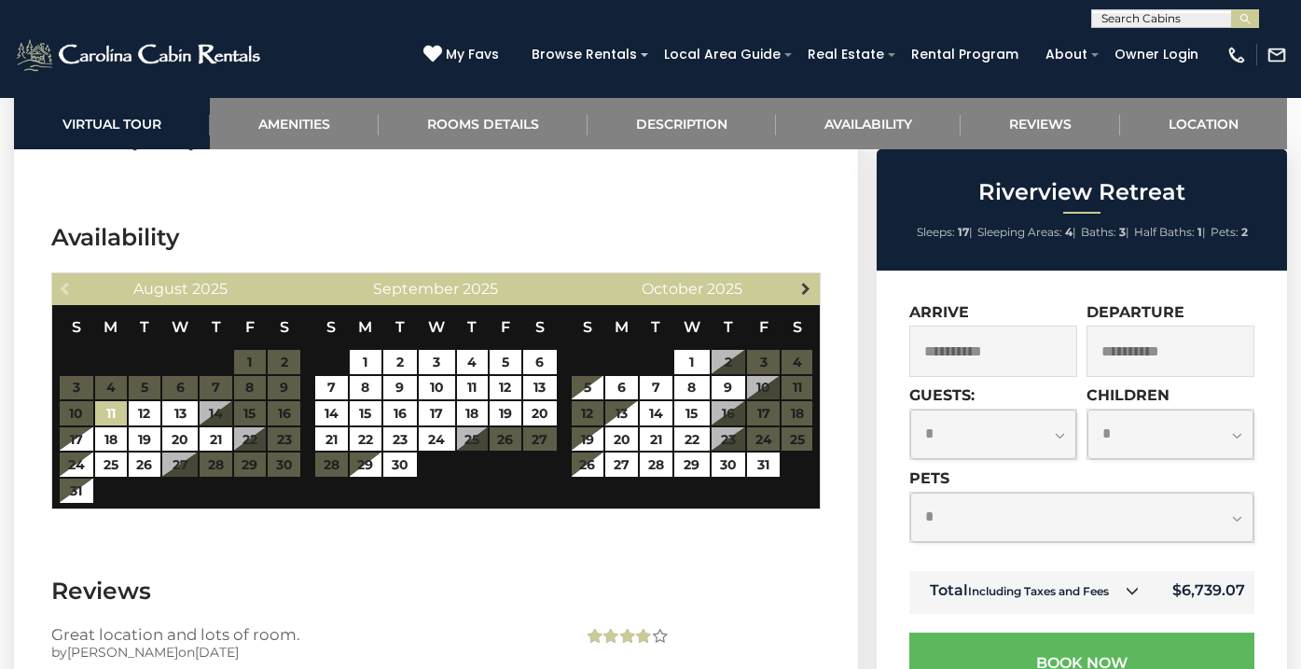
click at [806, 281] on span "Next" at bounding box center [806, 288] width 15 height 15
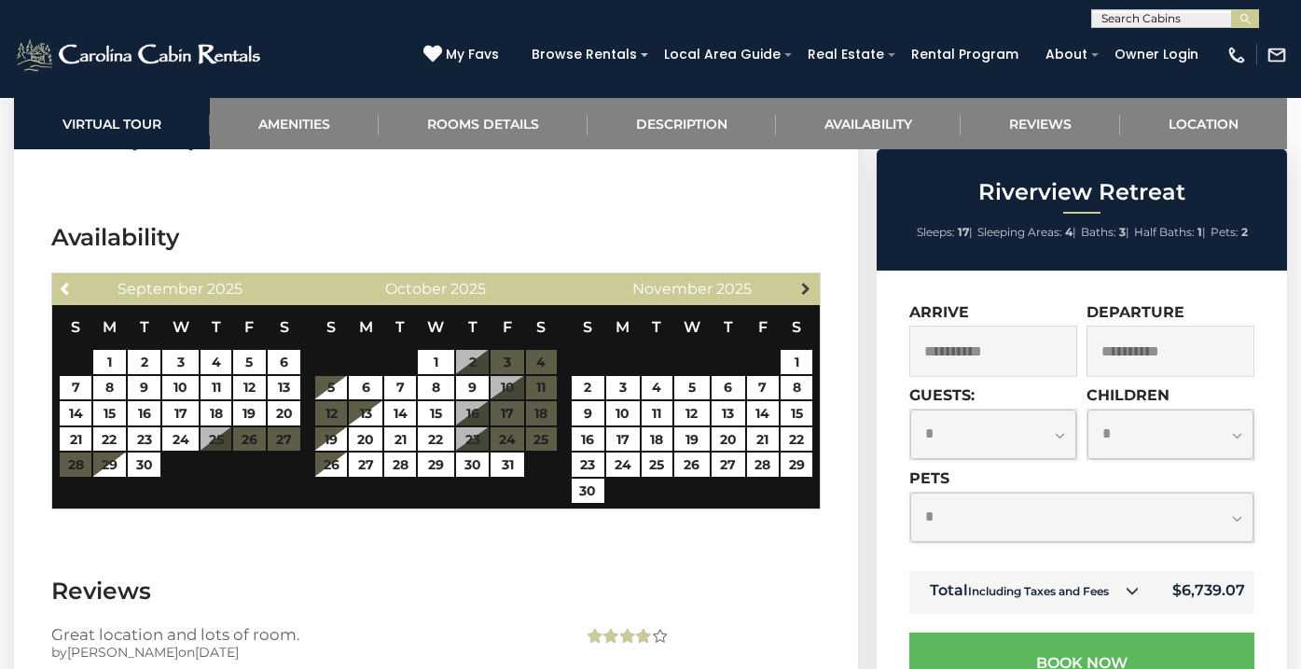
click at [806, 281] on span "Next" at bounding box center [806, 288] width 15 height 15
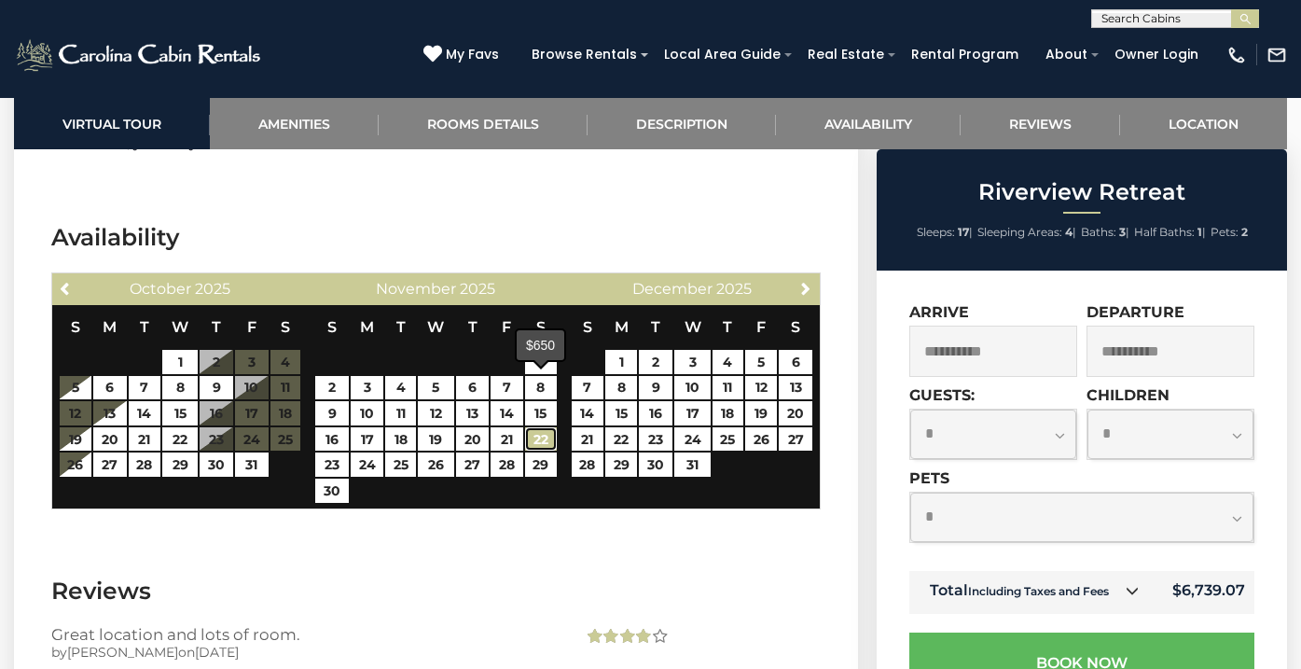
click at [546, 427] on link "22" at bounding box center [541, 439] width 32 height 24
type input "**********"
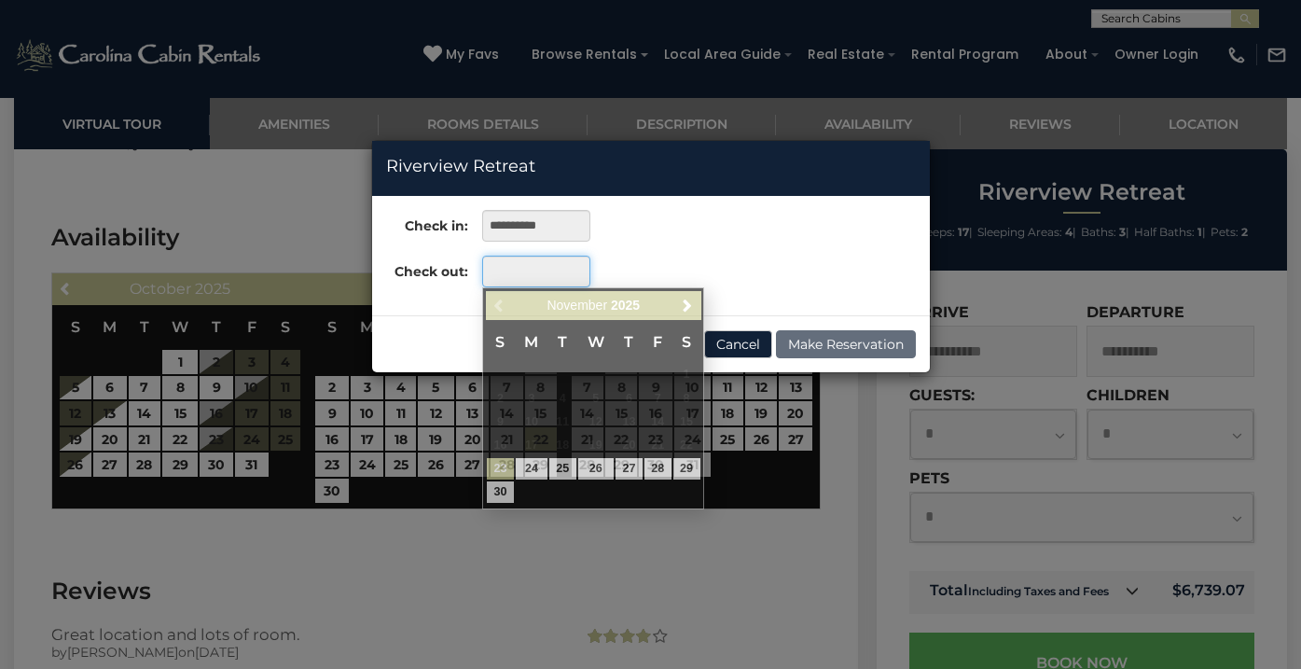
click at [552, 275] on input "text" at bounding box center [535, 272] width 107 height 32
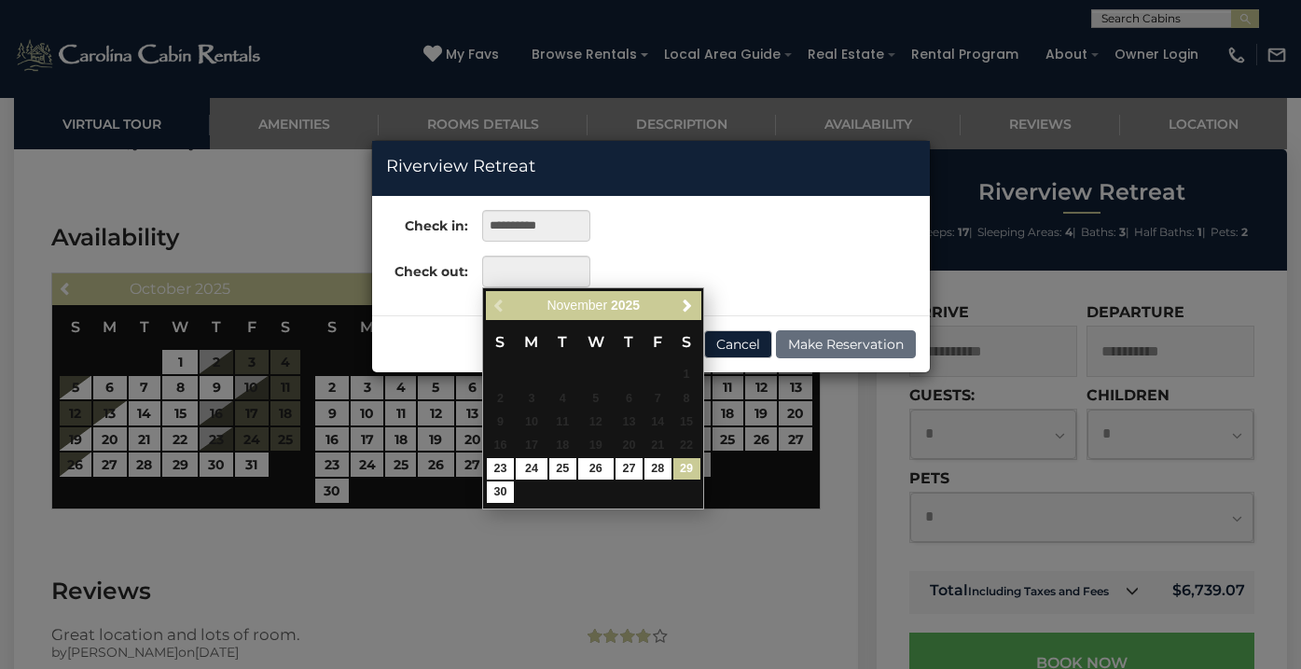
click at [686, 470] on link "29" at bounding box center [687, 468] width 27 height 21
type input "**********"
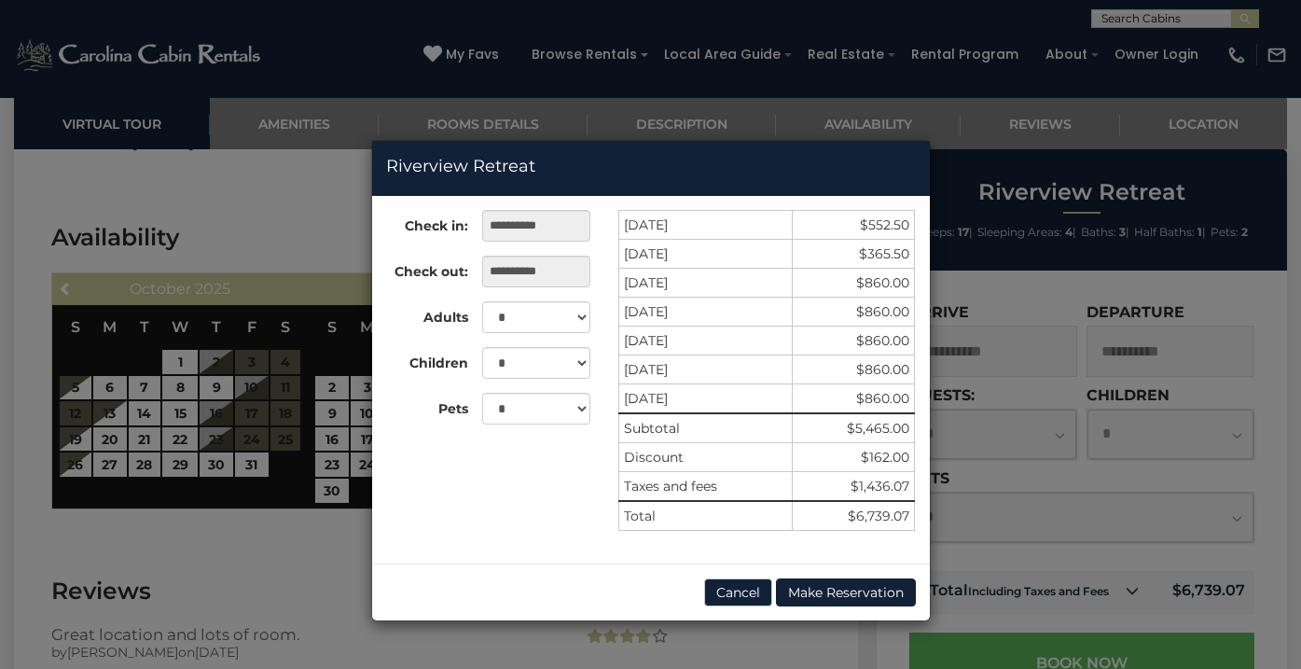
click at [337, 497] on div "**********" at bounding box center [650, 334] width 1301 height 669
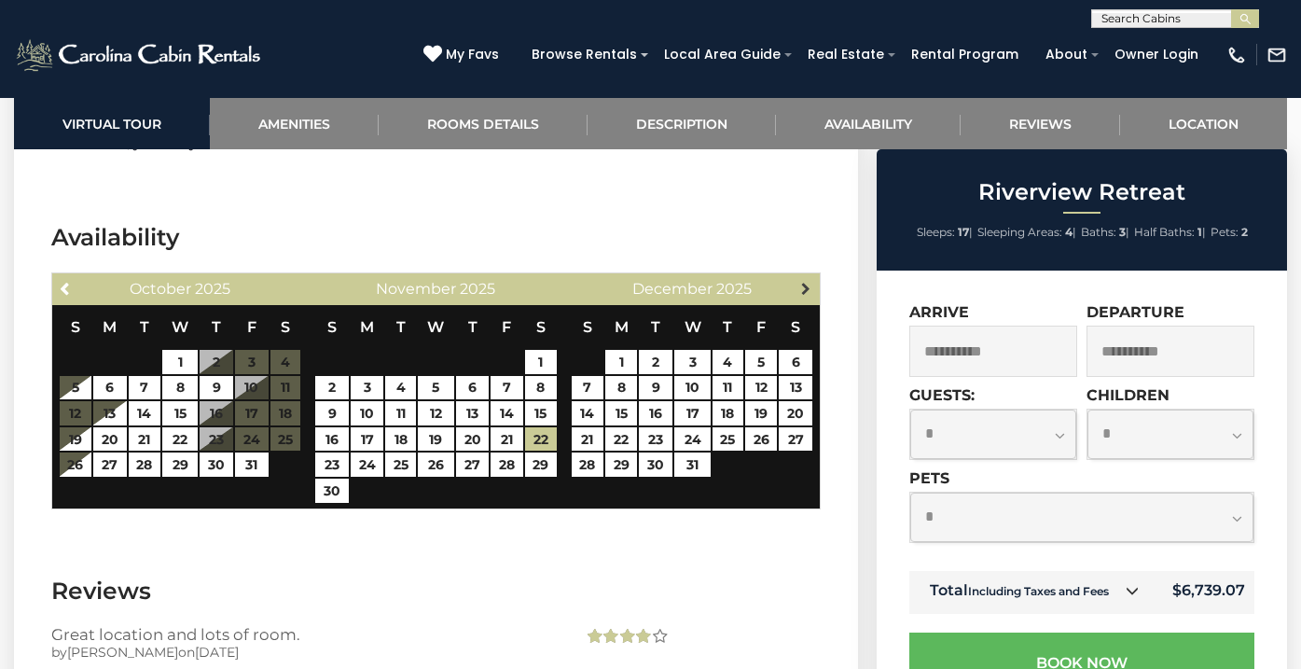
click at [806, 281] on span "Next" at bounding box center [806, 288] width 15 height 15
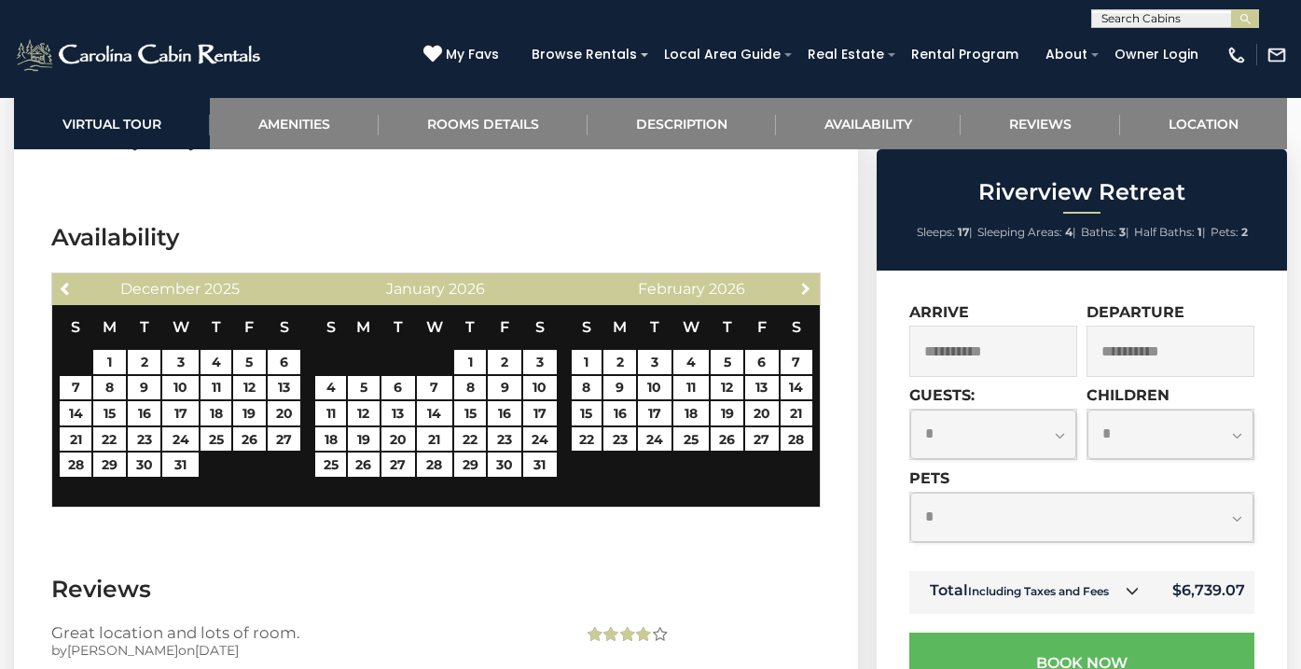
click at [806, 281] on span "Next" at bounding box center [806, 288] width 15 height 15
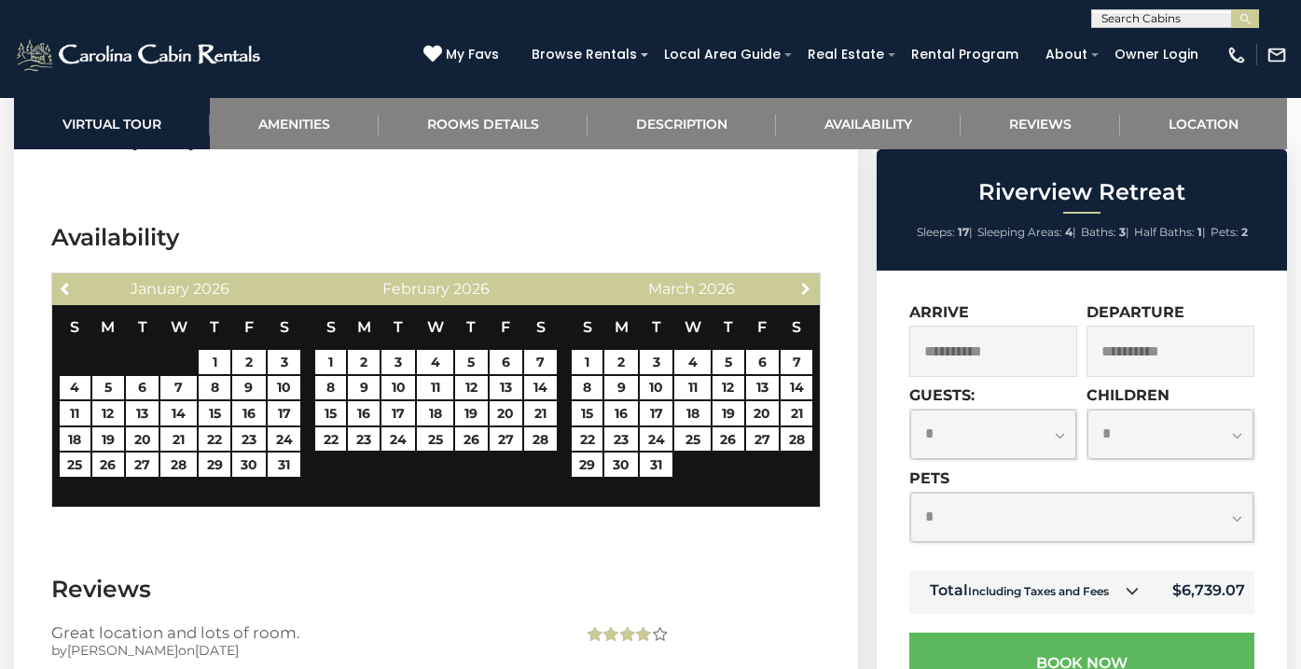
click at [806, 281] on span "Next" at bounding box center [806, 288] width 15 height 15
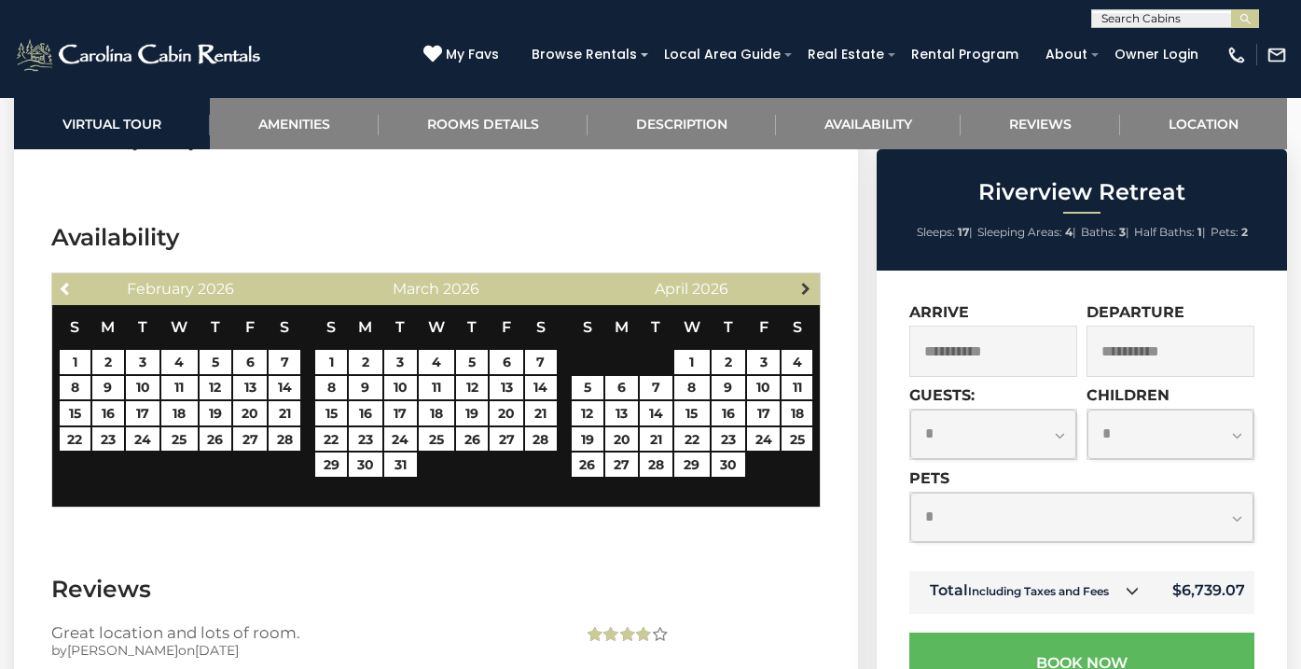
click at [811, 281] on span "Next" at bounding box center [806, 288] width 15 height 15
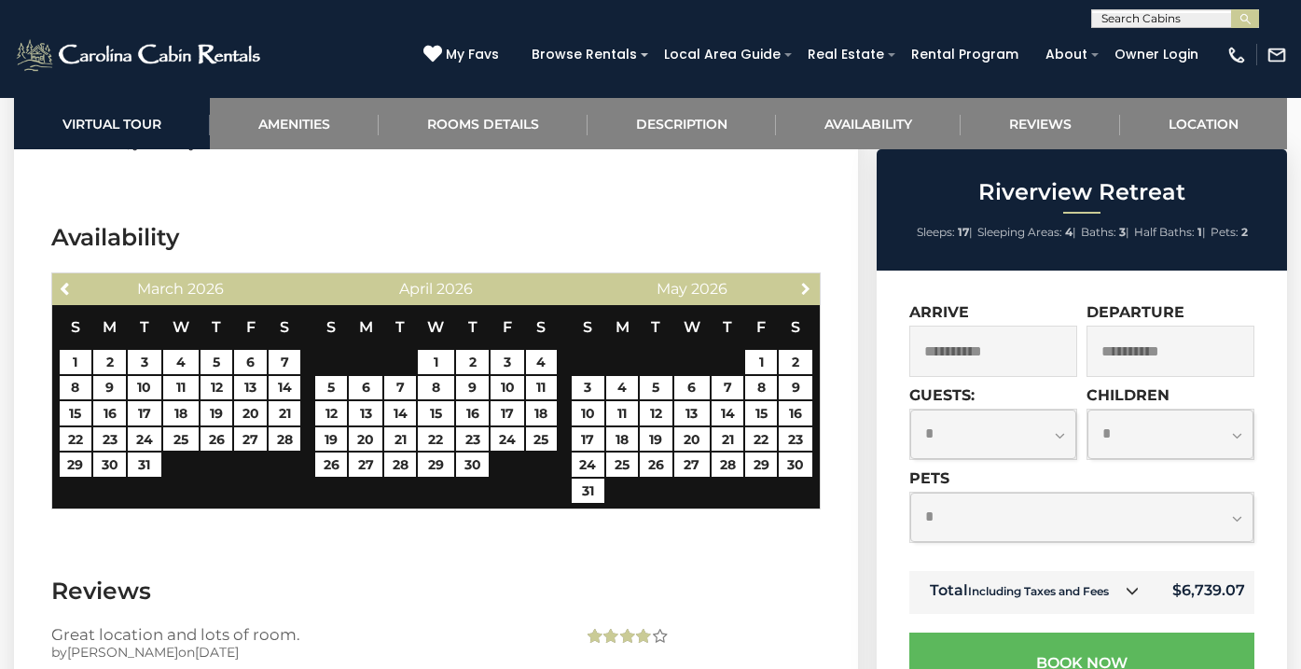
click at [811, 281] on span "Next" at bounding box center [806, 288] width 15 height 15
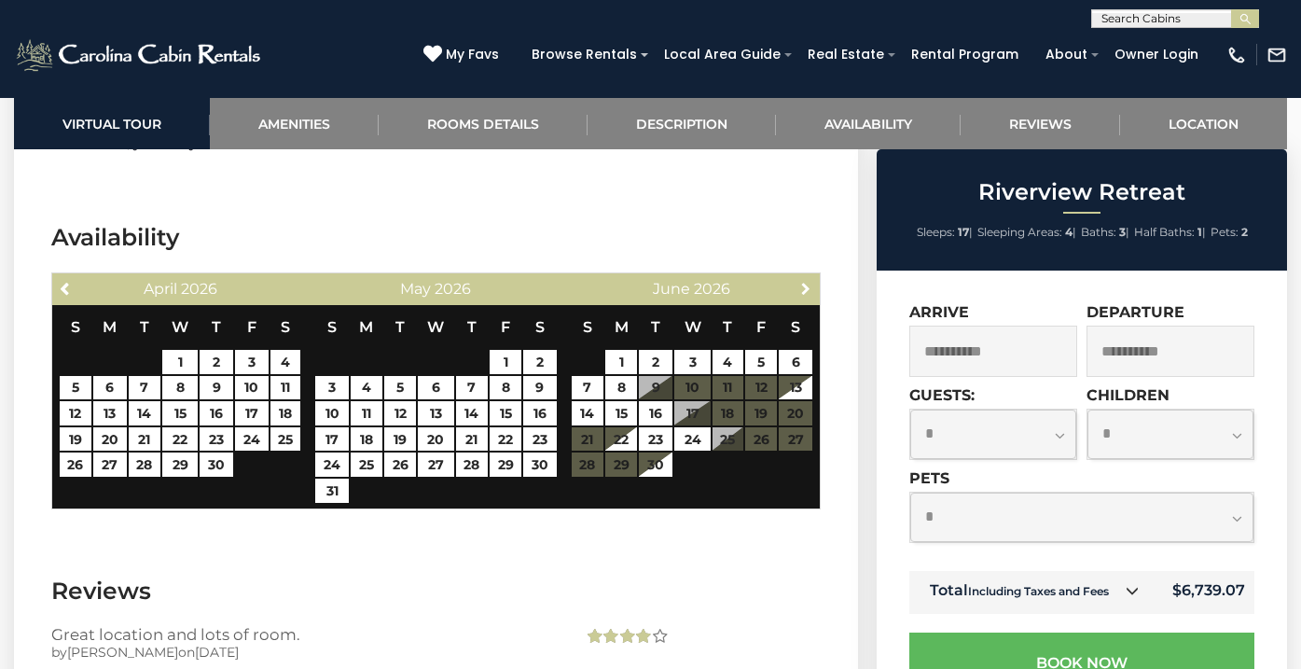
click at [811, 281] on span "Next" at bounding box center [806, 288] width 15 height 15
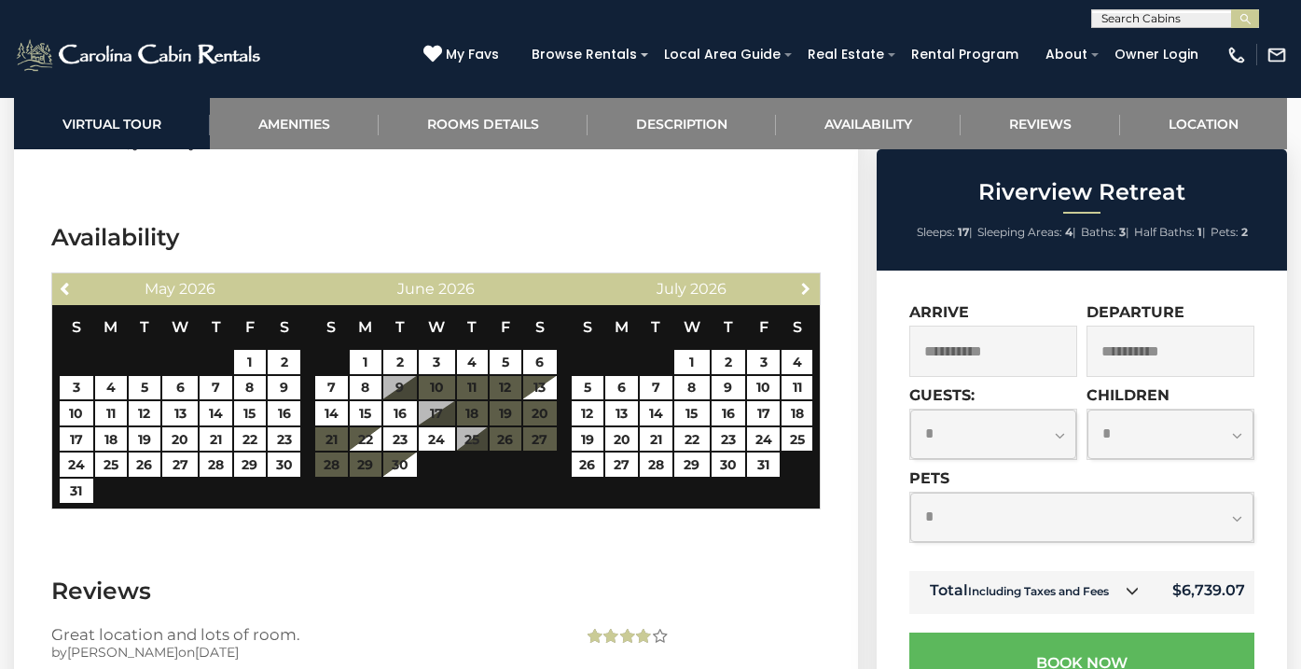
click at [811, 281] on span "Next" at bounding box center [806, 288] width 15 height 15
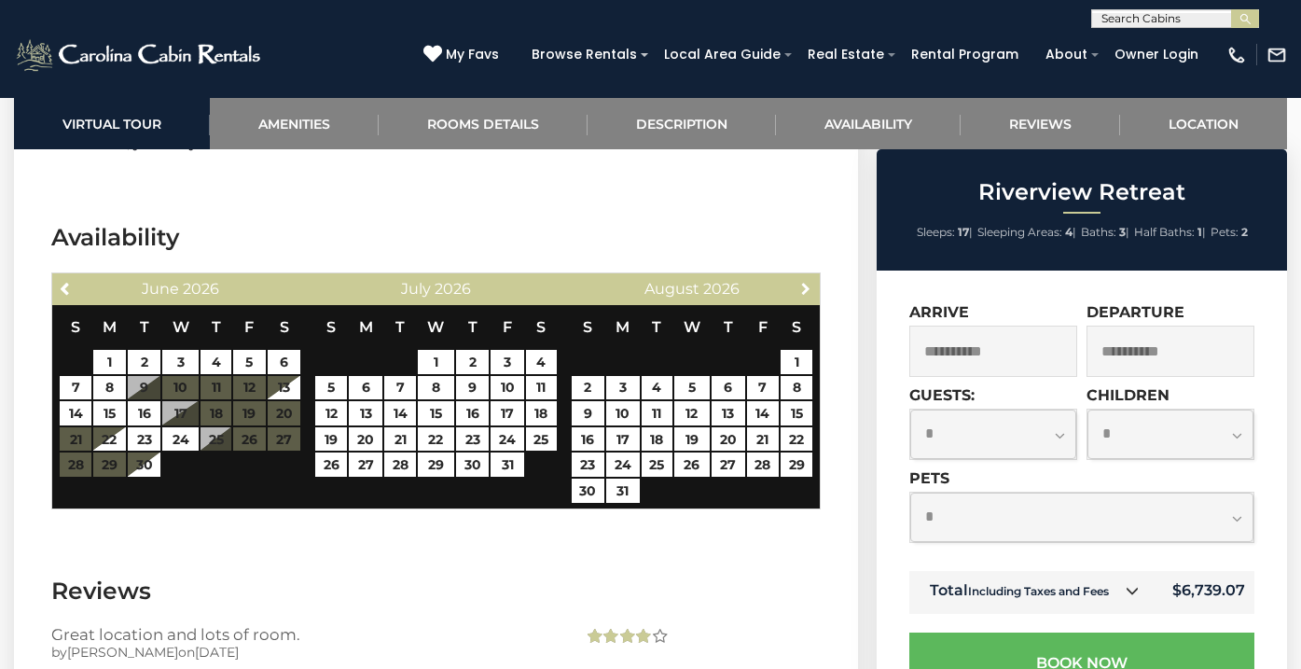
click at [811, 281] on span "Next" at bounding box center [806, 288] width 15 height 15
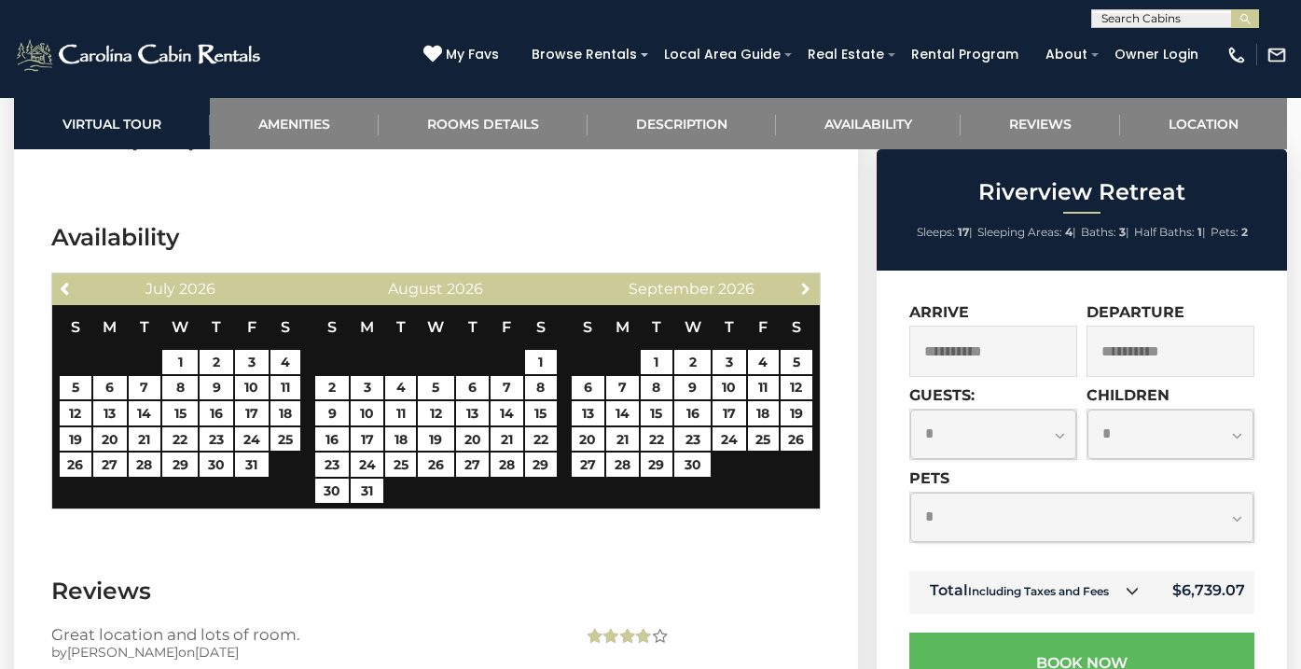
click at [811, 281] on span "Next" at bounding box center [806, 288] width 15 height 15
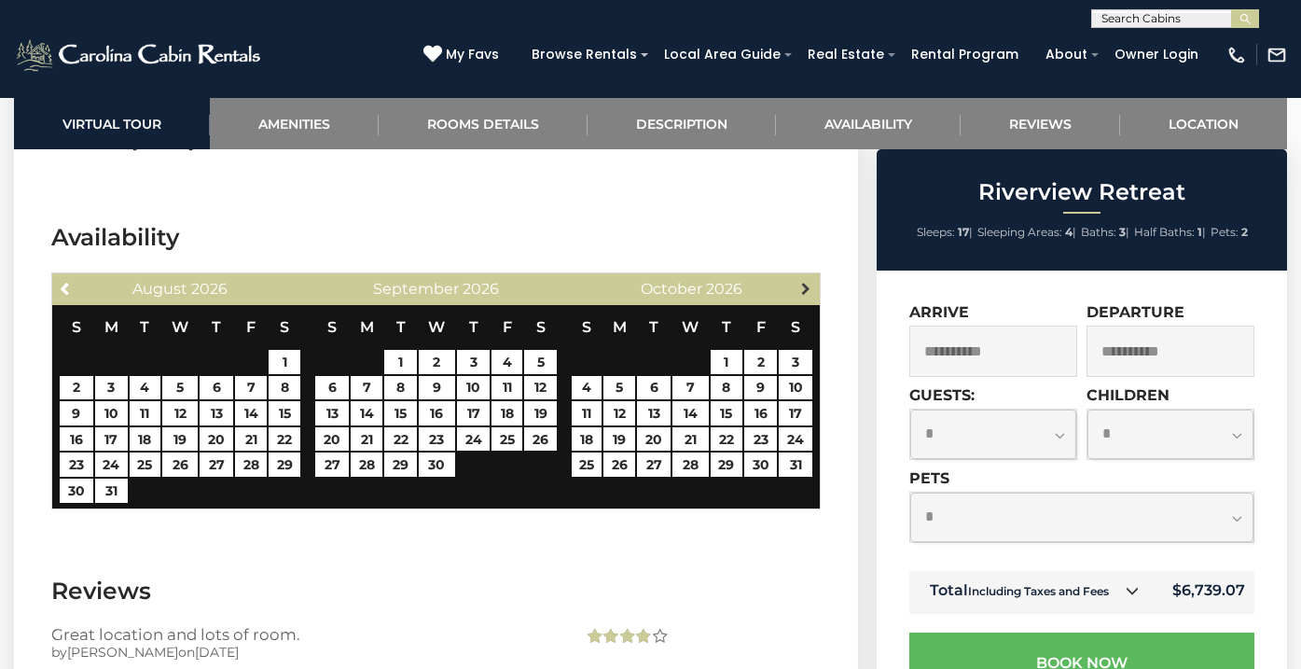
click at [810, 281] on span "Next" at bounding box center [806, 288] width 15 height 15
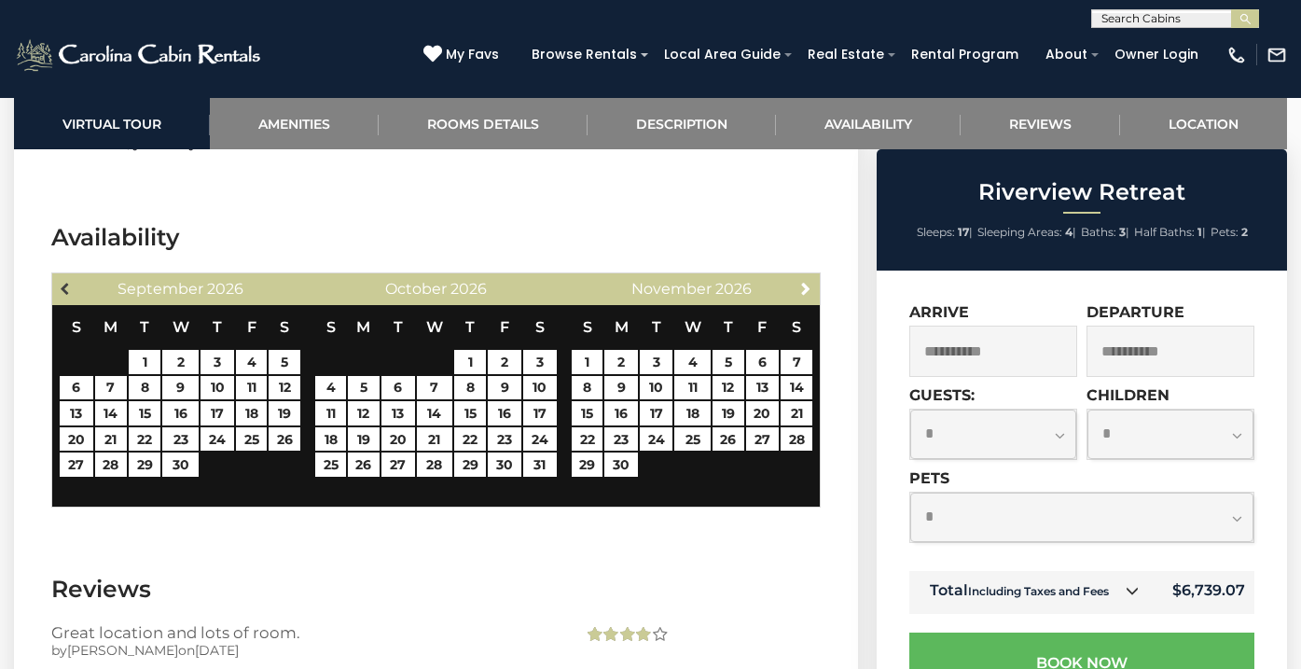
click at [60, 281] on span "Previous" at bounding box center [66, 288] width 15 height 15
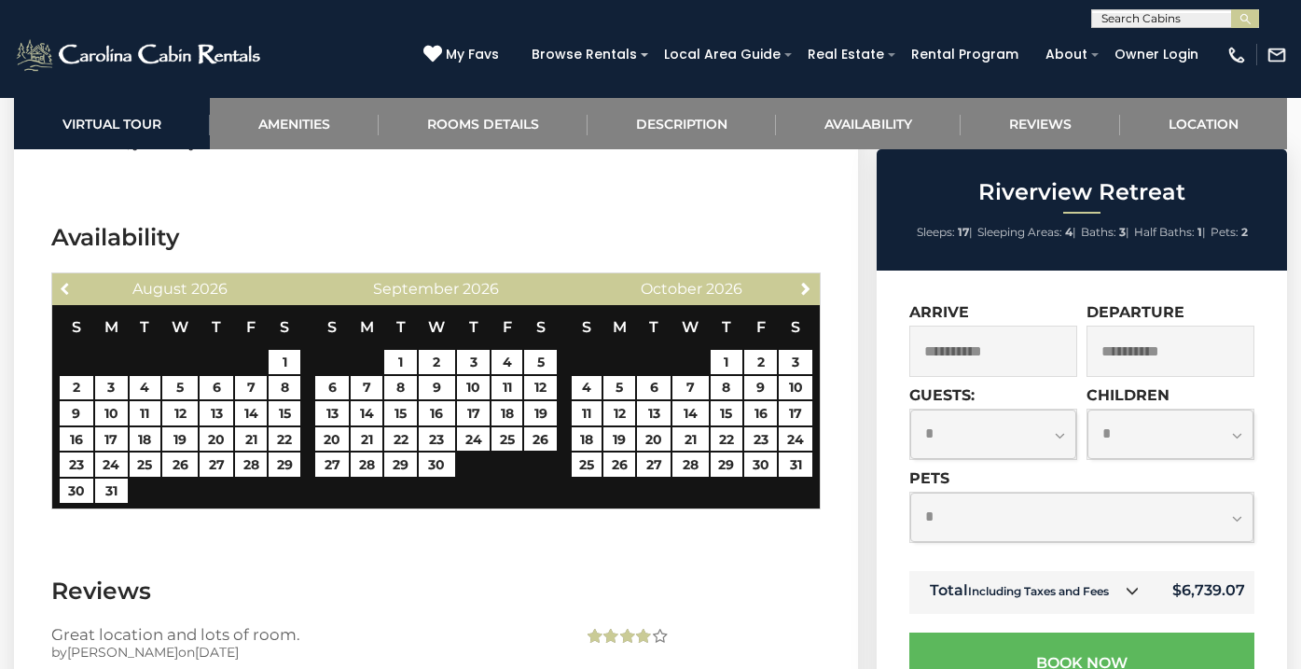
click at [60, 281] on span "Previous" at bounding box center [66, 288] width 15 height 15
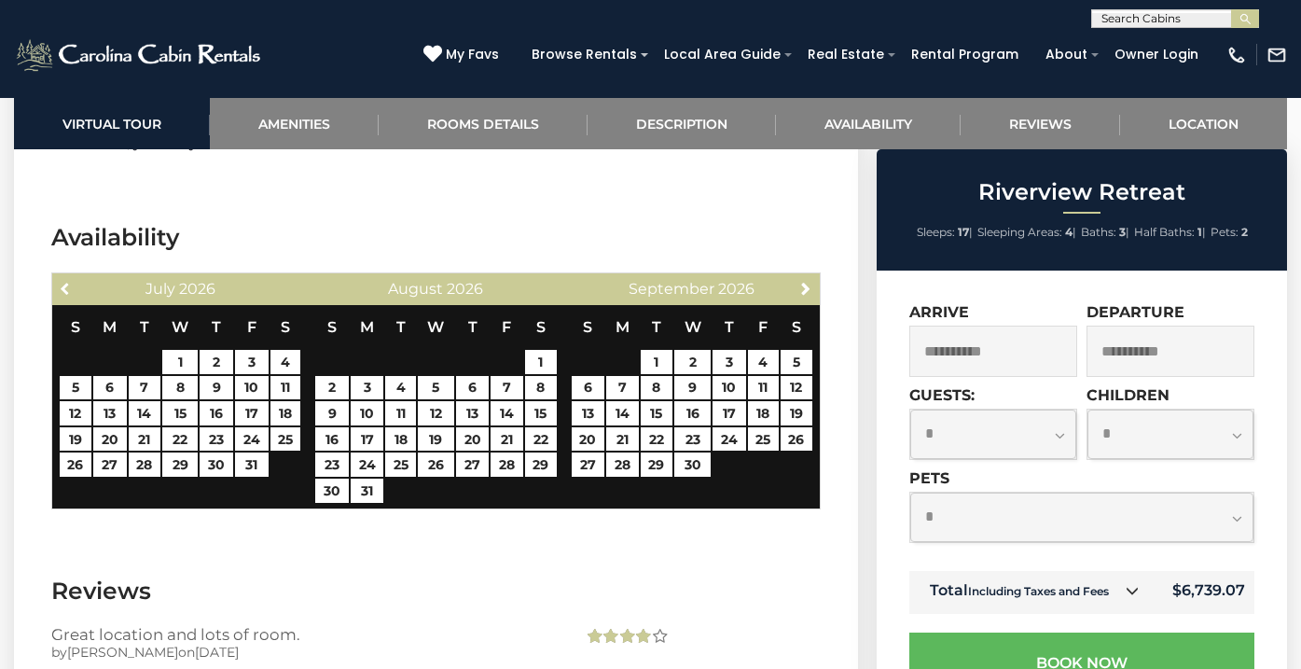
click at [60, 281] on span "Previous" at bounding box center [66, 288] width 15 height 15
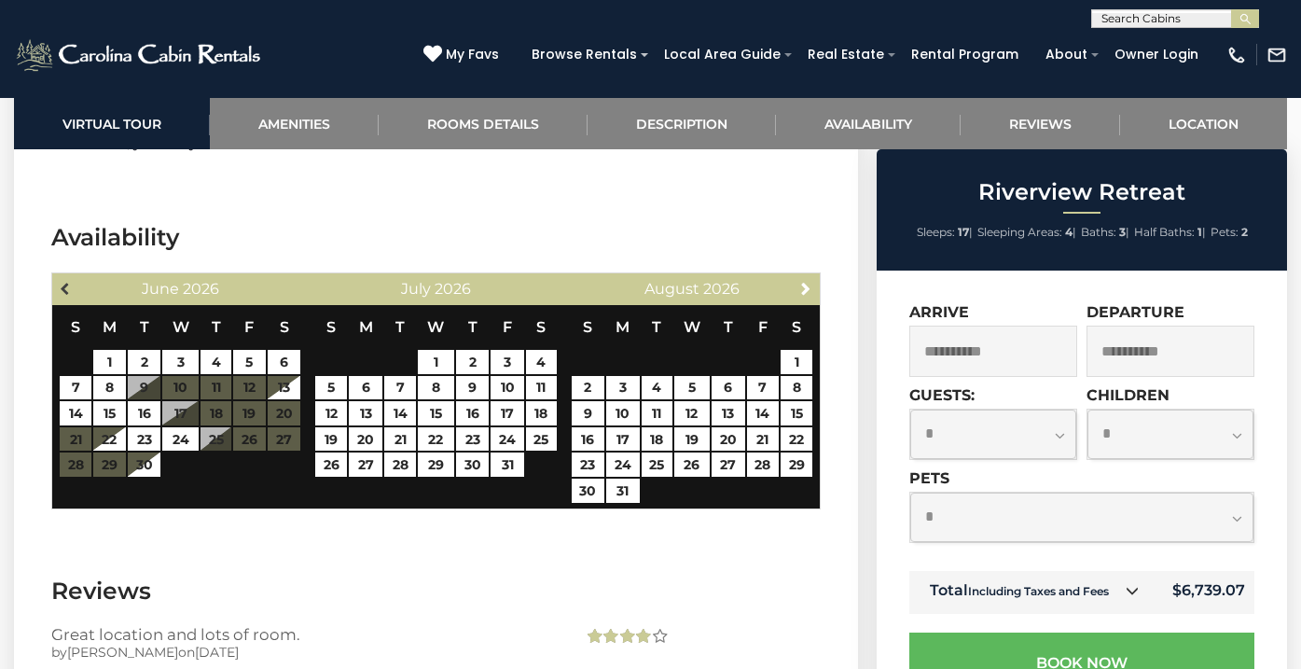
click at [60, 281] on span "Previous" at bounding box center [66, 288] width 15 height 15
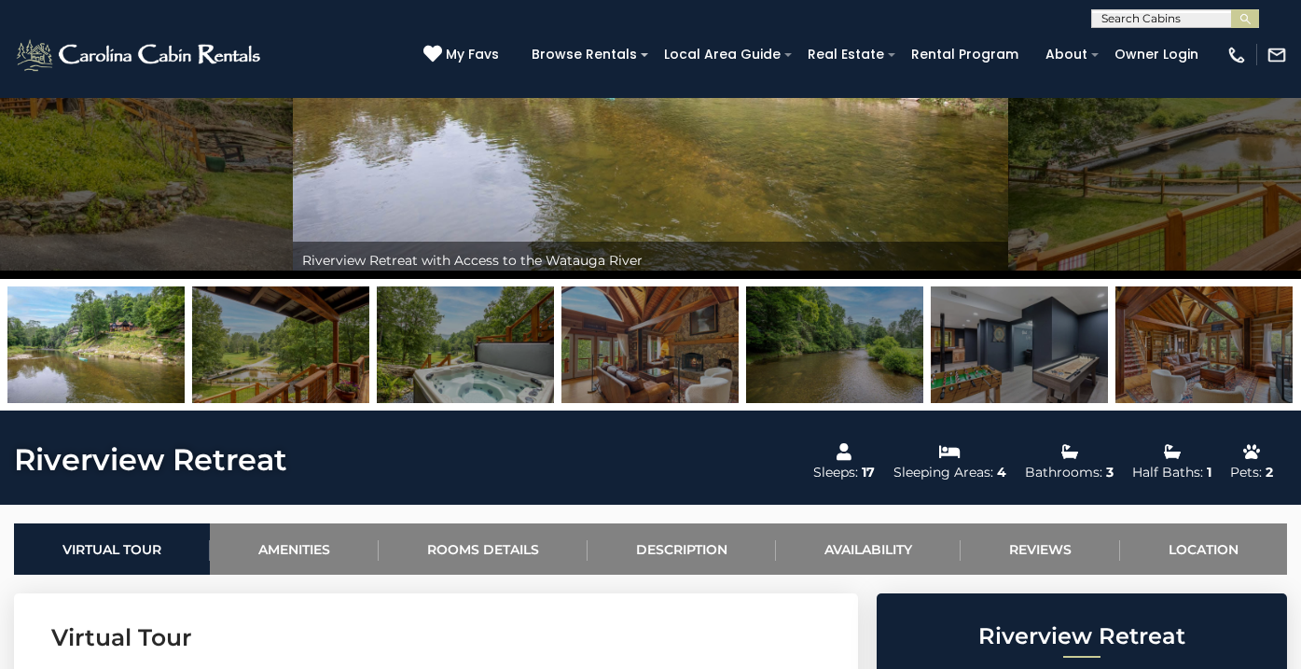
scroll to position [314, 0]
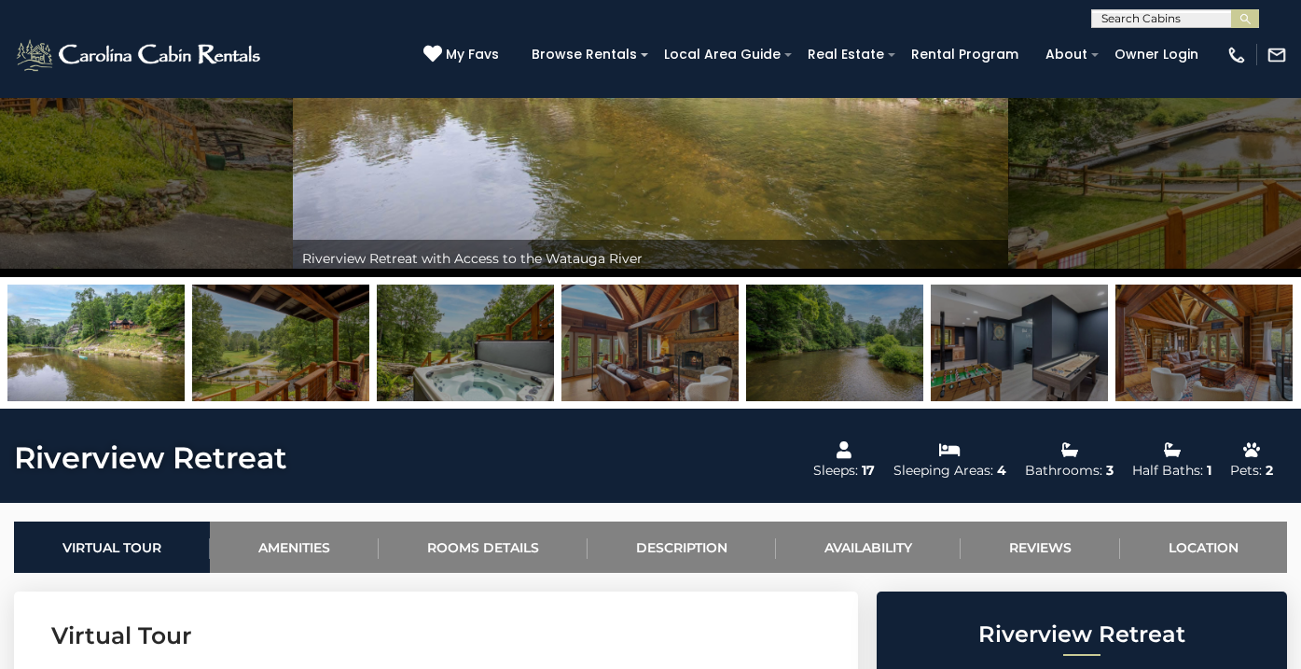
click at [1003, 359] on img at bounding box center [1019, 343] width 177 height 117
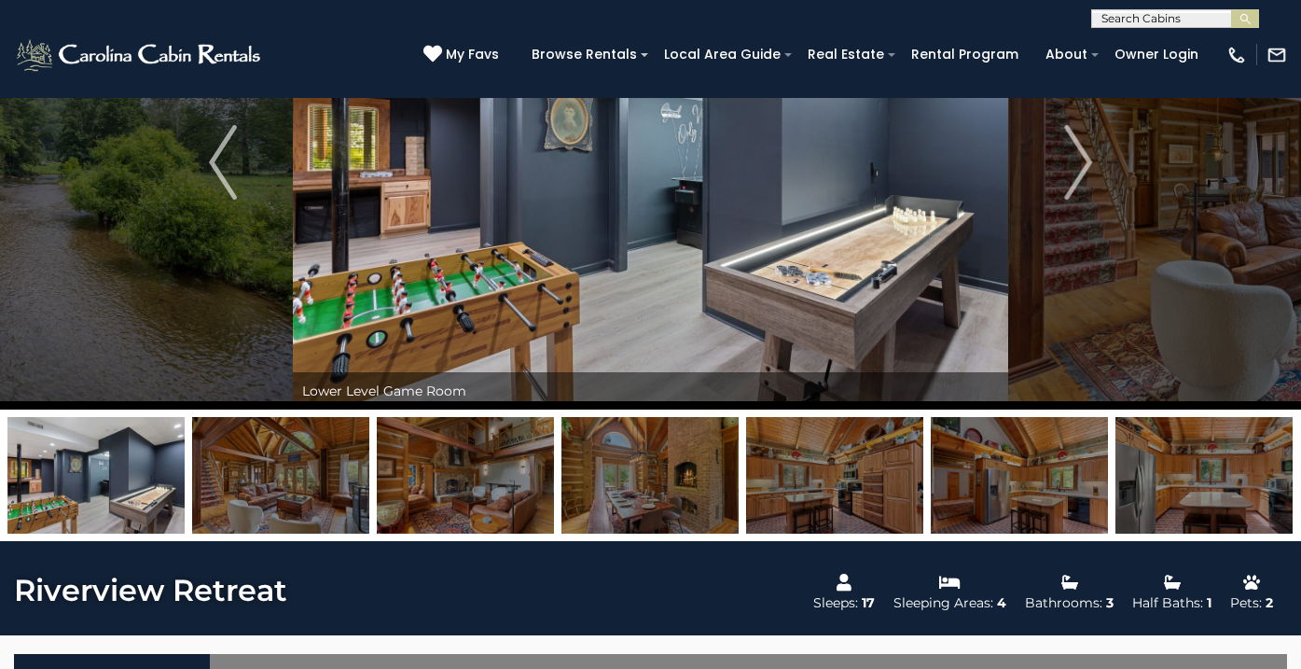
scroll to position [178, 0]
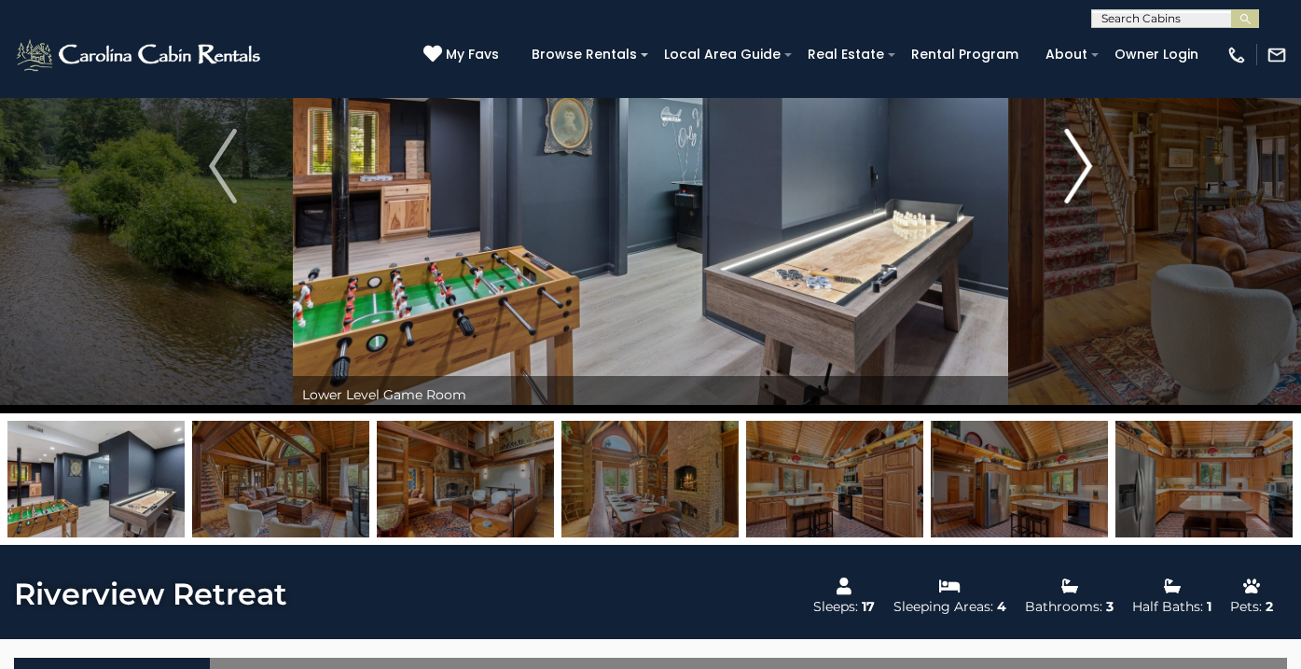
click at [1076, 164] on img "Next" at bounding box center [1078, 166] width 28 height 75
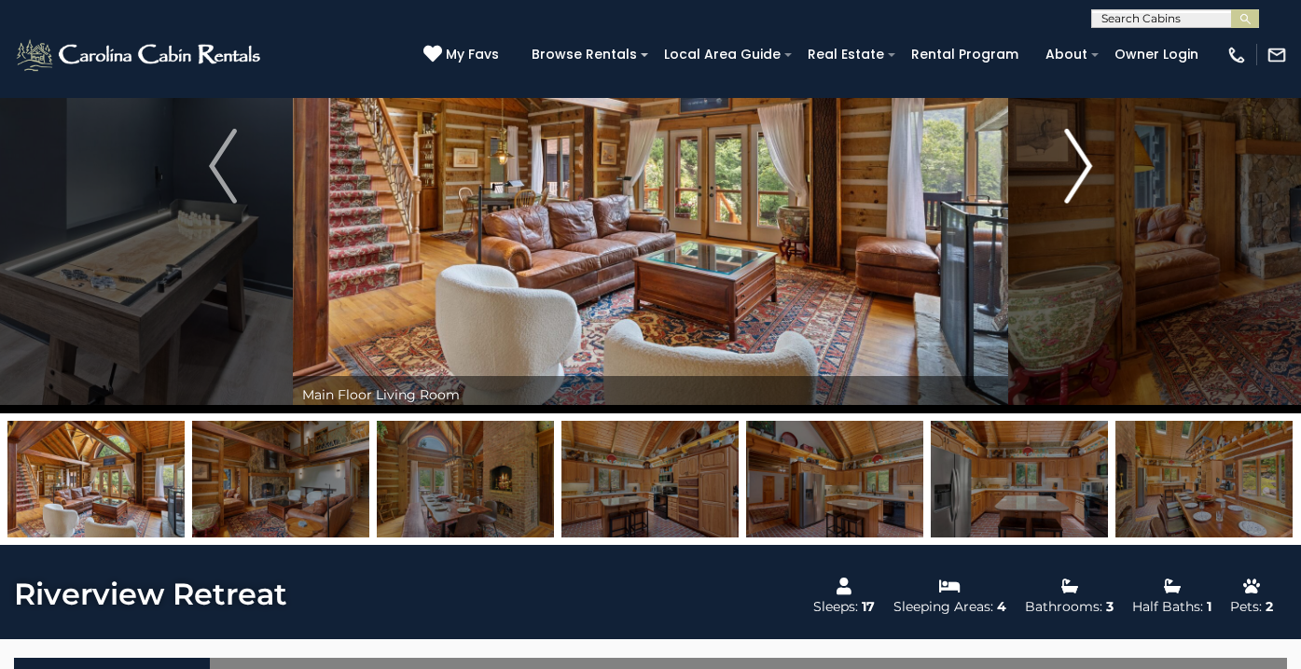
click at [1076, 164] on img "Next" at bounding box center [1078, 166] width 28 height 75
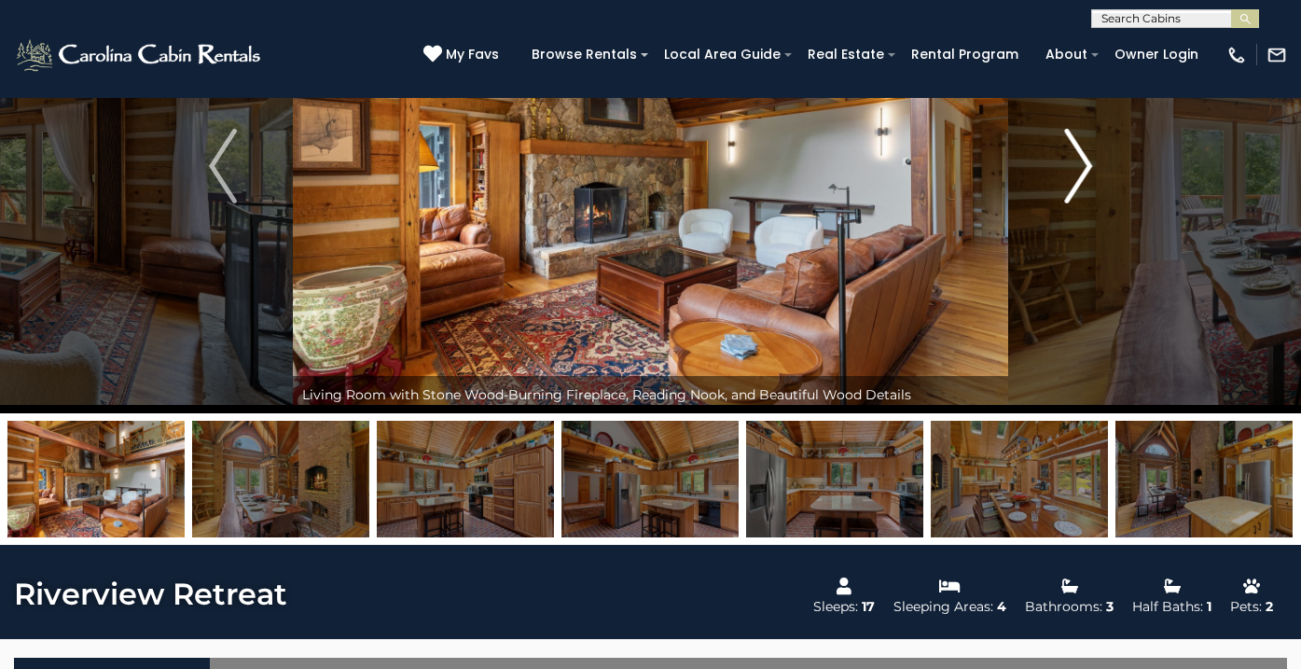
click at [1076, 164] on img "Next" at bounding box center [1078, 166] width 28 height 75
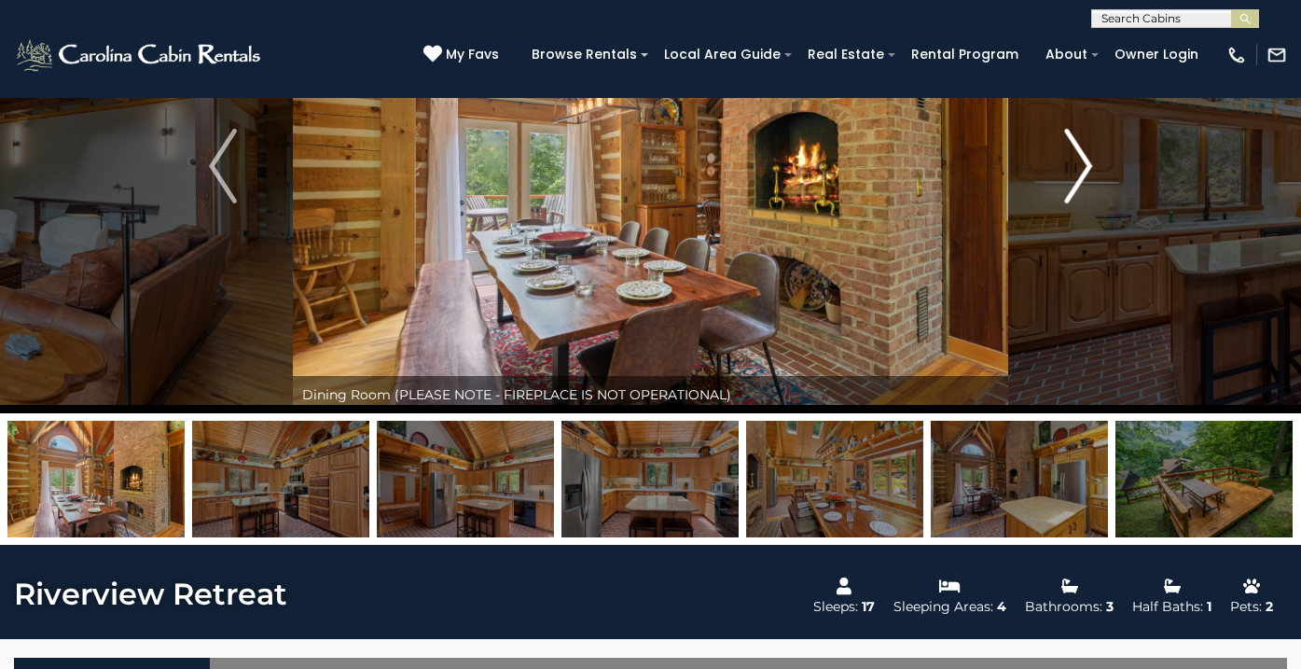
click at [1076, 164] on img "Next" at bounding box center [1078, 166] width 28 height 75
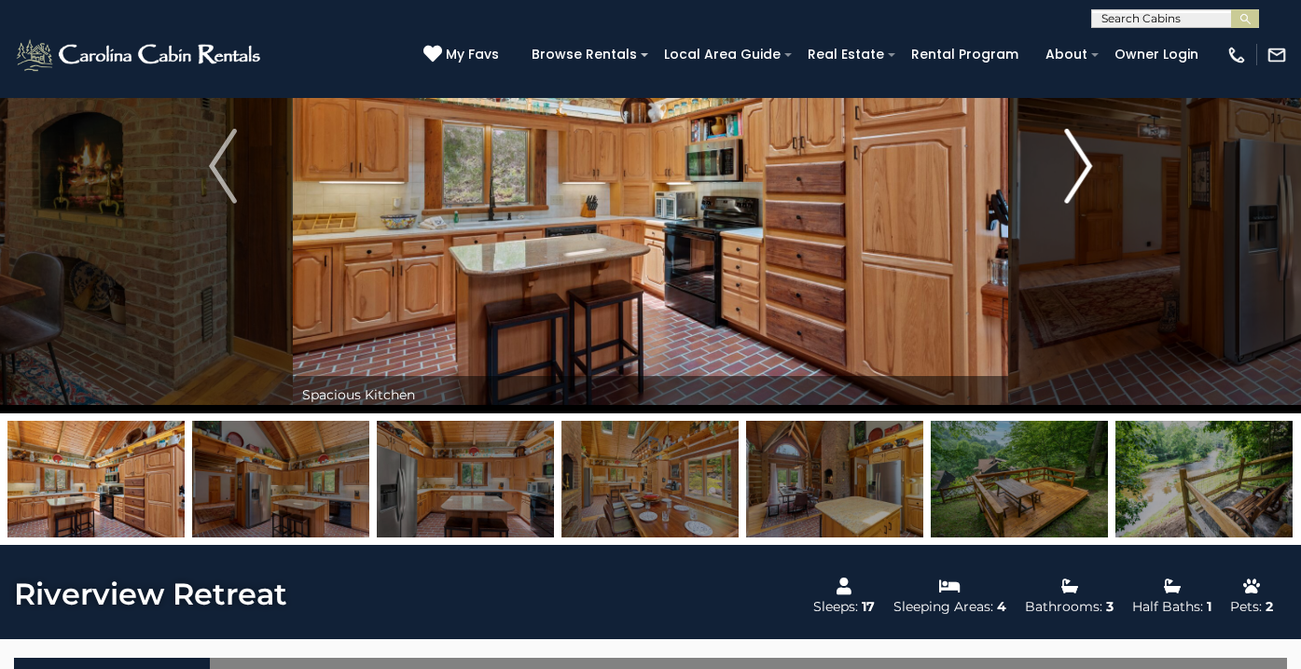
click at [1076, 164] on img "Next" at bounding box center [1078, 166] width 28 height 75
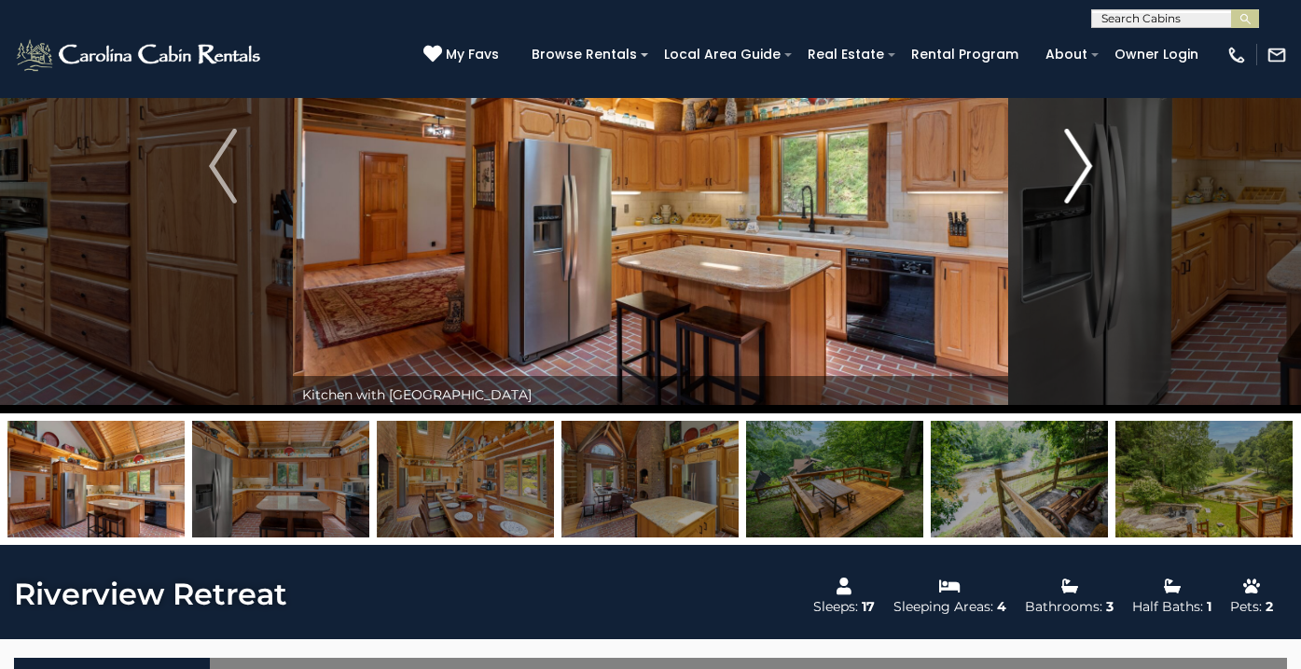
click at [1076, 164] on img "Next" at bounding box center [1078, 166] width 28 height 75
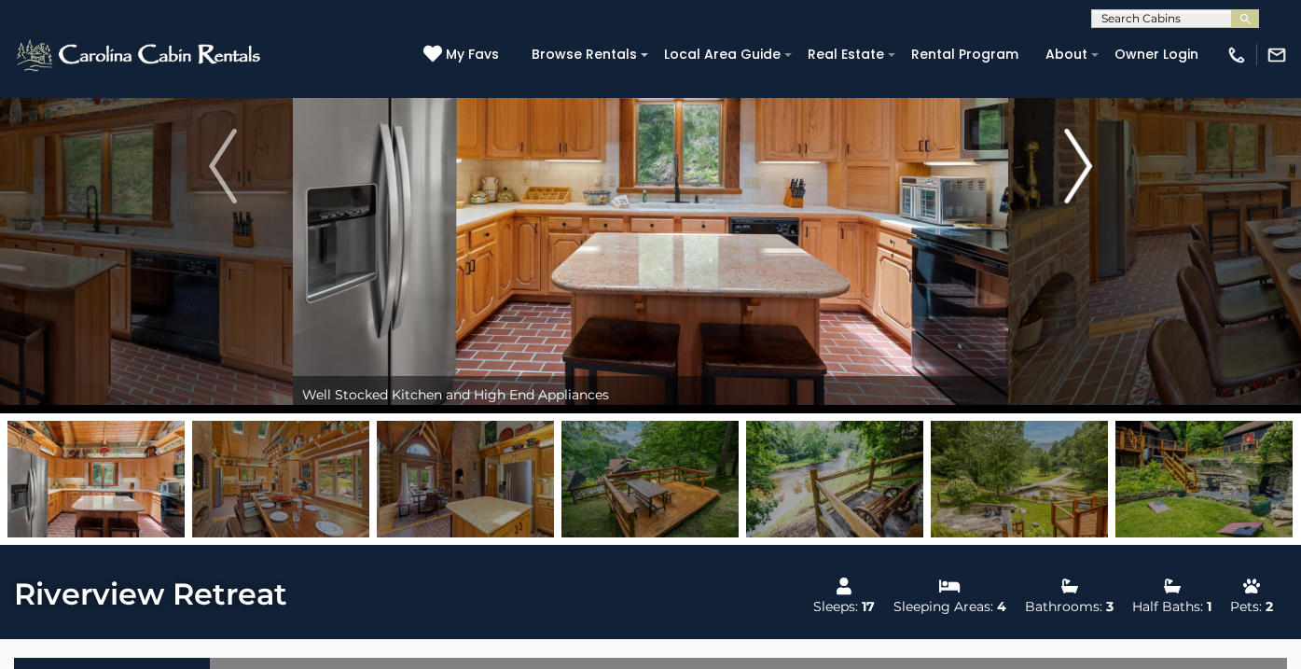
click at [1076, 164] on img "Next" at bounding box center [1078, 166] width 28 height 75
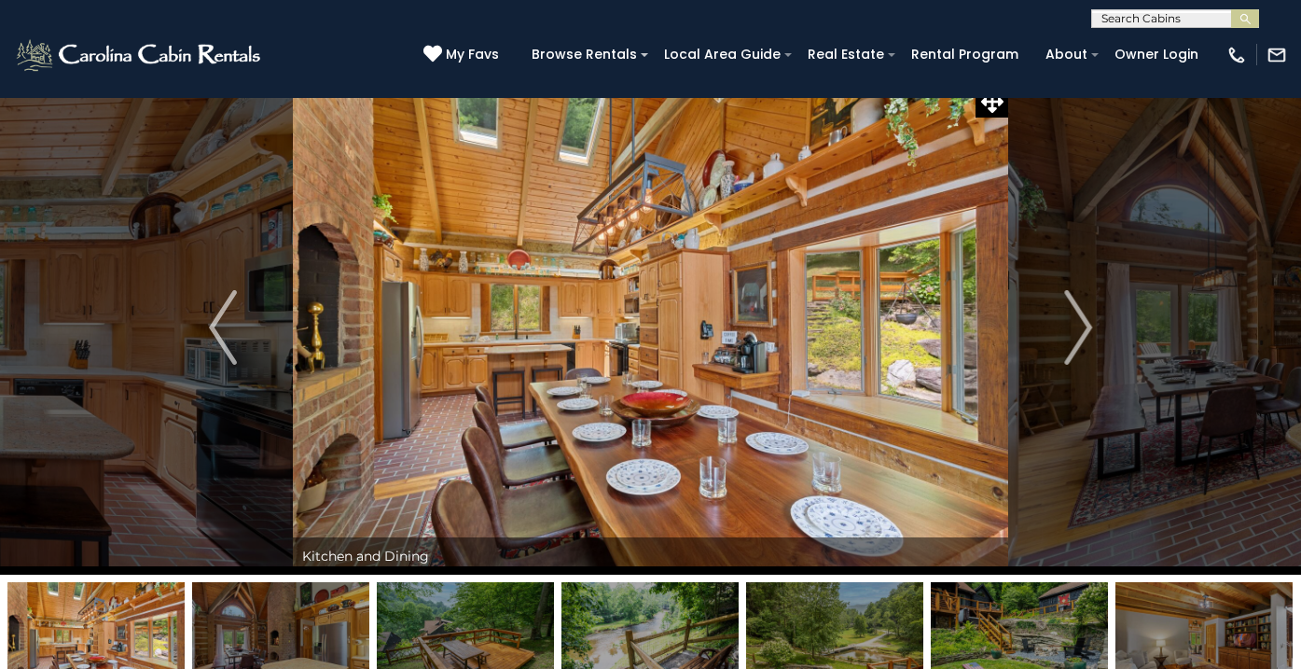
scroll to position [0, 0]
